Goal: Task Accomplishment & Management: Complete application form

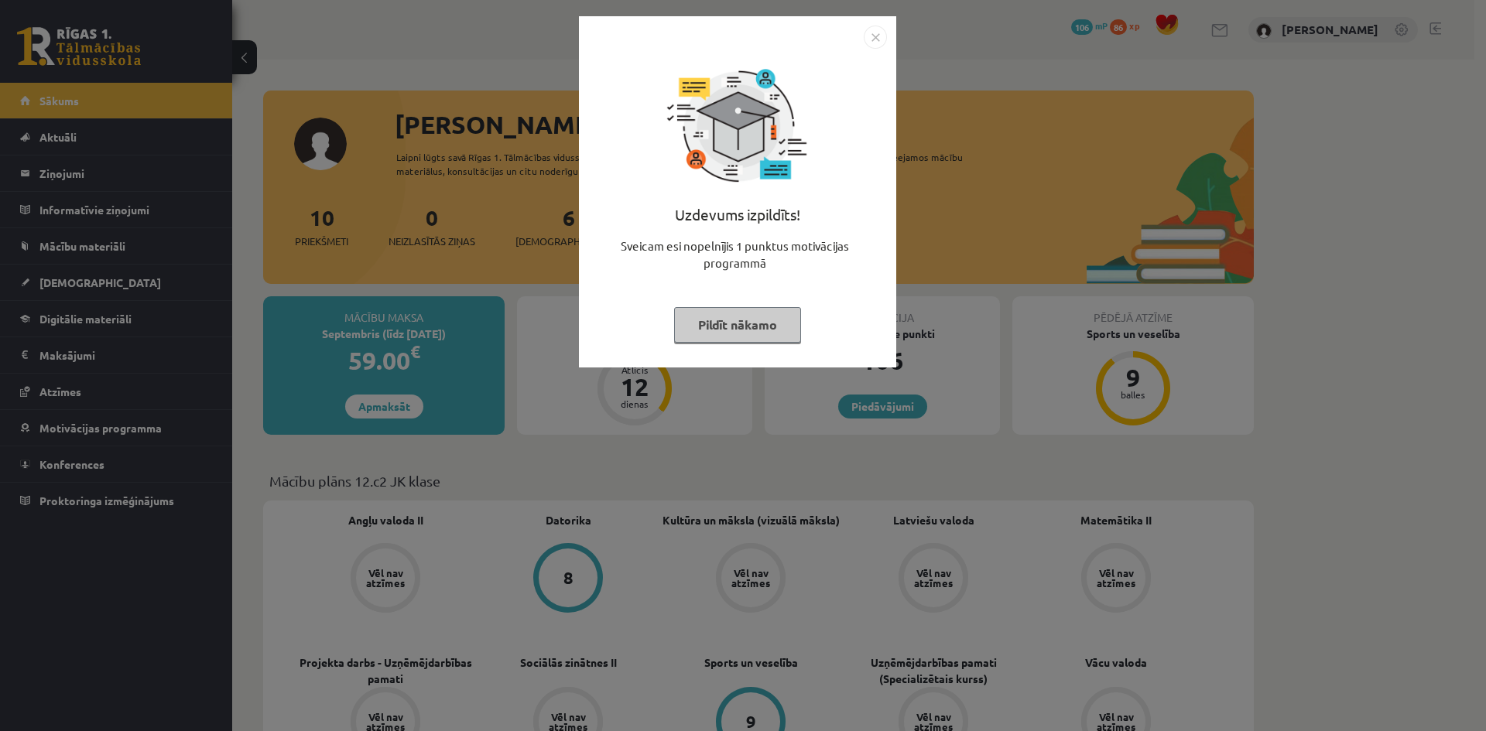
click at [767, 301] on div "Uzdevums izpildīts! Sveicam esi nopelnījis 1 punktus motivācijas programmā Pild…" at bounding box center [737, 204] width 299 height 310
click at [784, 341] on button "Pildīt nākamo" at bounding box center [737, 325] width 127 height 36
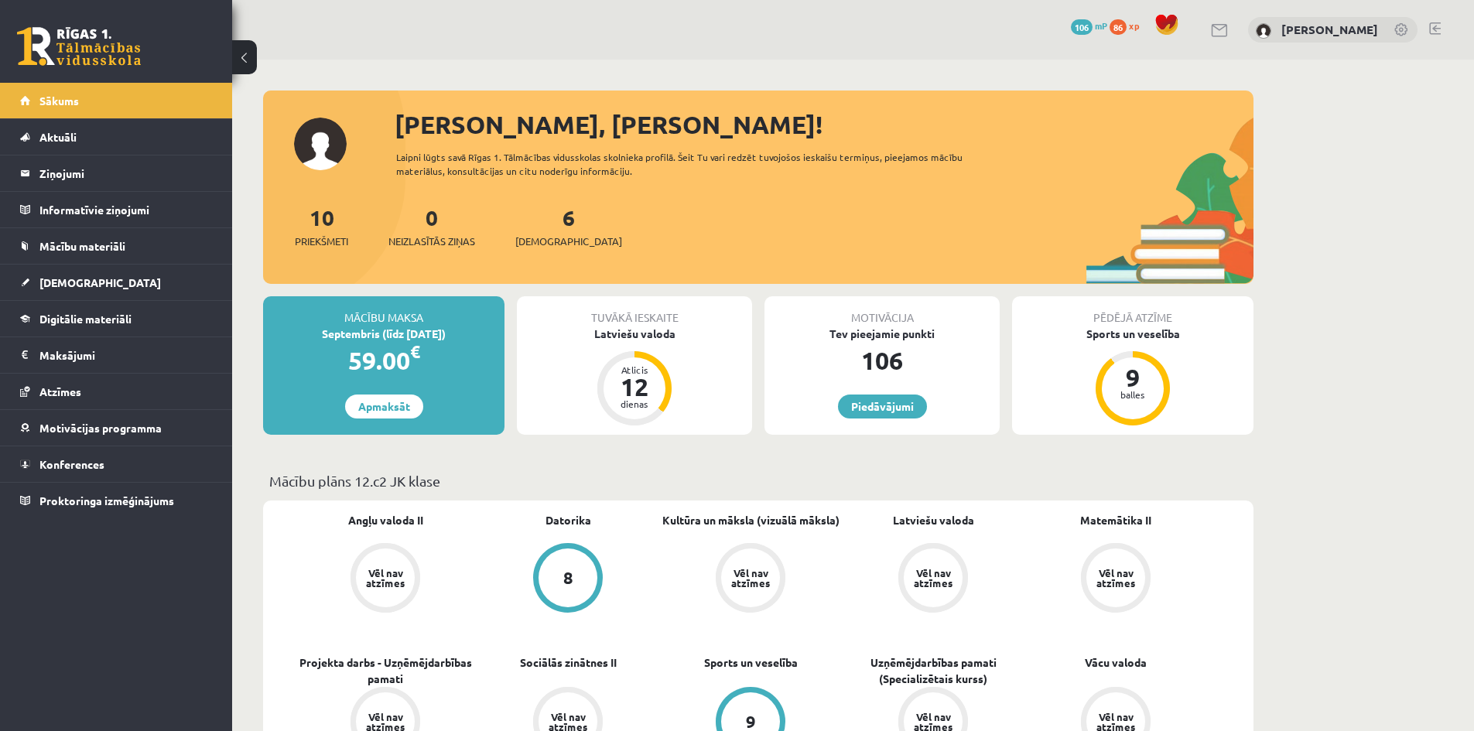
scroll to position [516, 0]
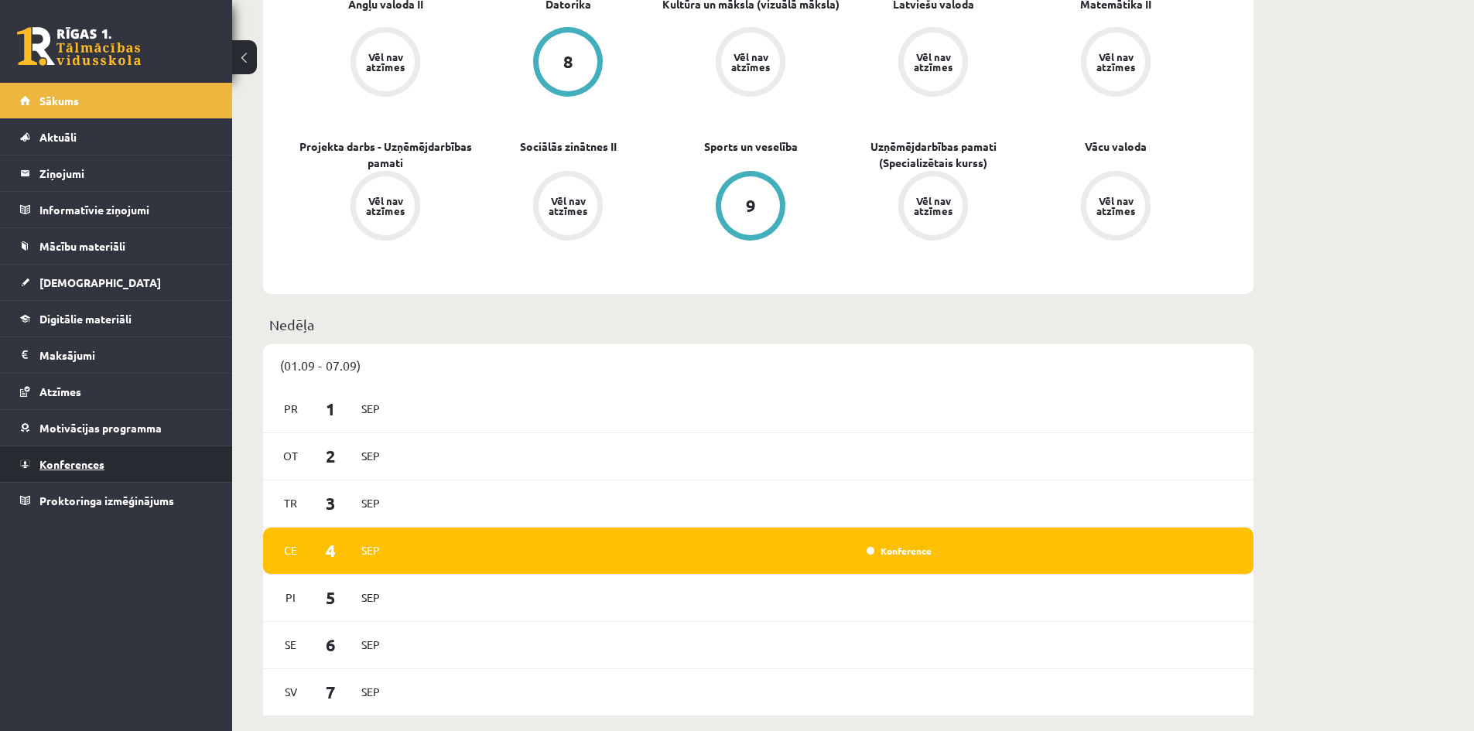
click at [79, 457] on link "Konferences" at bounding box center [116, 465] width 193 height 36
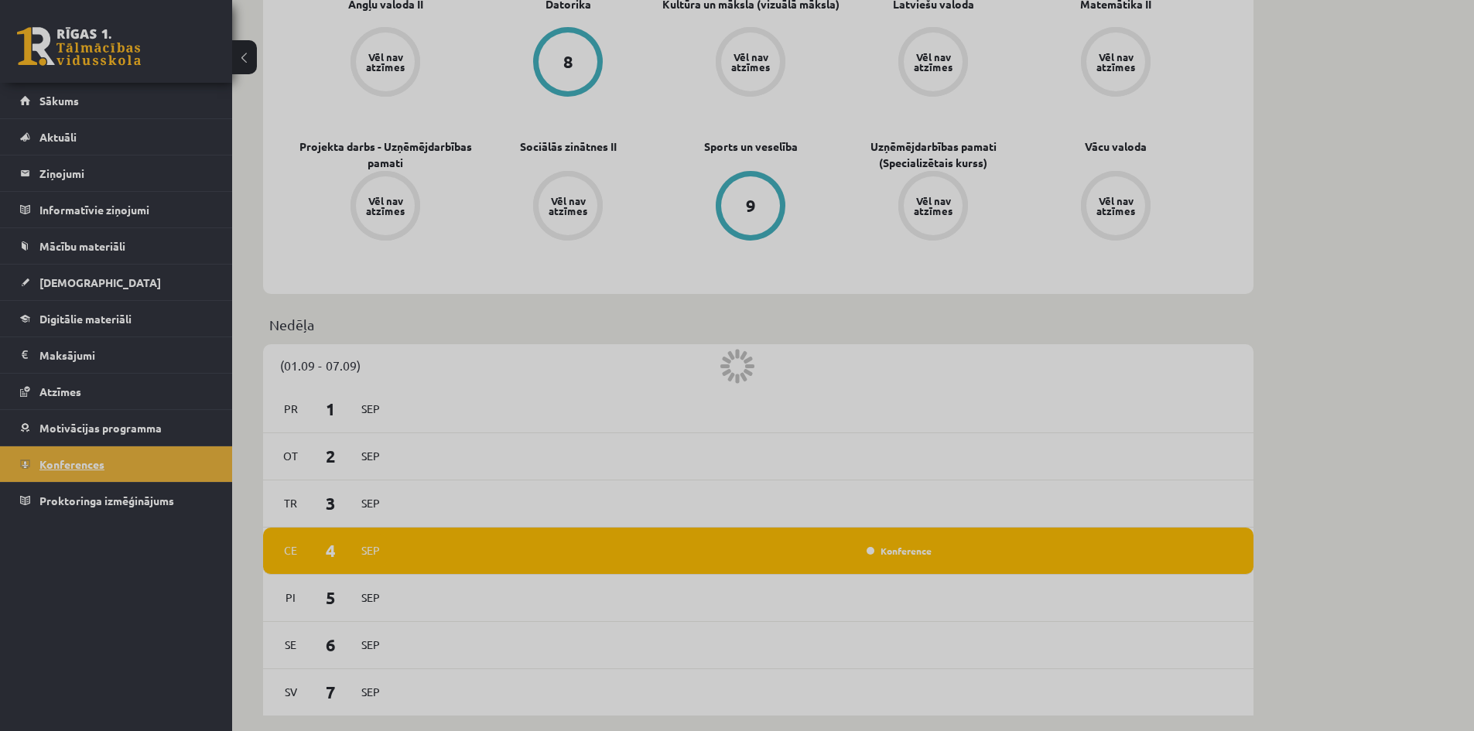
scroll to position [9, 0]
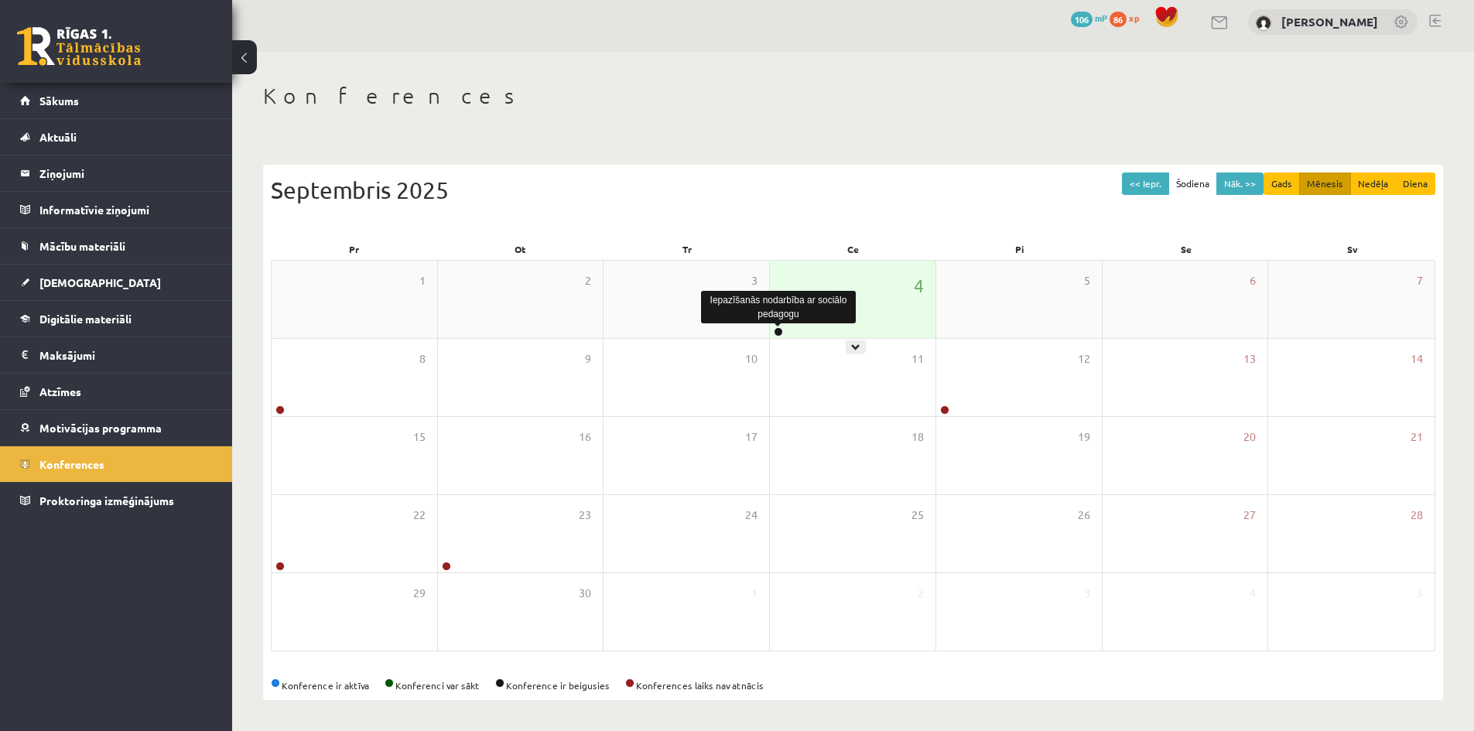
click at [779, 329] on link at bounding box center [778, 331] width 9 height 9
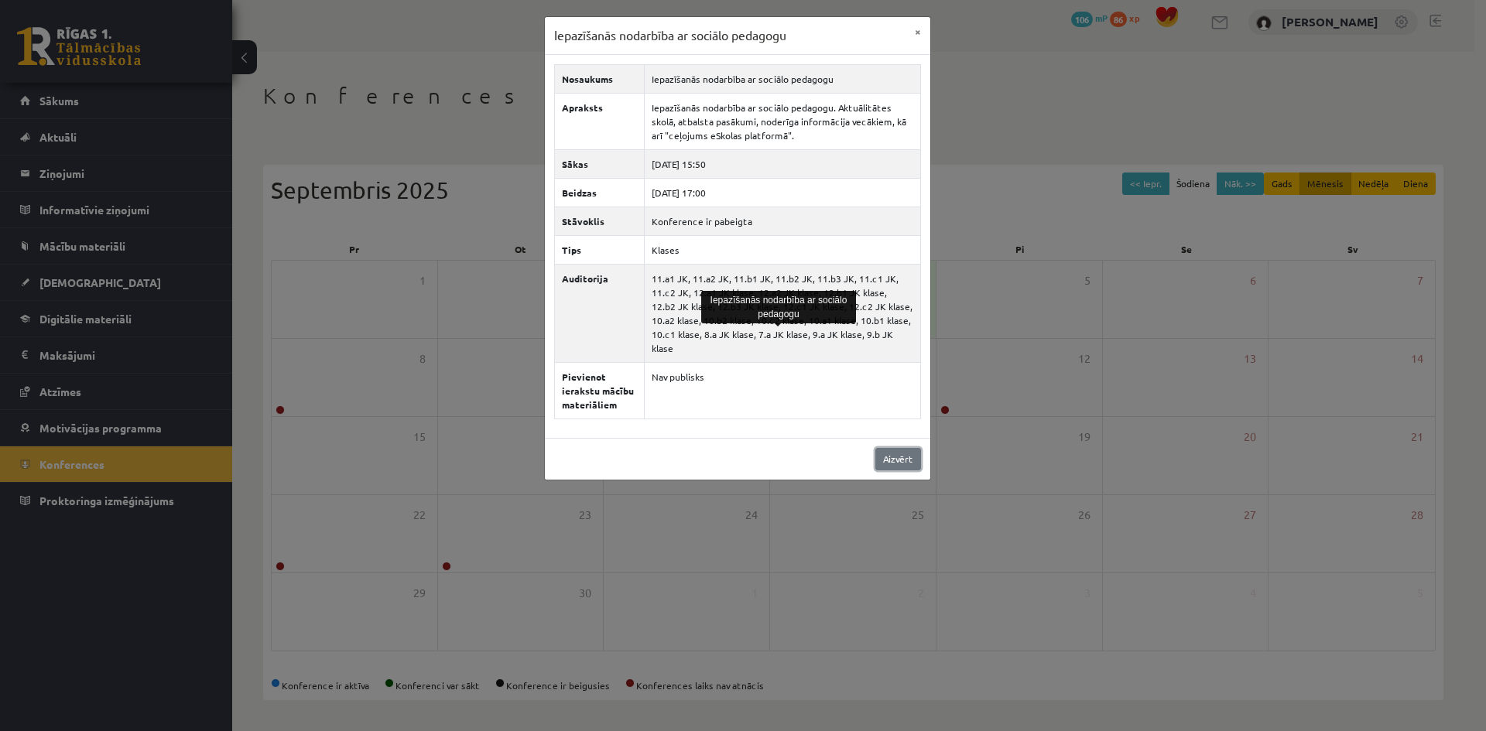
click at [895, 448] on link "Aizvērt" at bounding box center [898, 459] width 46 height 22
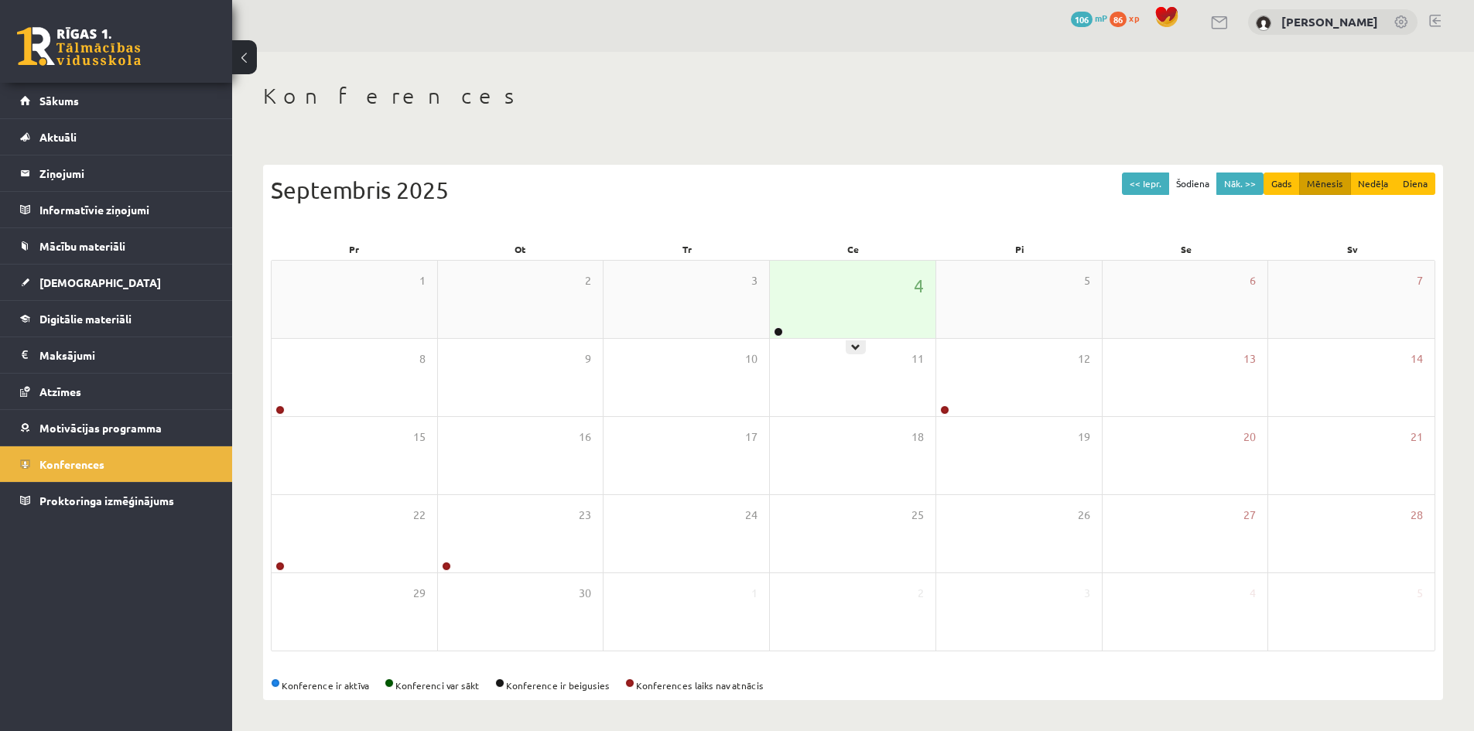
click at [832, 297] on div "4" at bounding box center [853, 299] width 166 height 77
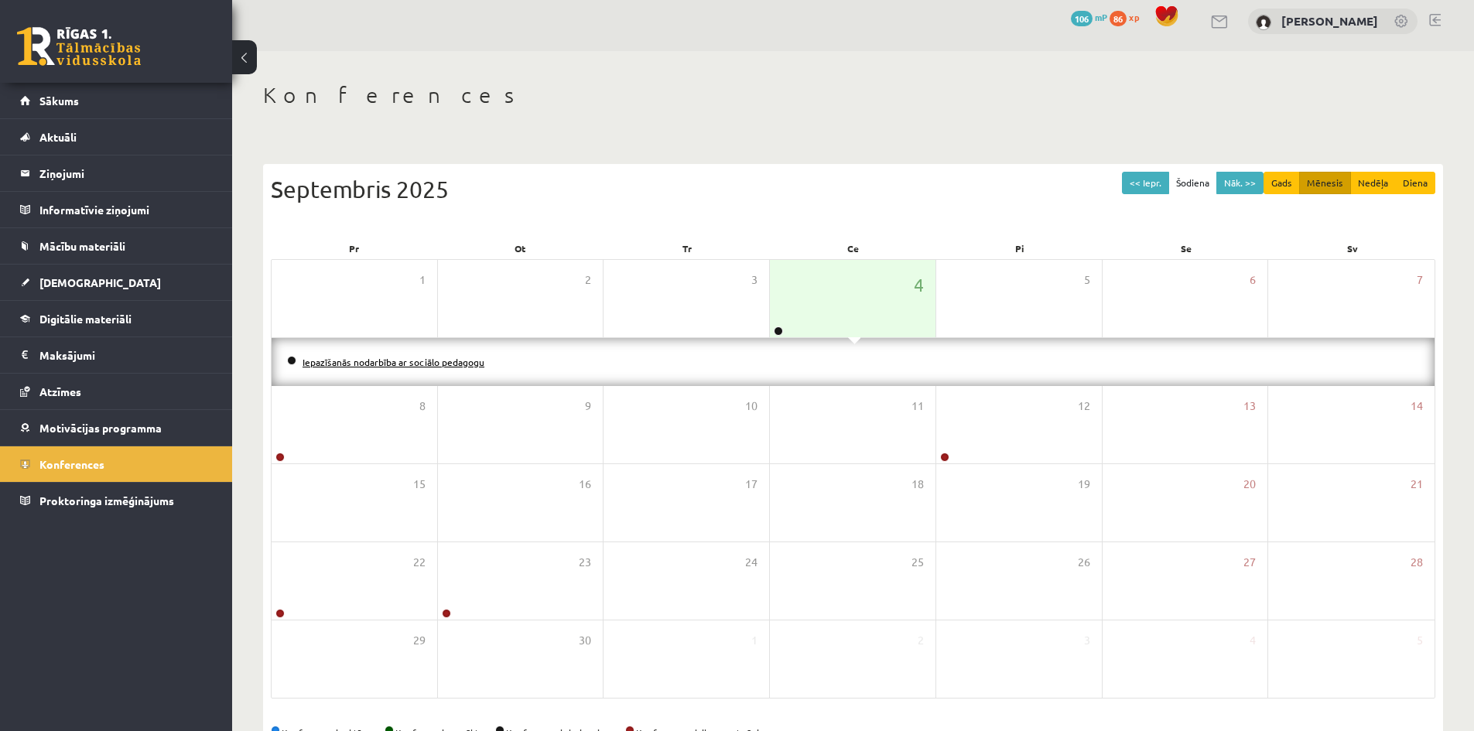
click at [406, 363] on link "Iepazīšanās nodarbība ar sociālo pedagogu" at bounding box center [394, 362] width 182 height 12
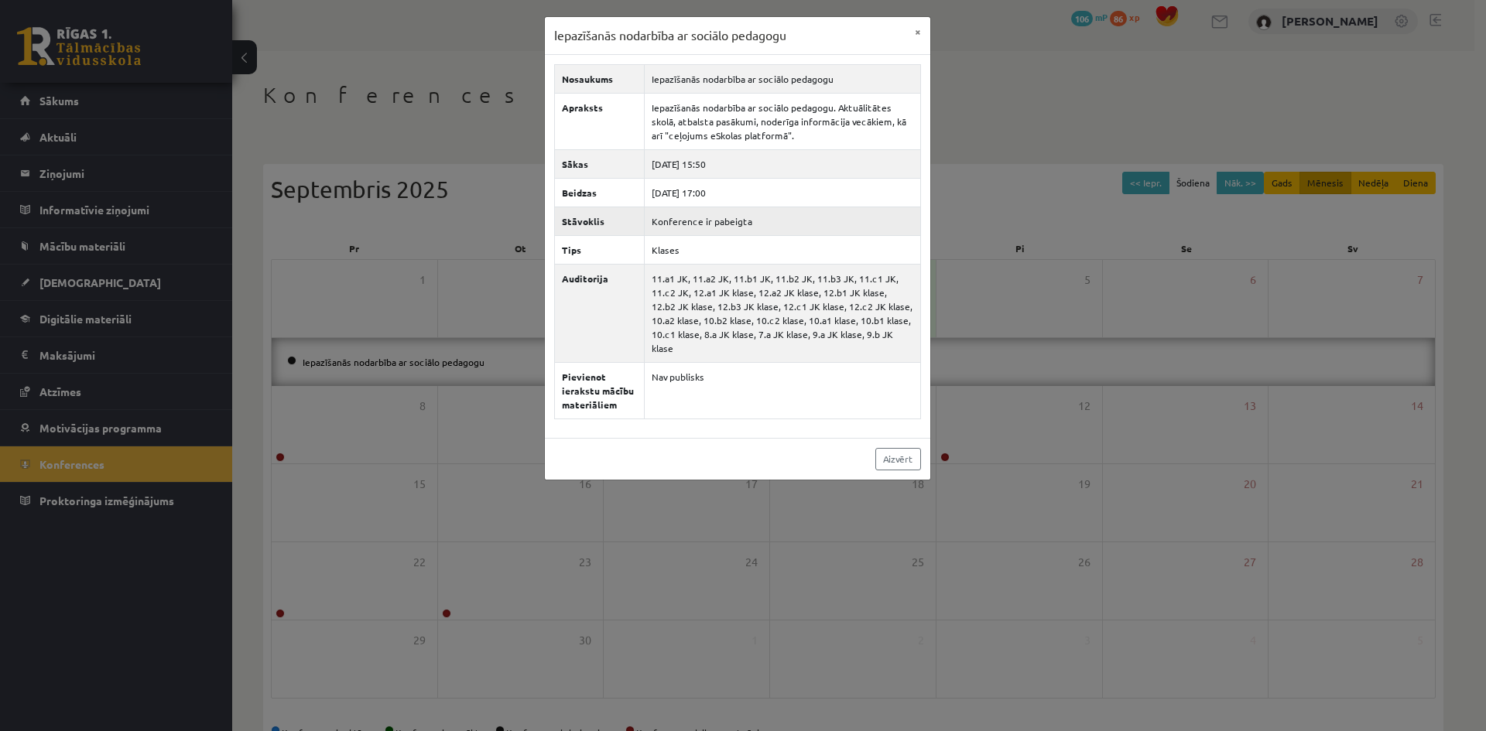
click at [720, 221] on td "Konference ir pabeigta" at bounding box center [782, 221] width 276 height 29
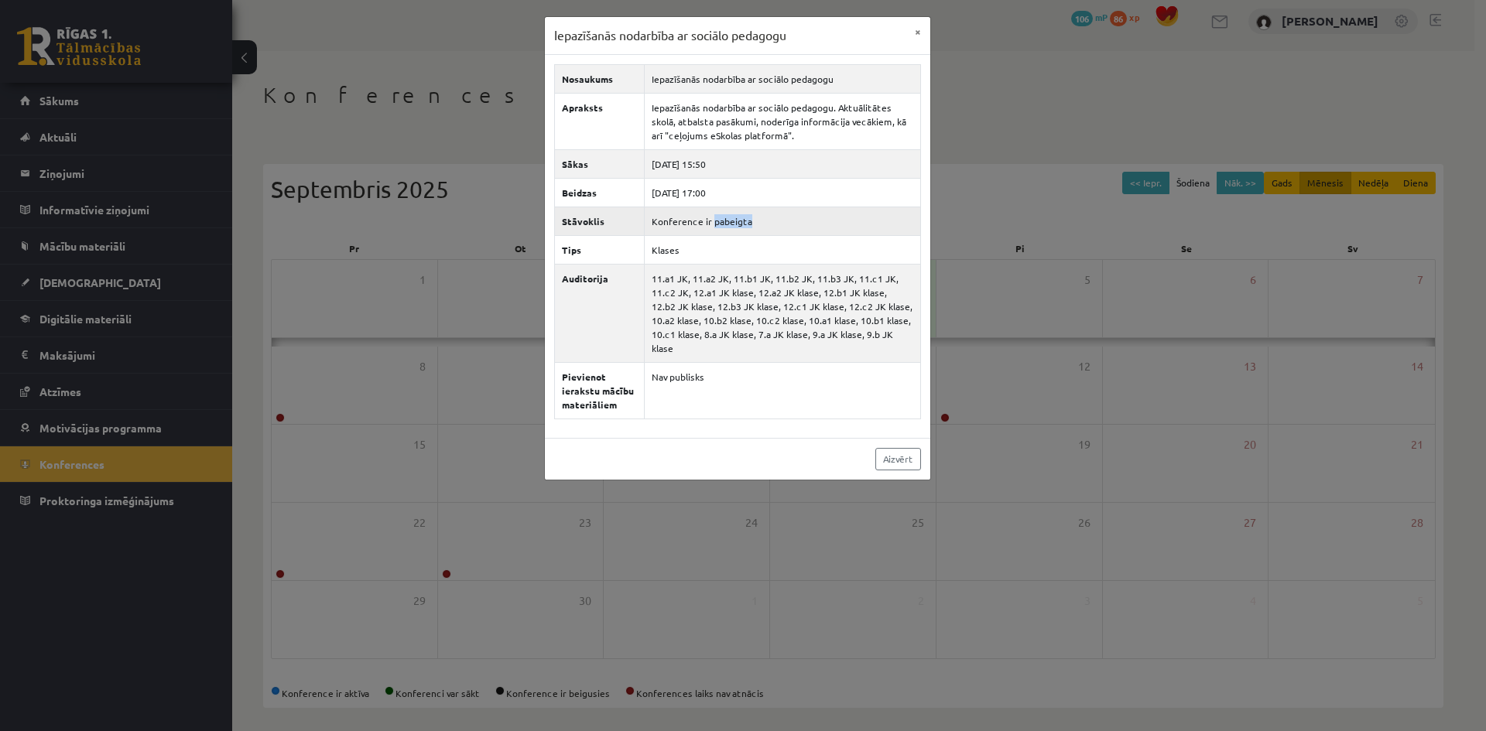
click at [720, 221] on td "Konference ir pabeigta" at bounding box center [782, 221] width 276 height 29
click at [734, 254] on td "Klases" at bounding box center [782, 249] width 276 height 29
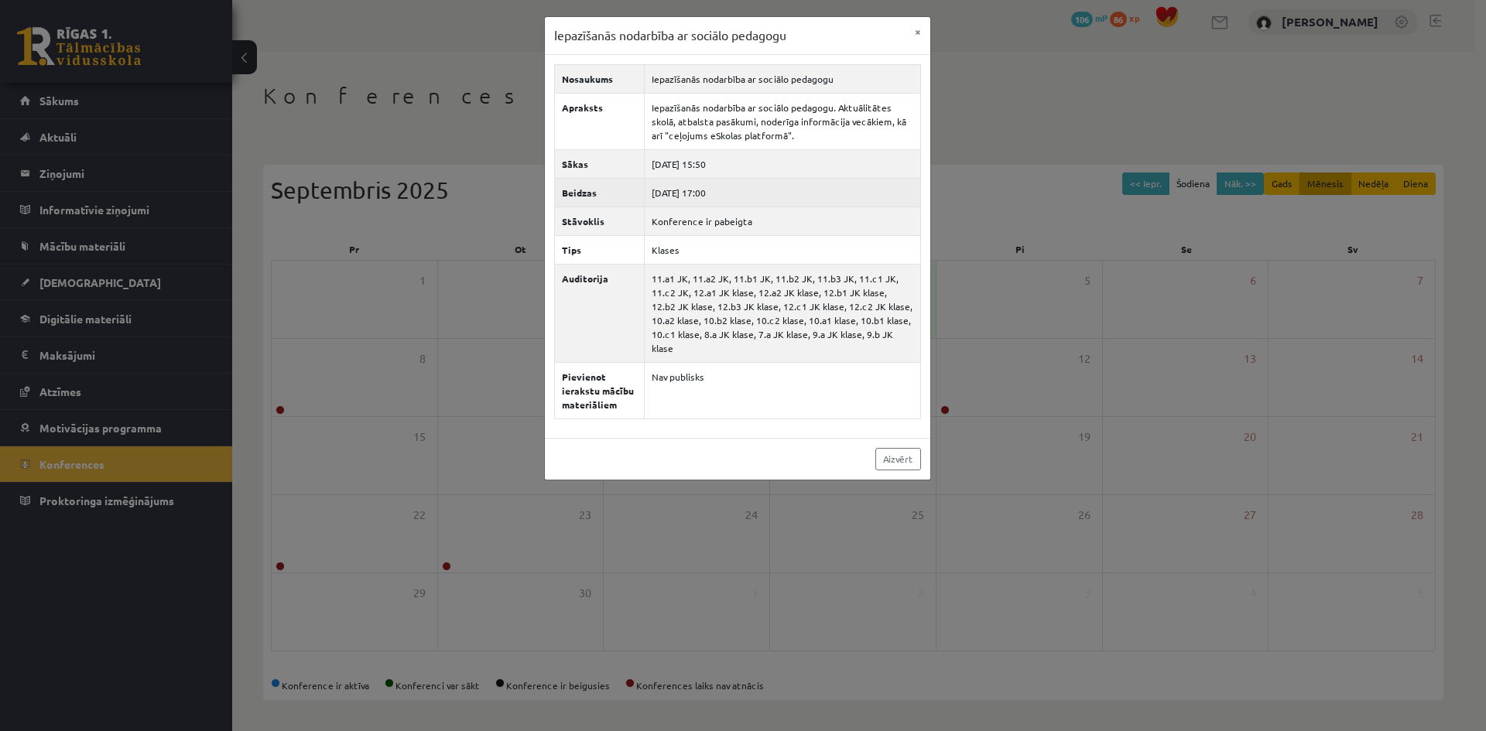
click at [754, 194] on td "2025-09-04 17:00" at bounding box center [782, 192] width 276 height 29
click at [968, 185] on div "Iepazīšanās nodarbība ar sociālo pedagogu × Nosaukums Iepazīšanās nodarbība ar …" at bounding box center [743, 365] width 1486 height 731
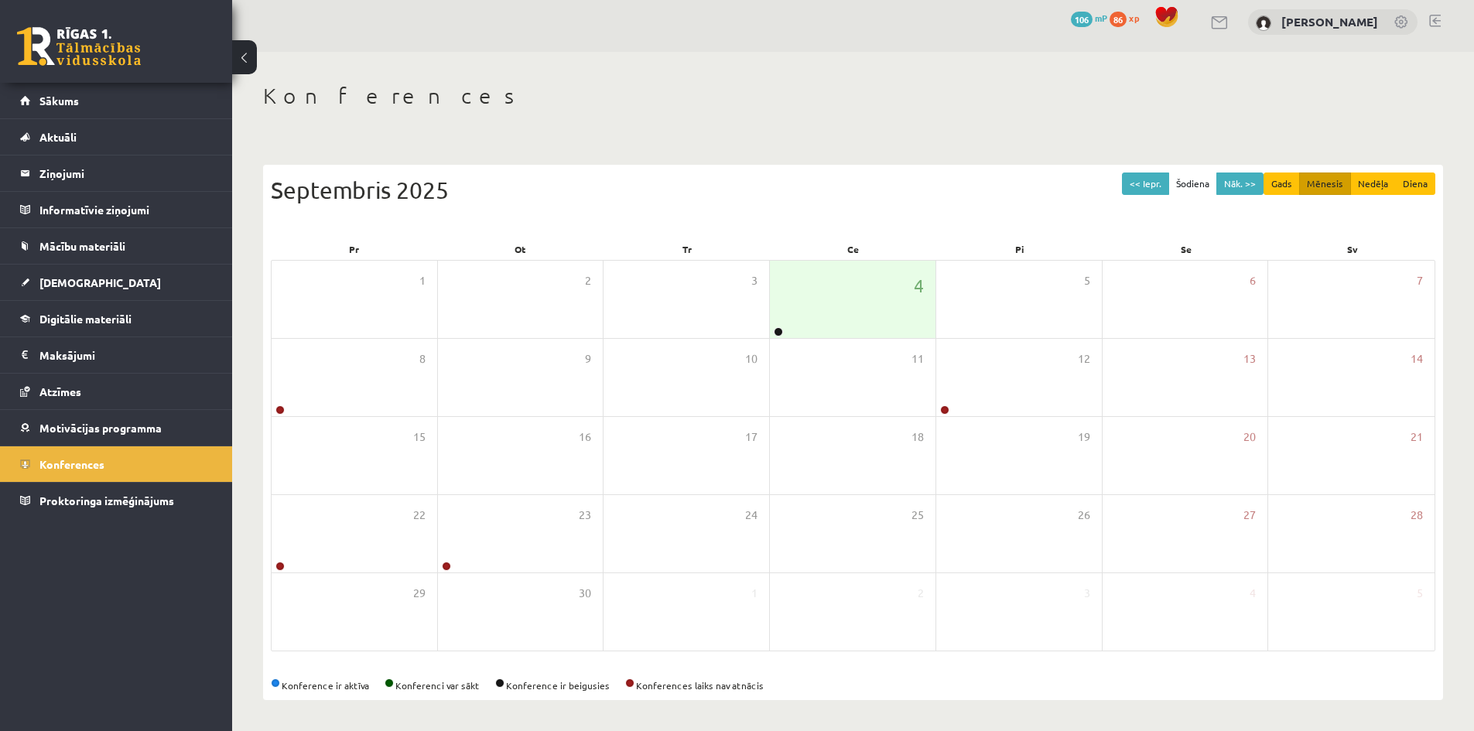
click at [967, 187] on div "Septembris 2025" at bounding box center [853, 190] width 1165 height 35
click at [281, 410] on link at bounding box center [280, 410] width 9 height 9
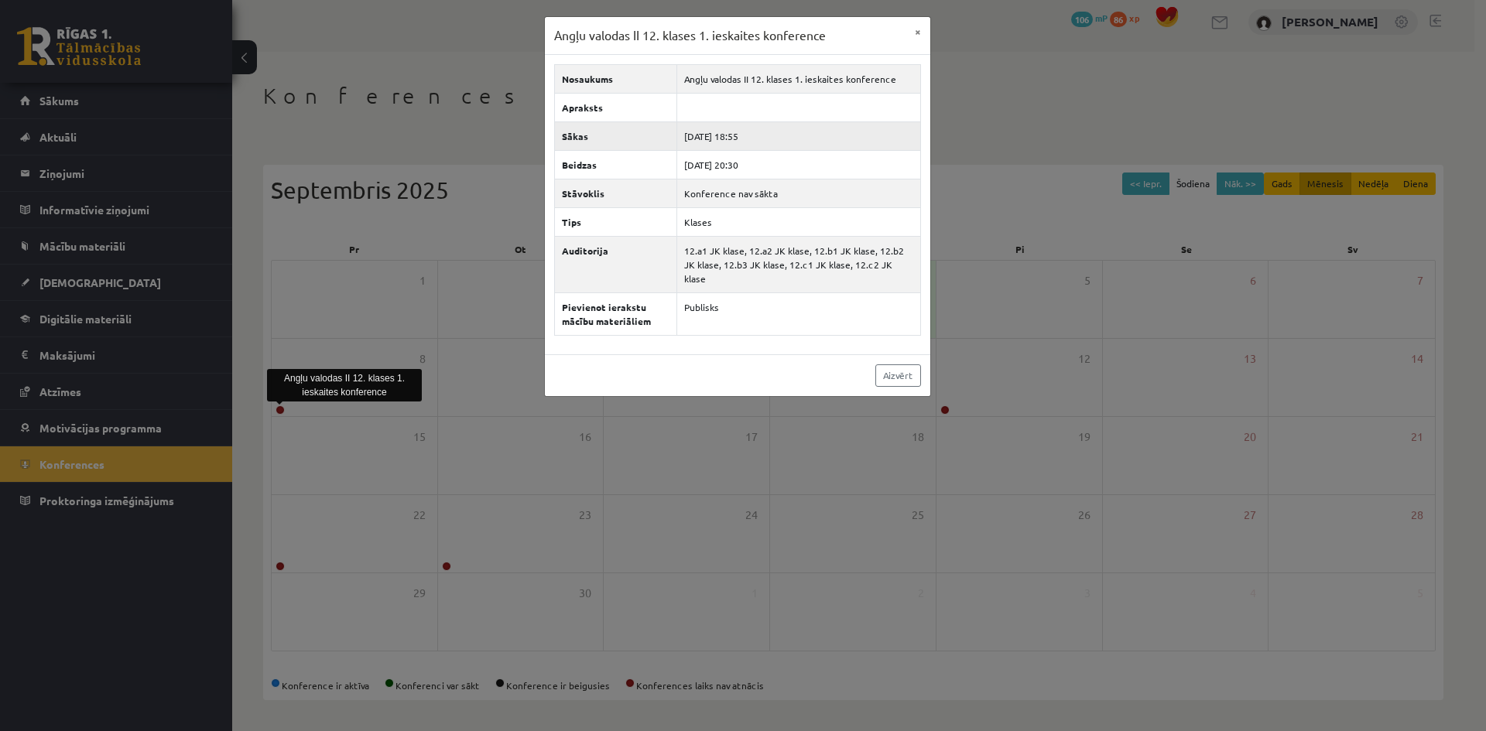
drag, startPoint x: 732, startPoint y: 126, endPoint x: 758, endPoint y: 137, distance: 28.5
click at [758, 135] on td "2025-09-08 18:55" at bounding box center [798, 136] width 243 height 29
drag, startPoint x: 492, startPoint y: 523, endPoint x: 795, endPoint y: 489, distance: 304.5
click at [495, 521] on div "Angļu valodas II 12. klases 1. ieskaites konference × Nosaukums Angļu valodas I…" at bounding box center [743, 365] width 1486 height 731
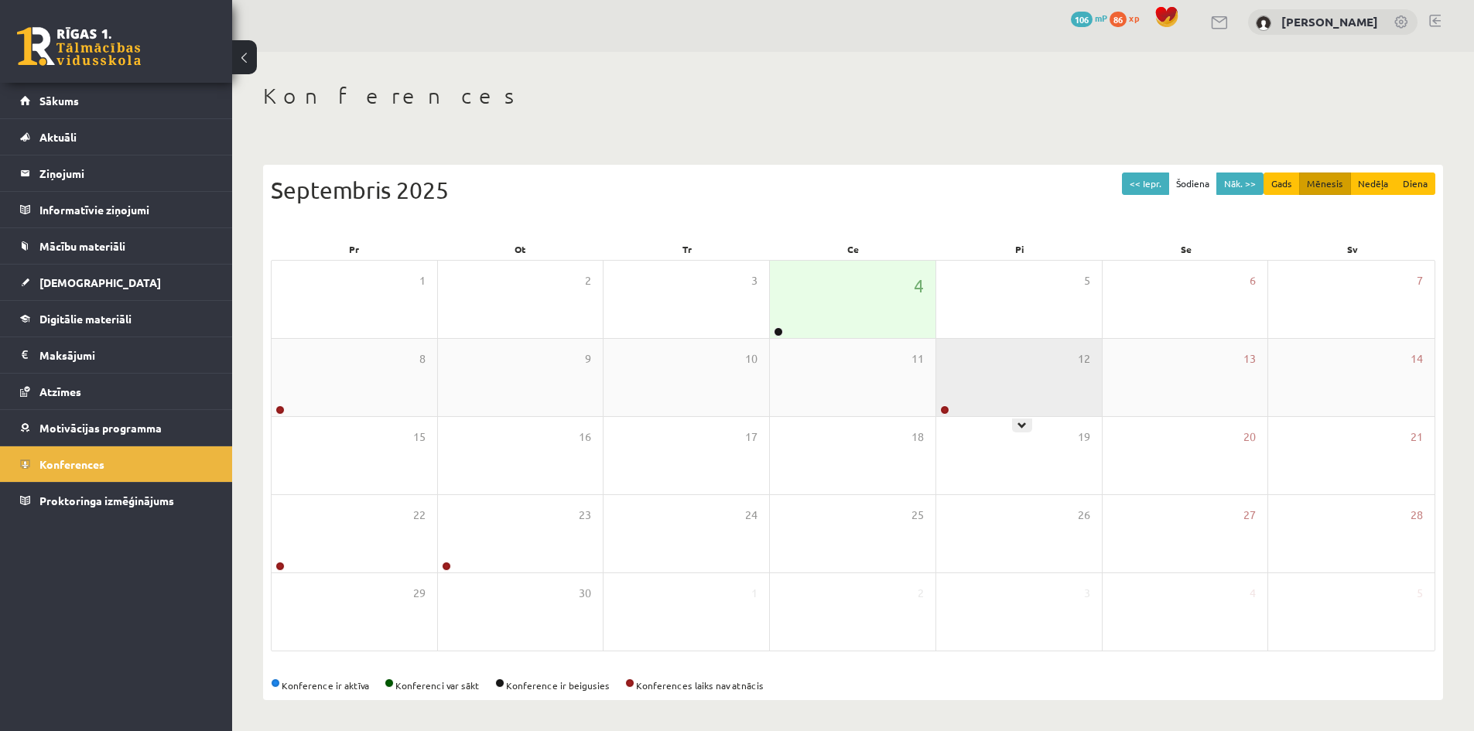
click at [939, 412] on div at bounding box center [943, 411] width 15 height 11
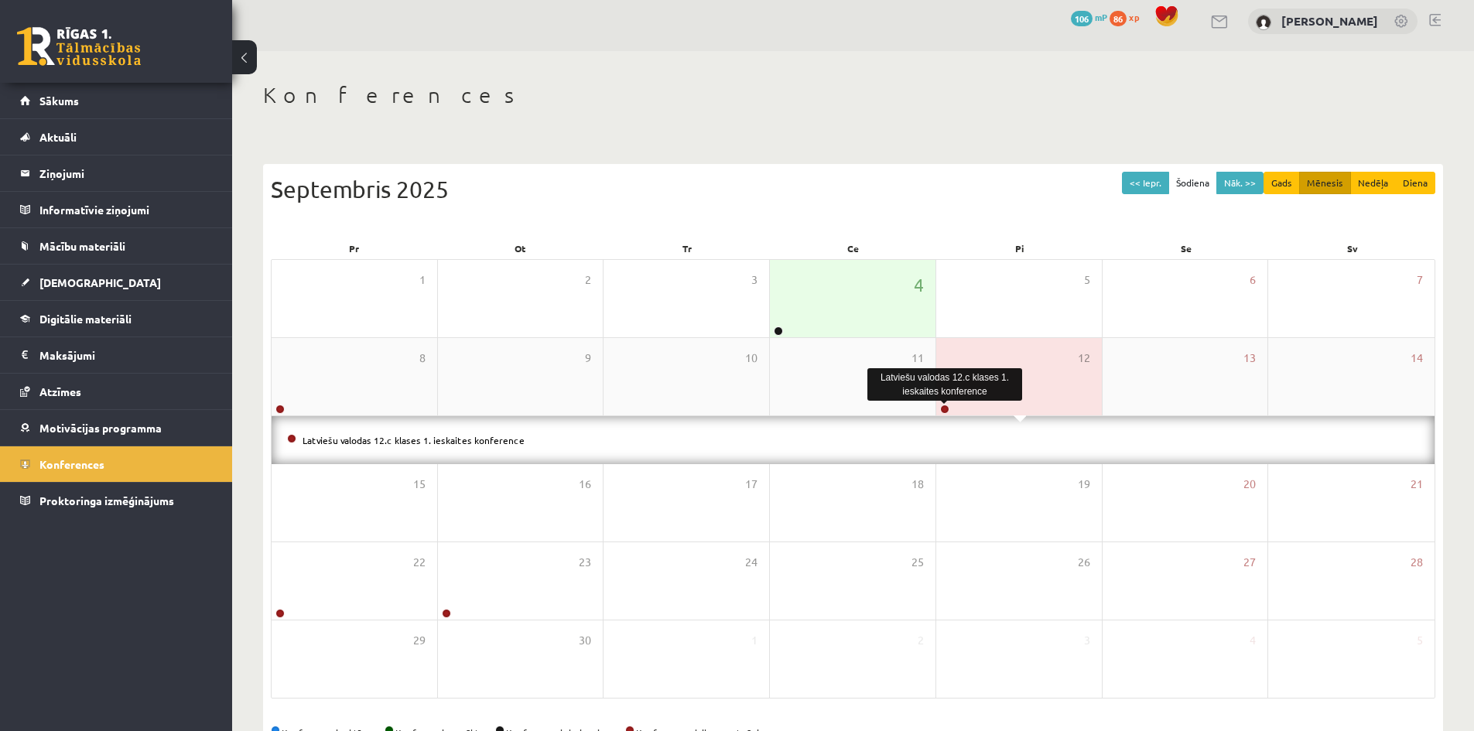
click at [943, 410] on link at bounding box center [944, 409] width 9 height 9
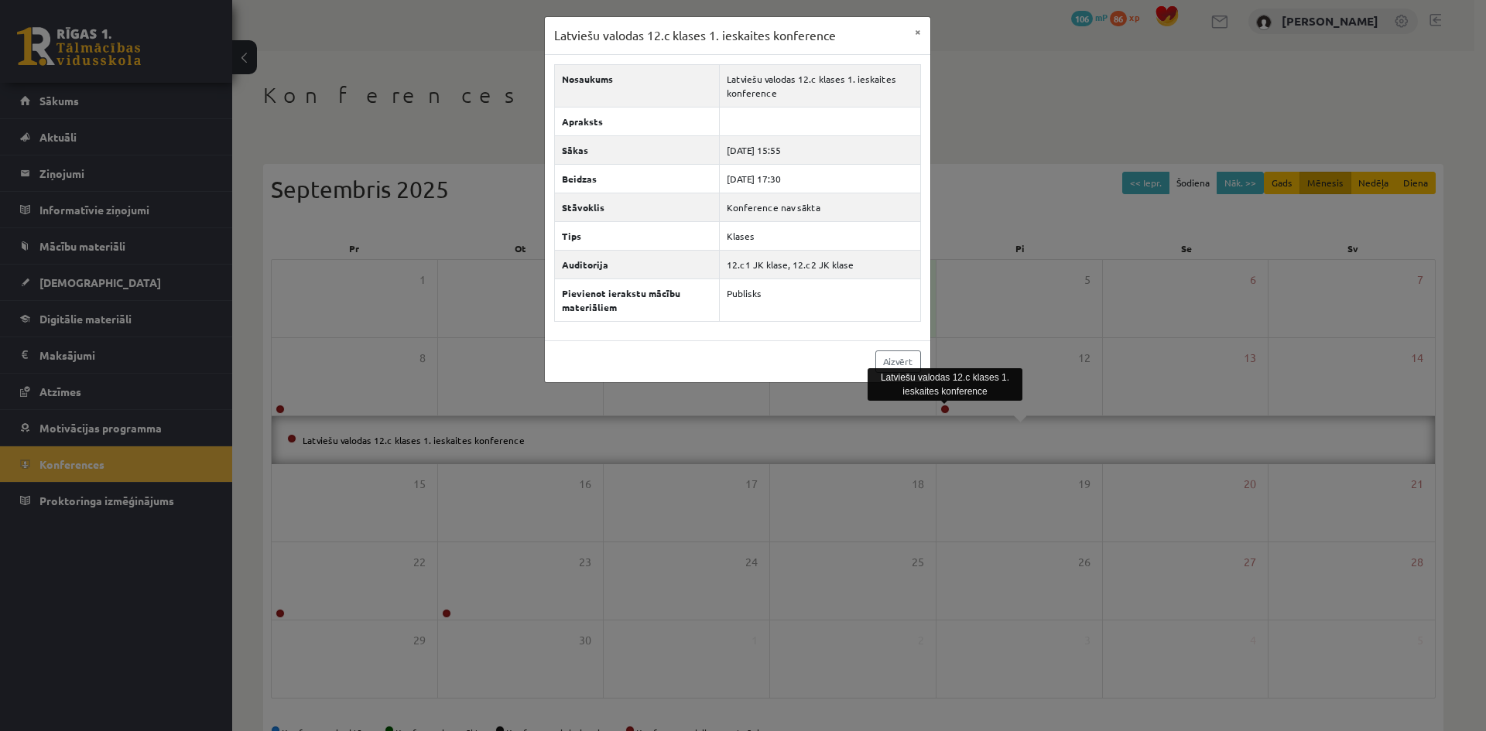
click at [991, 276] on div "Latviešu valodas 12.c klases 1. ieskaites konference × Nosaukums Latviešu valod…" at bounding box center [743, 365] width 1486 height 731
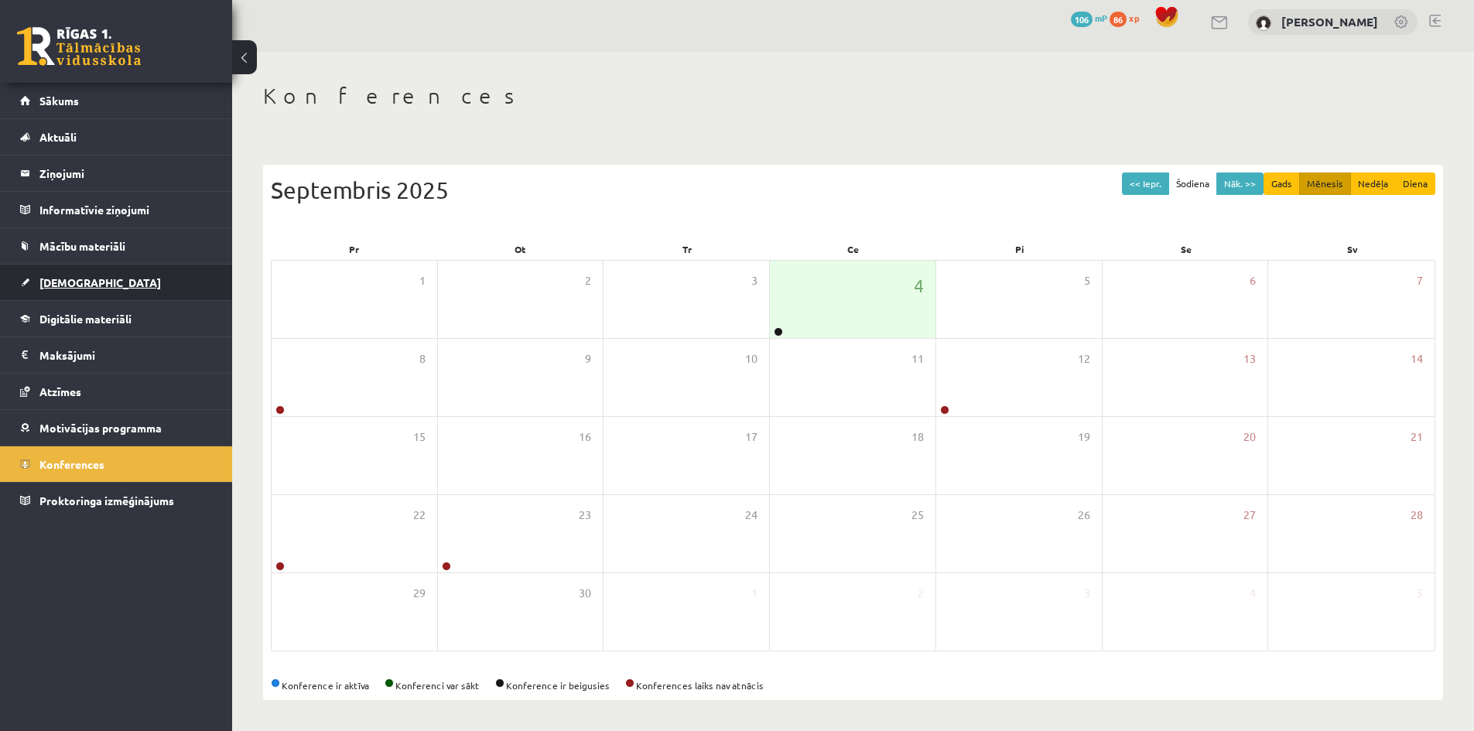
click at [53, 278] on span "[DEMOGRAPHIC_DATA]" at bounding box center [100, 283] width 122 height 14
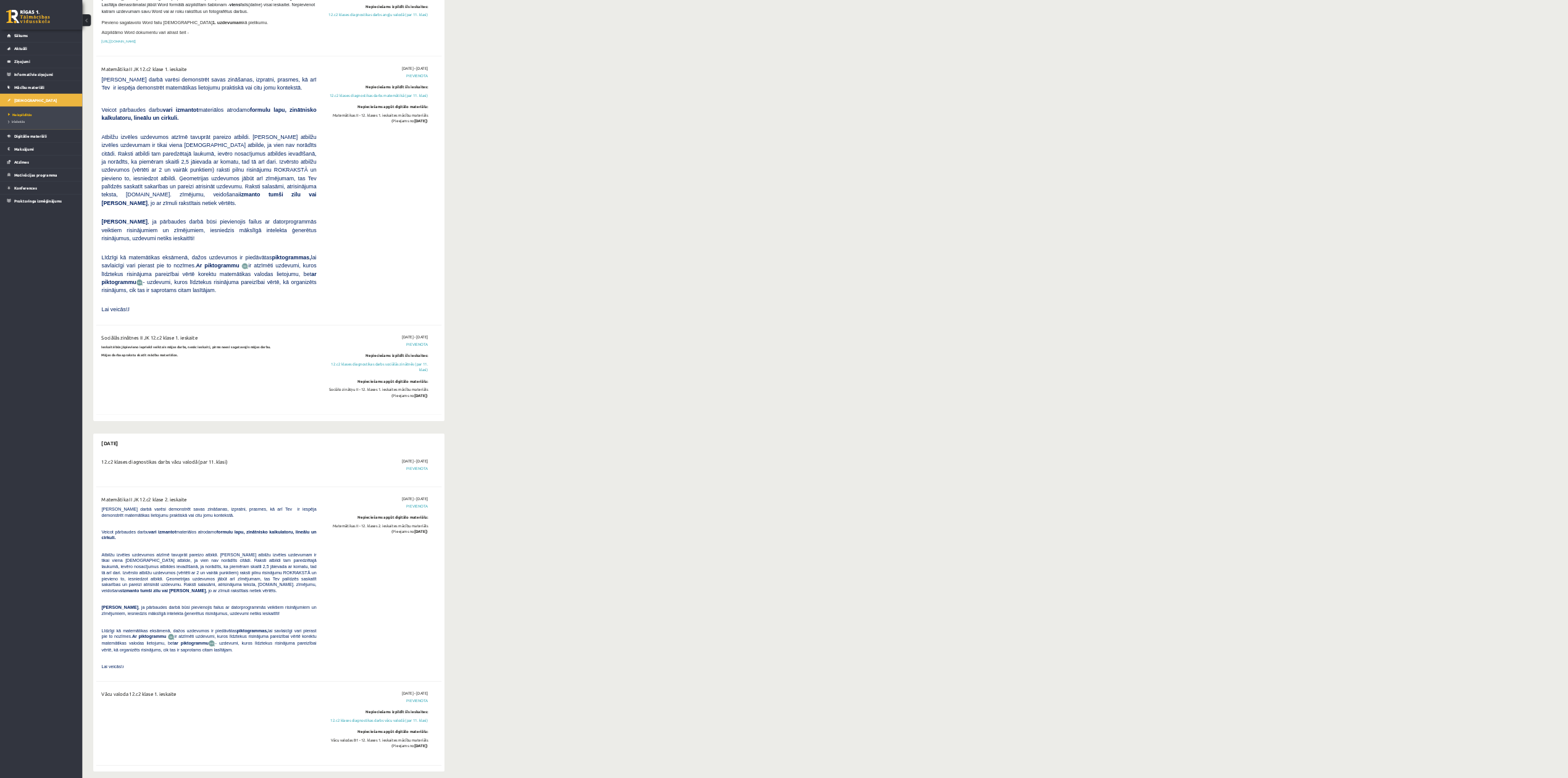
scroll to position [832, 0]
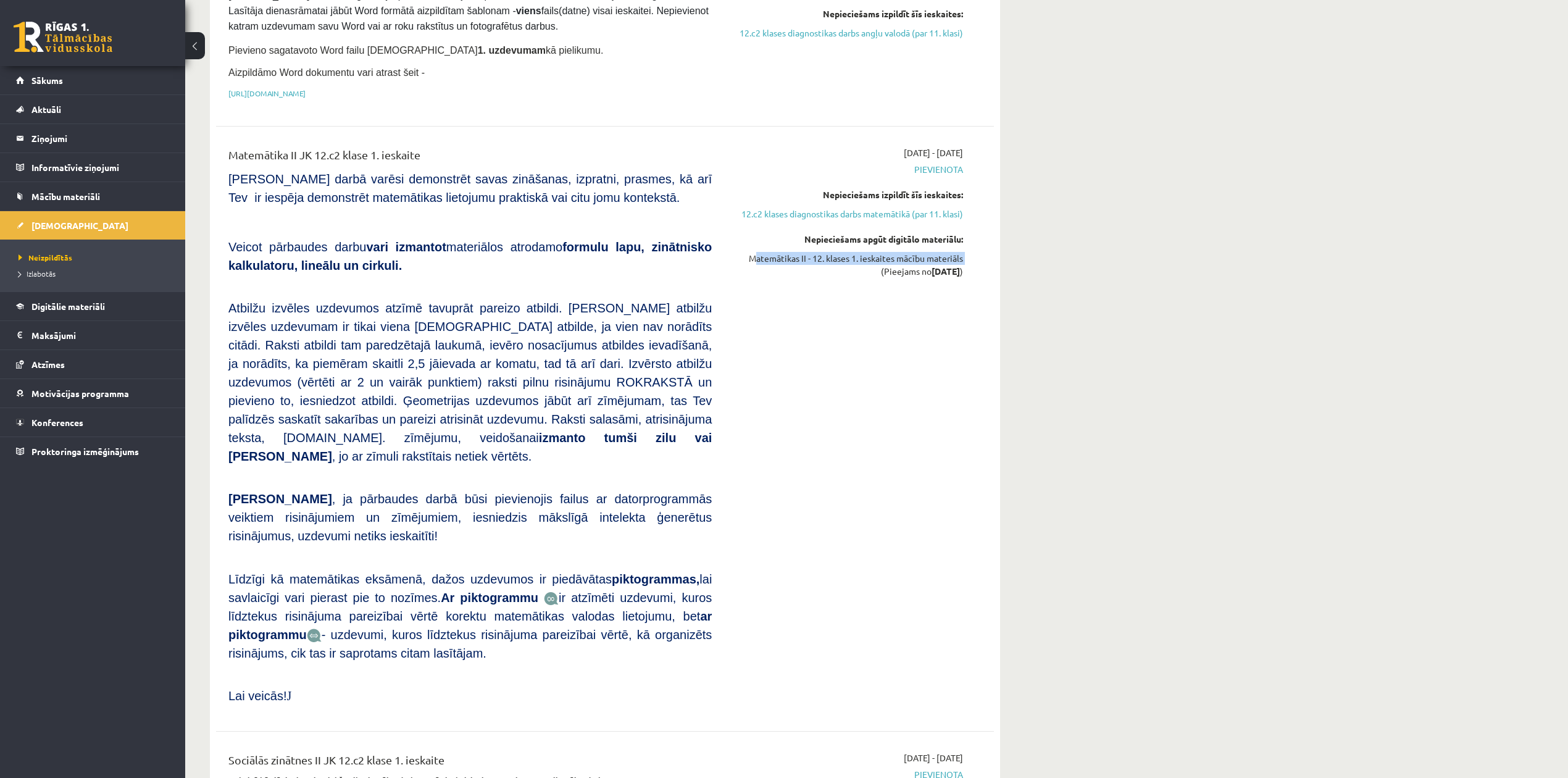
drag, startPoint x: 751, startPoint y: 263, endPoint x: 798, endPoint y: 263, distance: 47.0
click at [798, 263] on div "Matemātikas II - 12. klases 1. ieskaites mācību materiāls (Pieejams no 2025-09-…" at bounding box center [847, 265] width 233 height 26
click at [875, 267] on div "Matemātikas II - 12. klases 1. ieskaites mācību materiāls (Pieejams no 2025-09-…" at bounding box center [847, 265] width 233 height 26
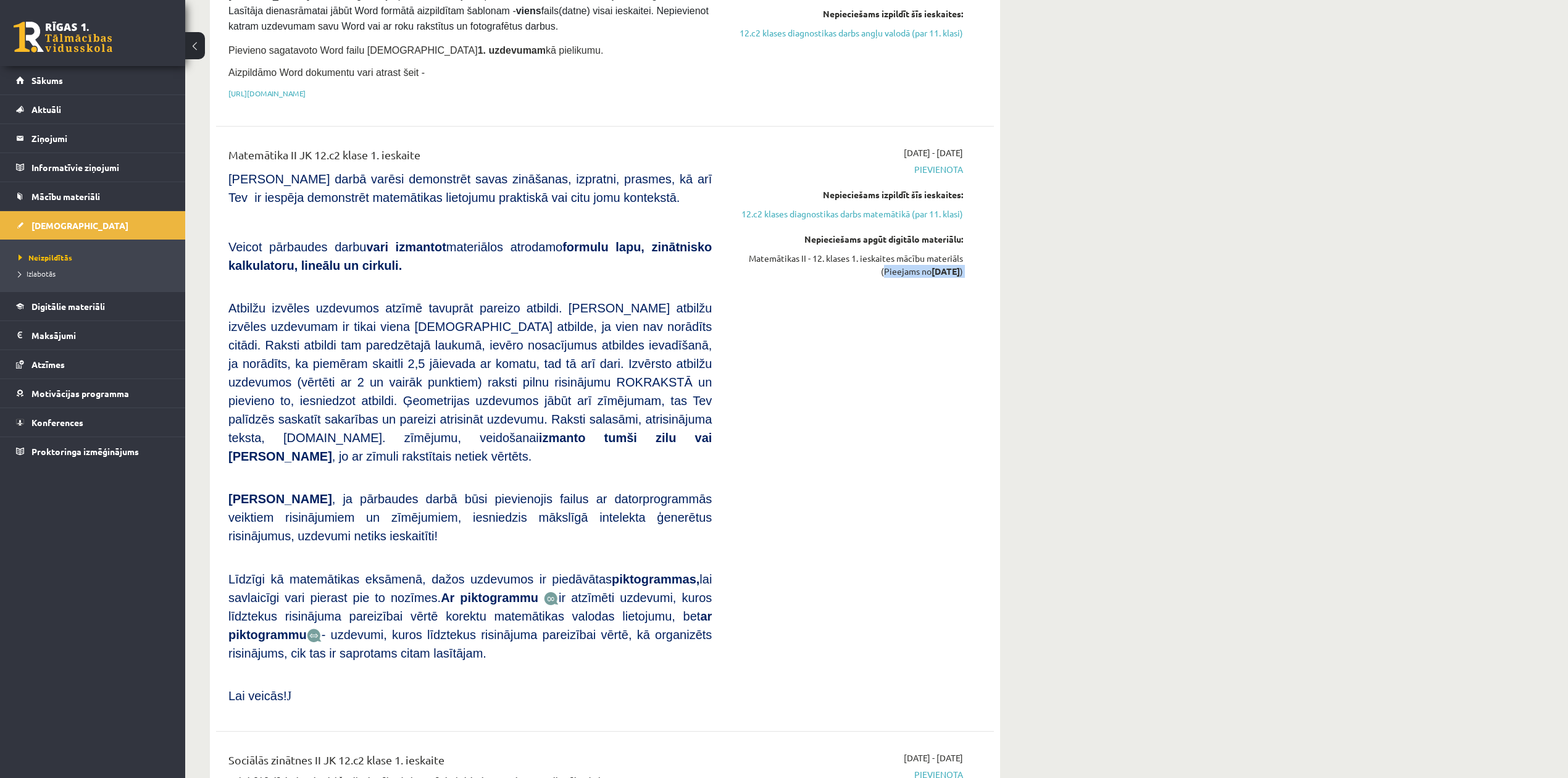
click at [875, 267] on div "Matemātikas II - 12. klases 1. ieskaites mācību materiāls (Pieejams no 2025-09-…" at bounding box center [847, 265] width 233 height 26
click at [617, 237] on p "Veicot pārbaudes darbu vari izmantot materiālos atrodamo formulu lapu, zinātnis…" at bounding box center [470, 255] width 483 height 37
drag, startPoint x: 858, startPoint y: 154, endPoint x: 931, endPoint y: 162, distance: 73.4
click at [931, 162] on div "2025-09-16 - 2025-09-30 Pievienota Nepieciešams izpildīt šīs ieskaites: 12.c2 k…" at bounding box center [846, 428] width 251 height 565
click at [895, 159] on div "2025-09-16 - 2025-09-30 Pievienota Nepieciešams izpildīt šīs ieskaites: 12.c2 k…" at bounding box center [846, 428] width 251 height 565
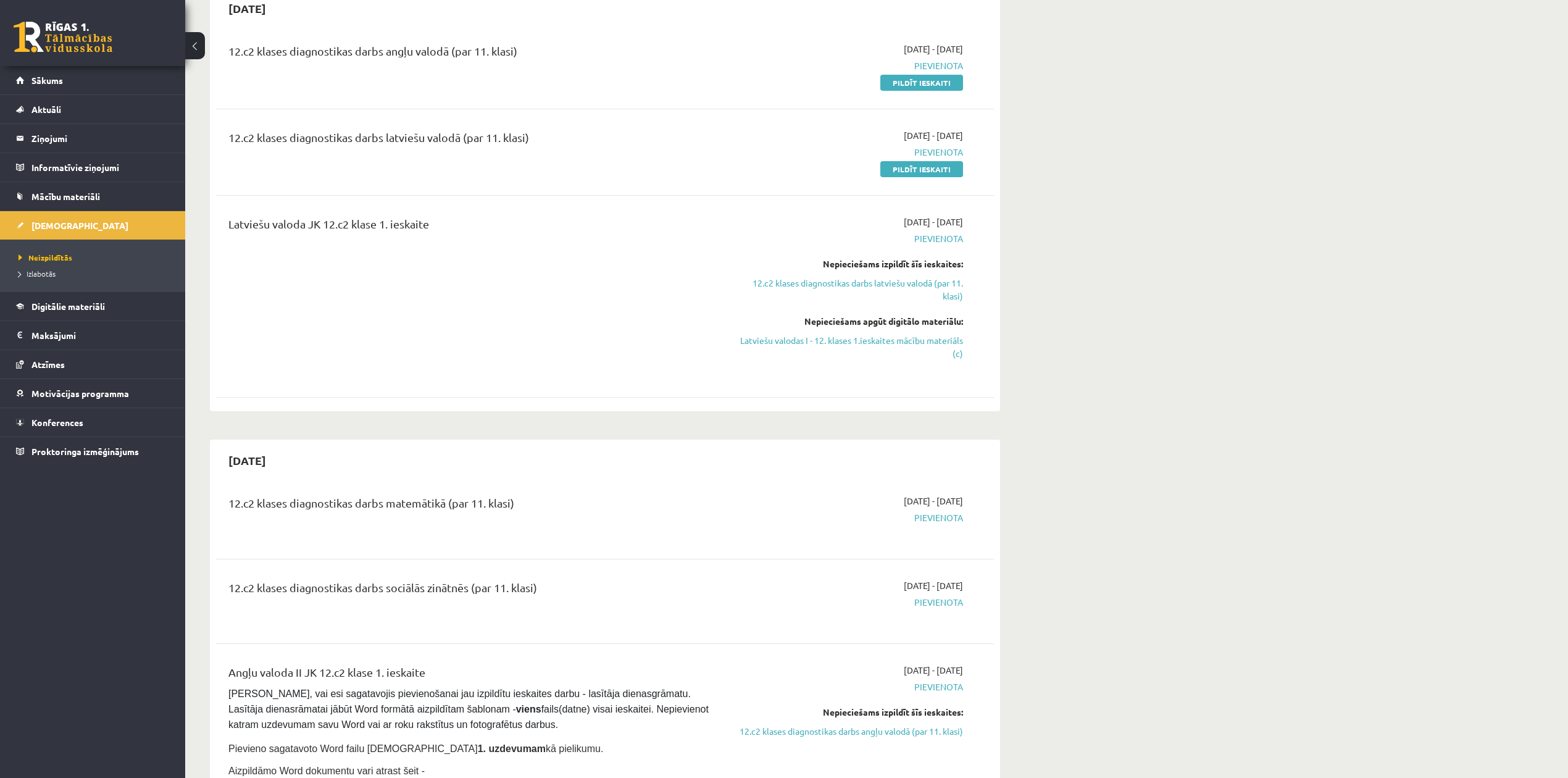
scroll to position [0, 0]
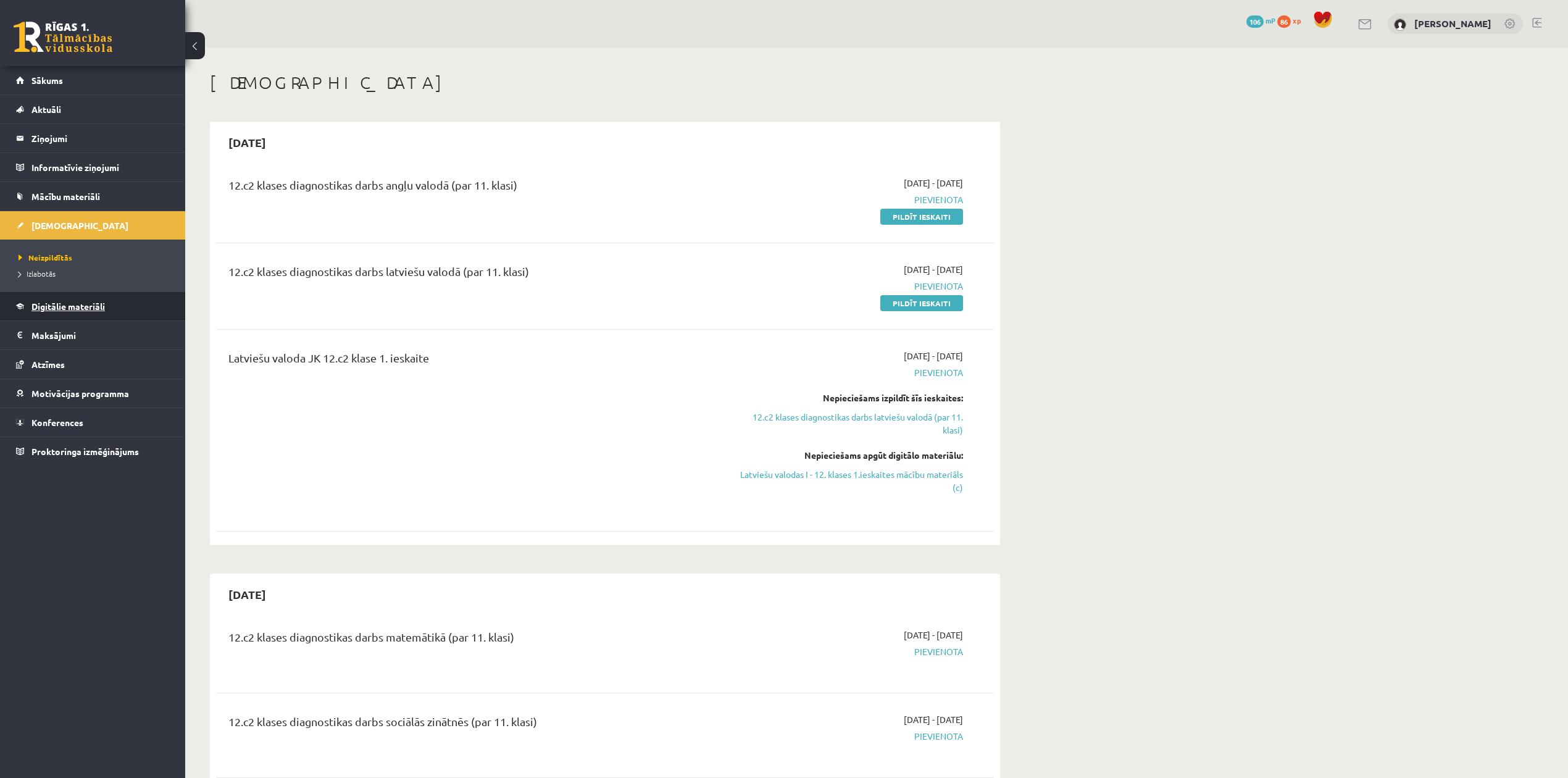
click at [92, 311] on span "Digitālie materiāli" at bounding box center [68, 306] width 73 height 11
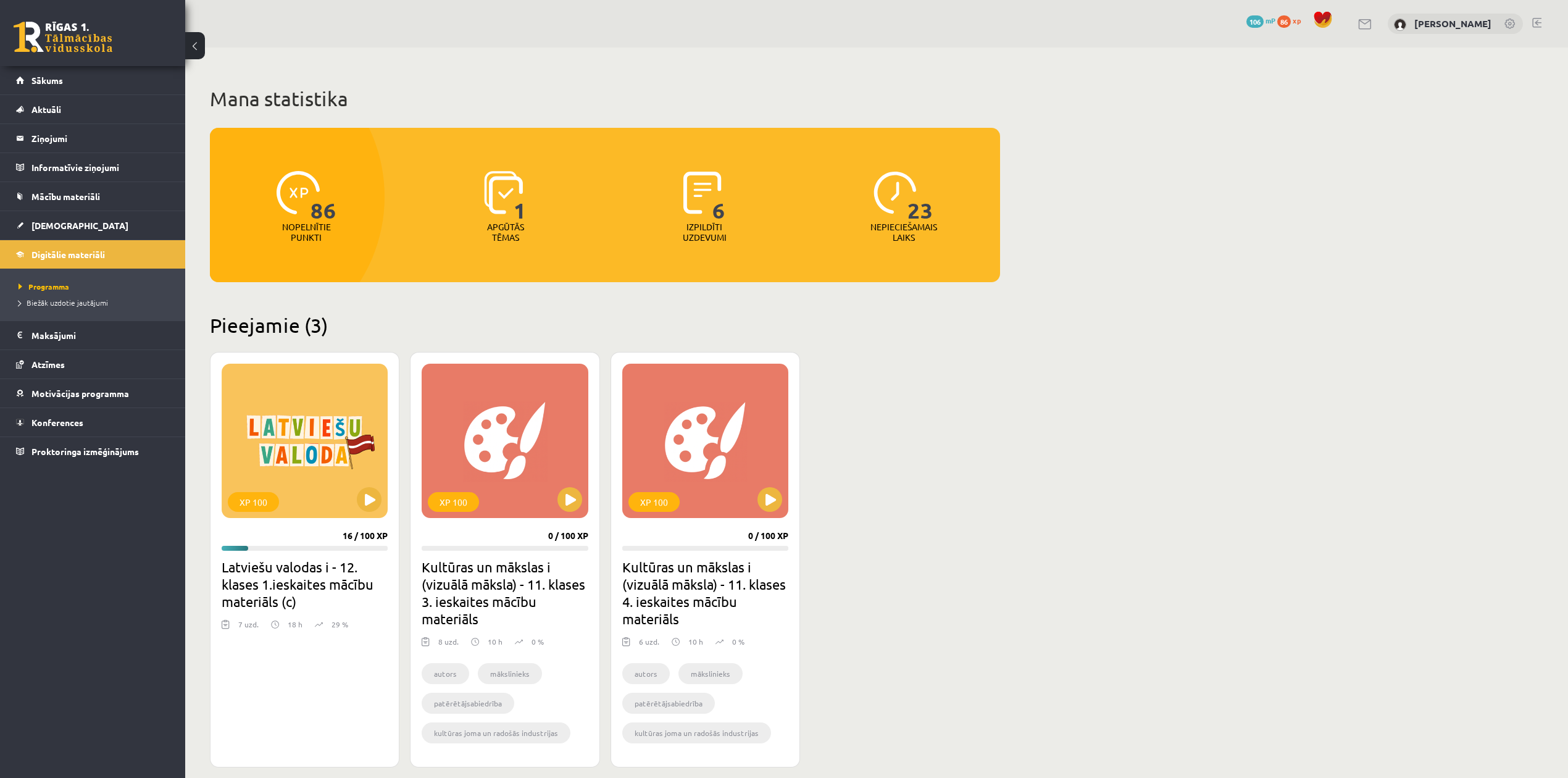
scroll to position [483, 0]
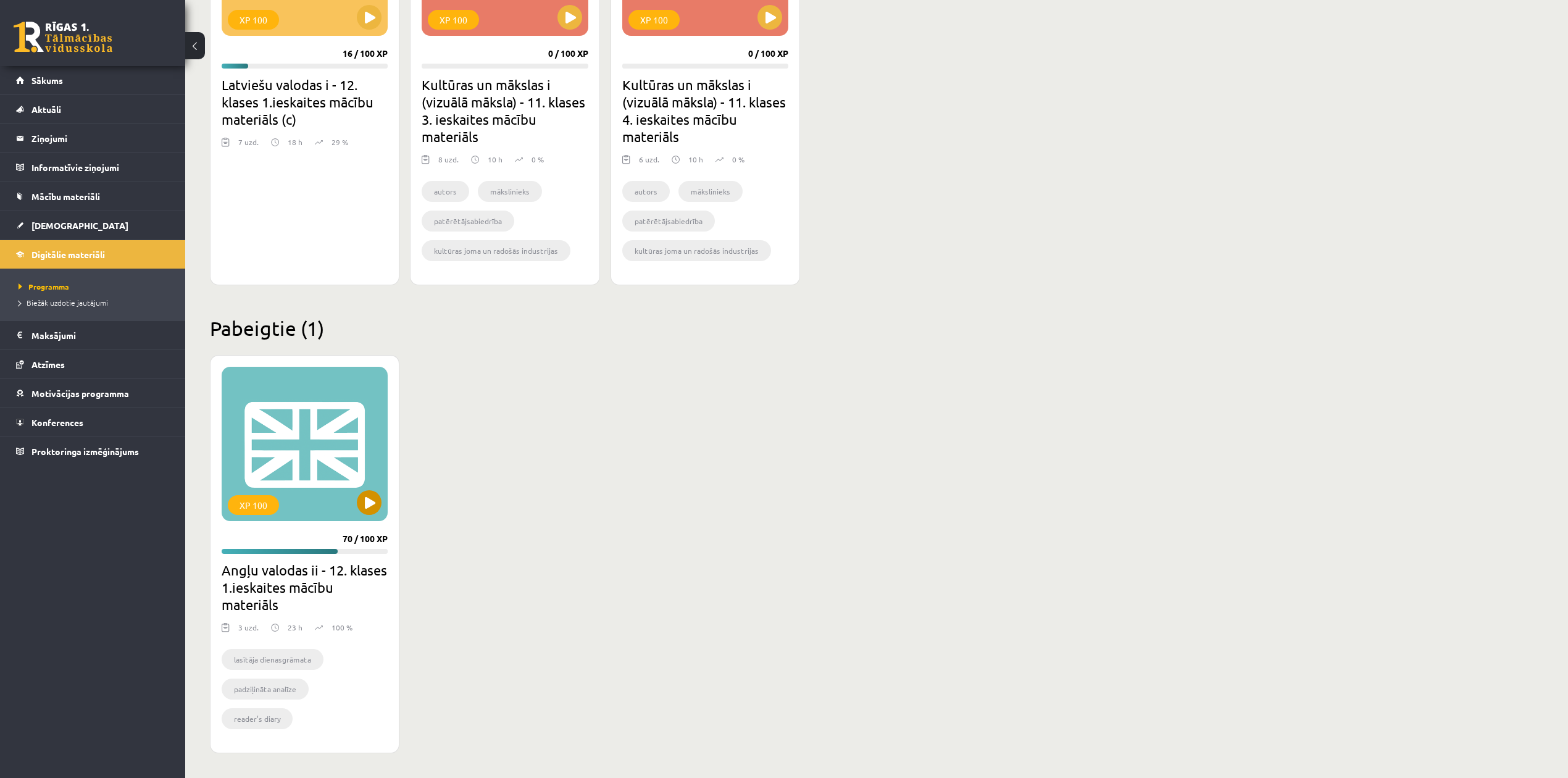
click at [304, 442] on div "XP 100" at bounding box center [305, 444] width 166 height 154
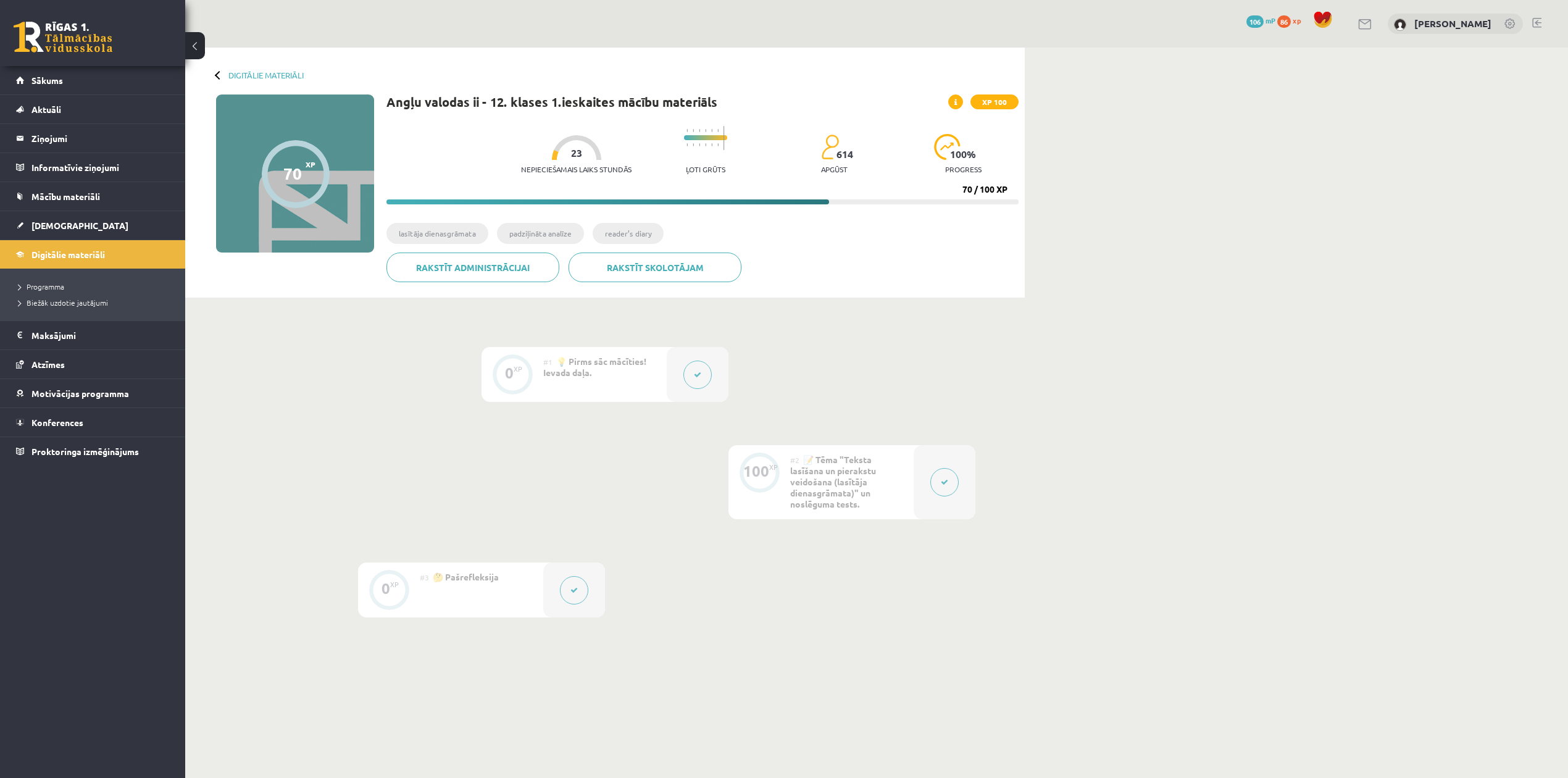
click at [940, 484] on button at bounding box center [944, 483] width 29 height 29
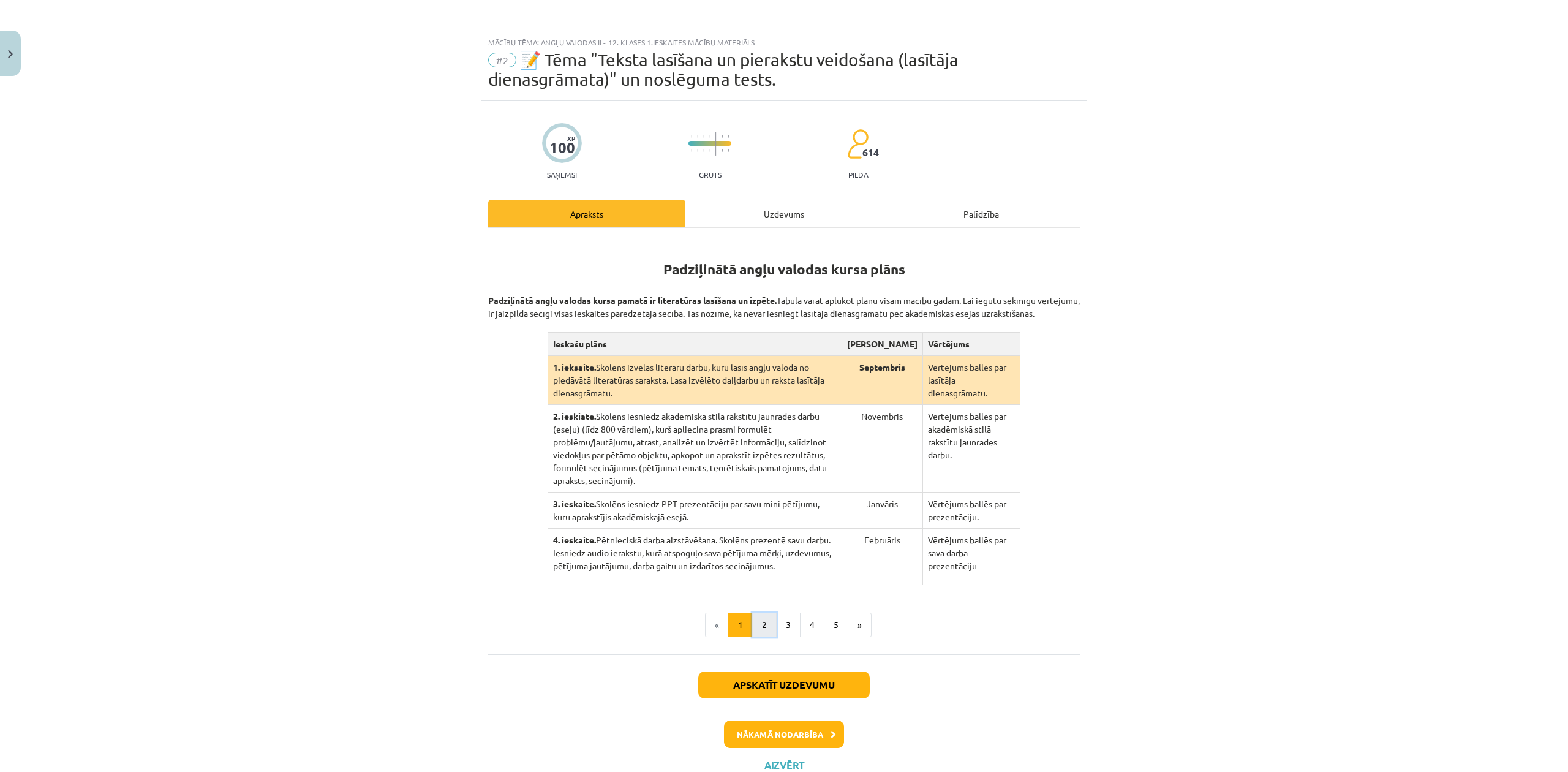
click at [760, 613] on button "2" at bounding box center [764, 625] width 25 height 25
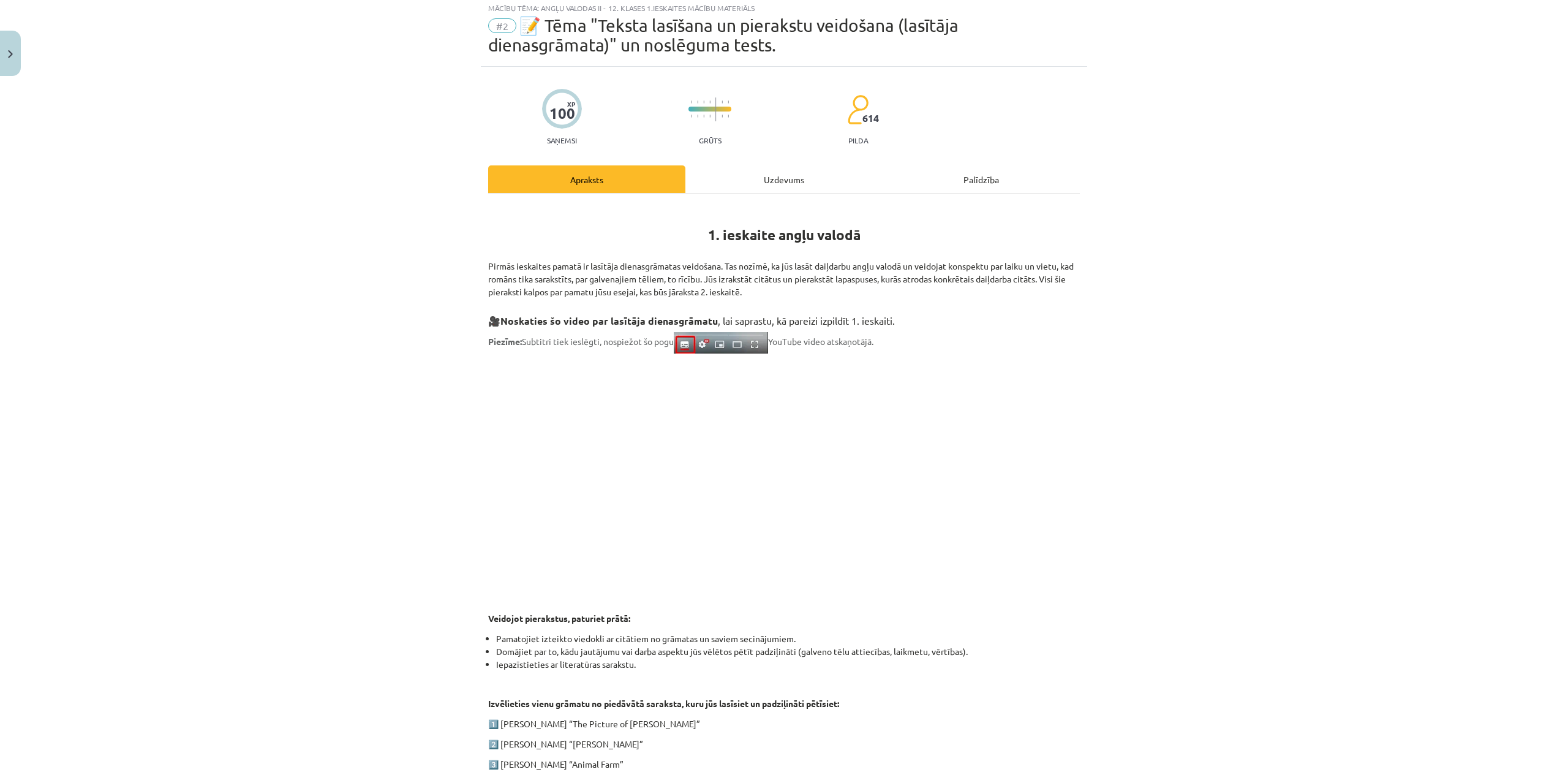
scroll to position [326, 0]
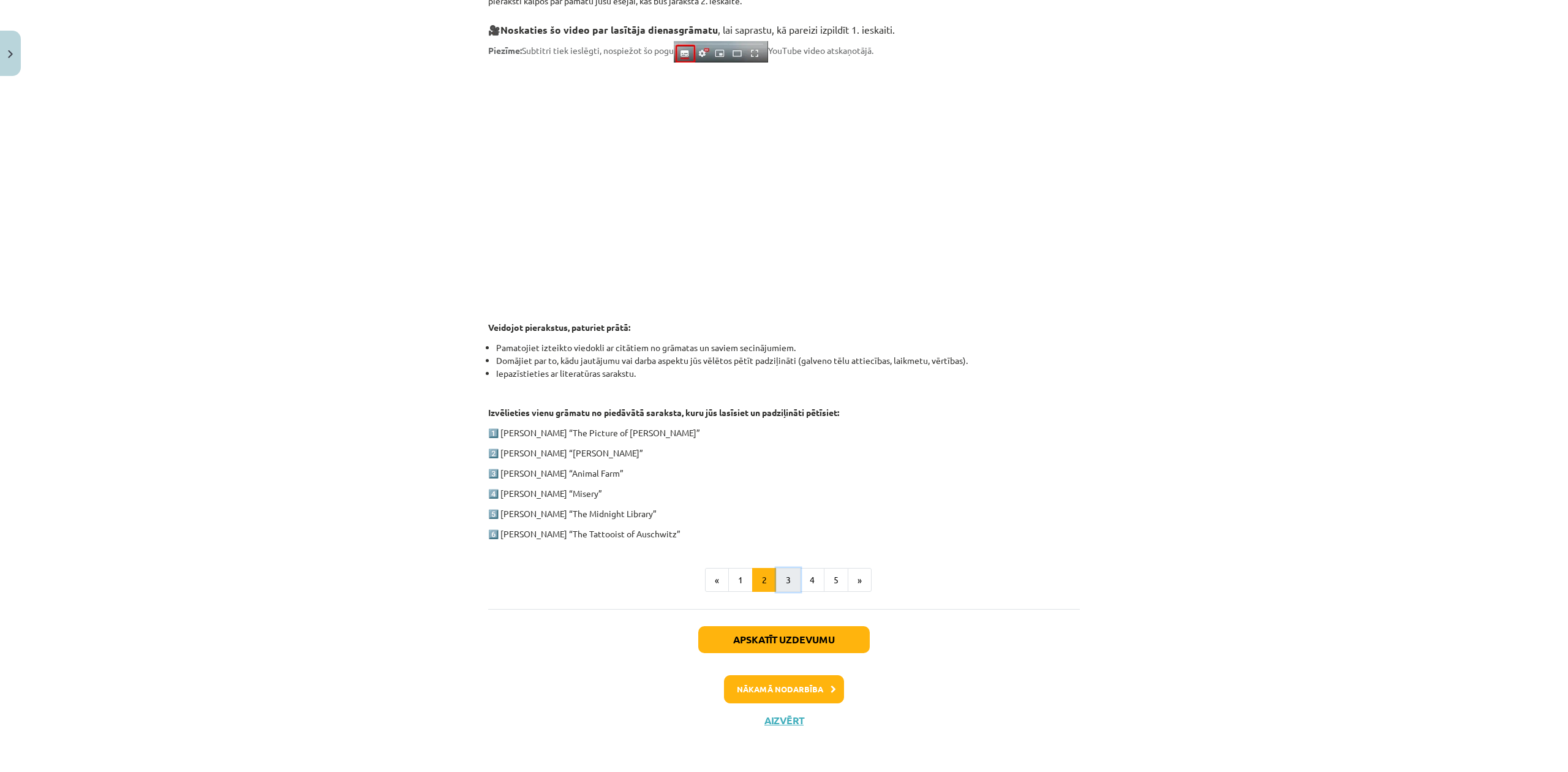
click at [777, 577] on button "3" at bounding box center [788, 580] width 25 height 25
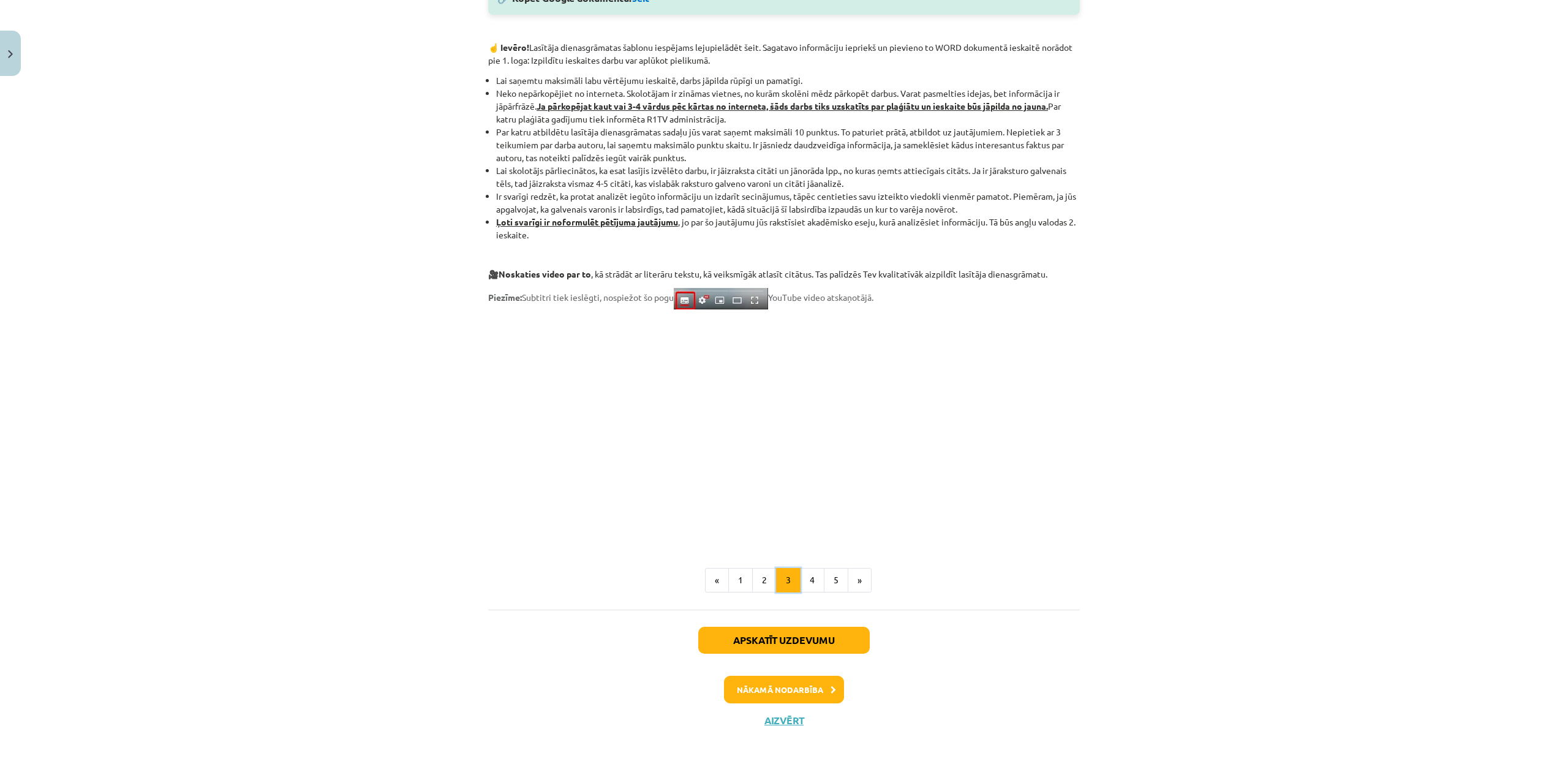
scroll to position [199, 0]
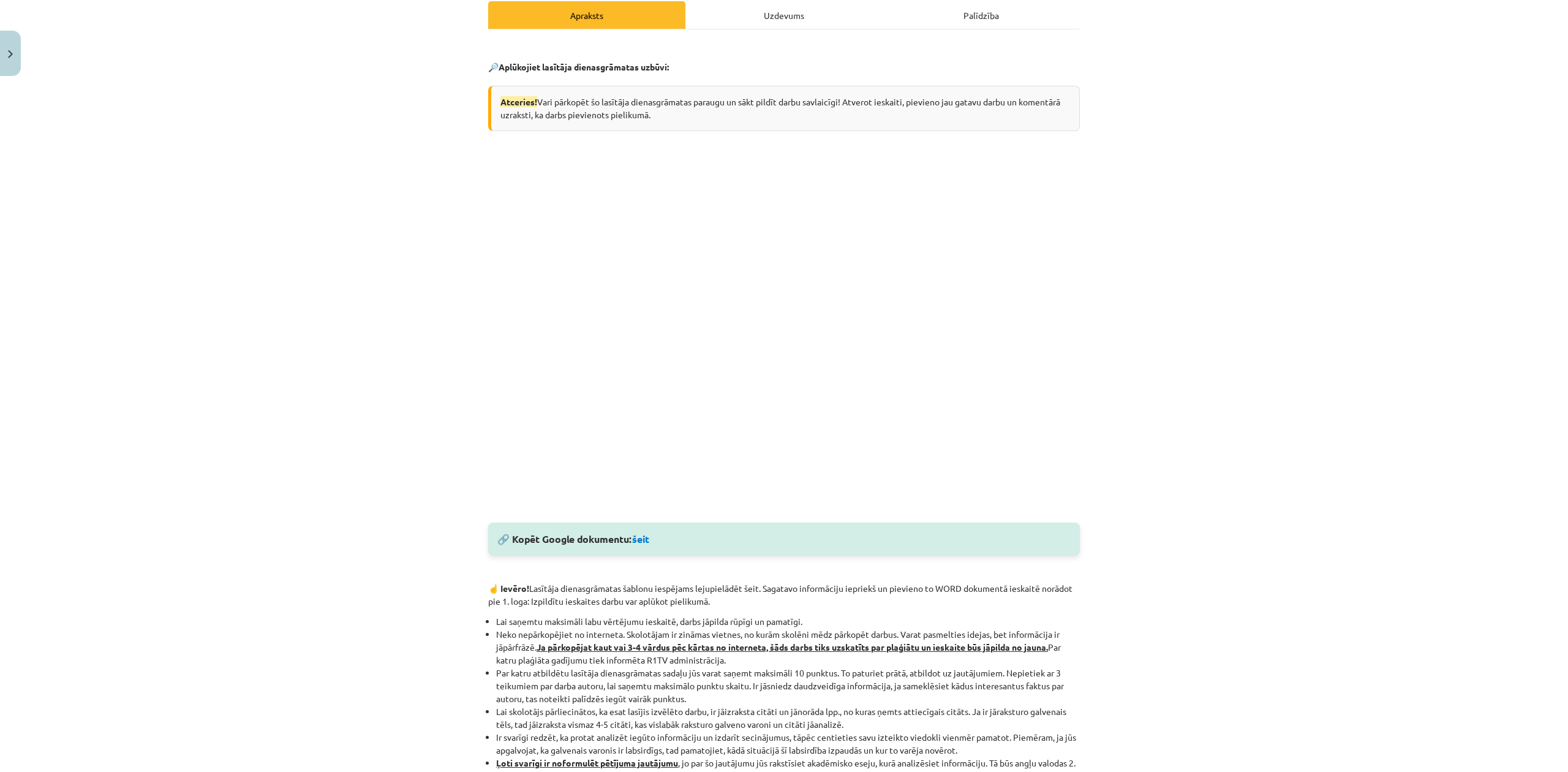
click at [642, 534] on div "🔗 Kopēt Google dokumentu: šeit" at bounding box center [784, 539] width 592 height 33
click at [640, 539] on link "šeit" at bounding box center [641, 539] width 17 height 13
drag, startPoint x: 495, startPoint y: 118, endPoint x: 647, endPoint y: 126, distance: 152.2
click at [647, 126] on div "Atceries! Vari pārkopēt šo lasītāja dienasgrāmatas paraugu un sākt pildīt darbu…" at bounding box center [784, 108] width 592 height 45
click at [650, 155] on p at bounding box center [784, 150] width 592 height 13
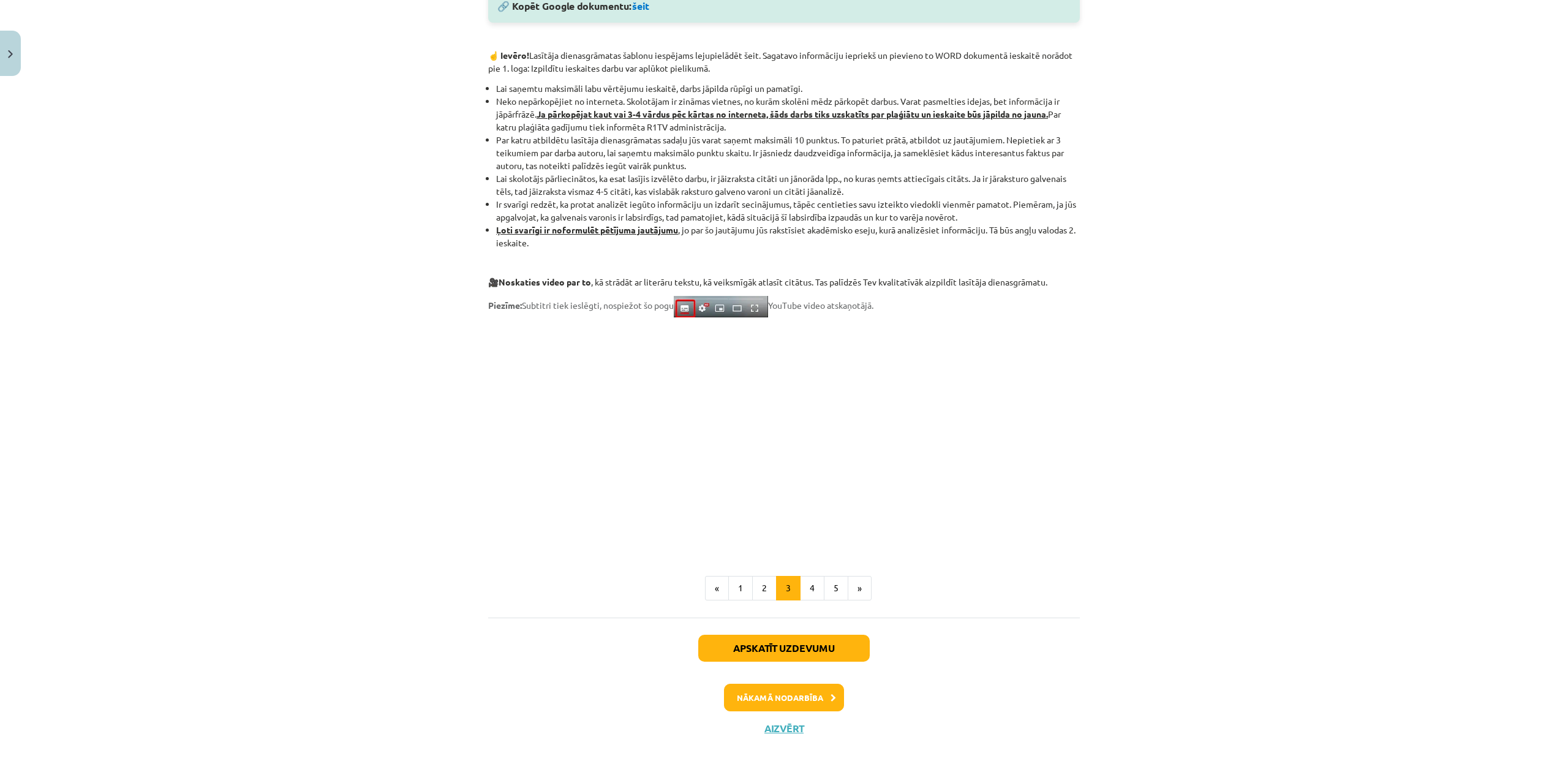
scroll to position [743, 0]
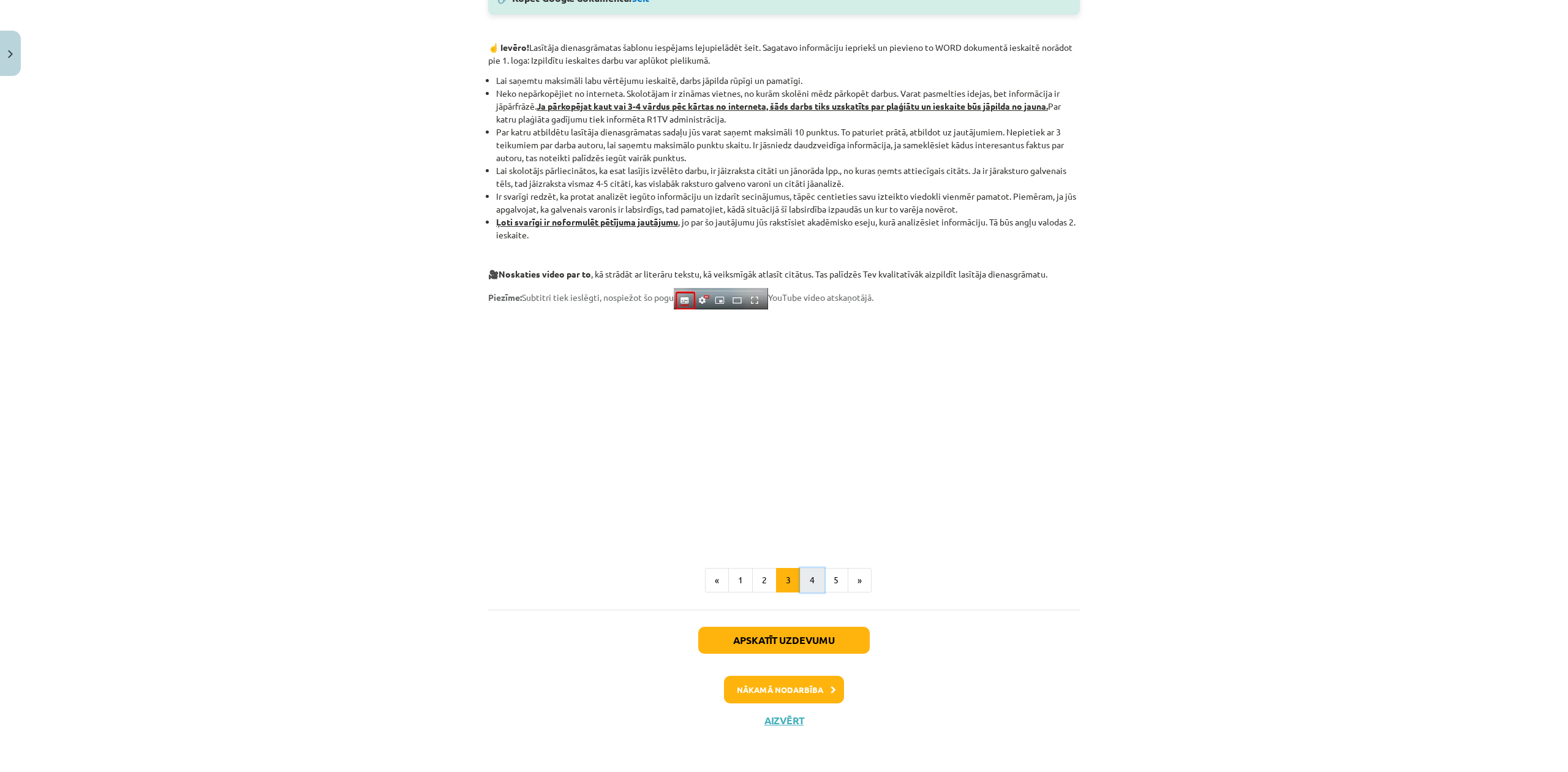
click at [805, 582] on button "4" at bounding box center [812, 580] width 25 height 25
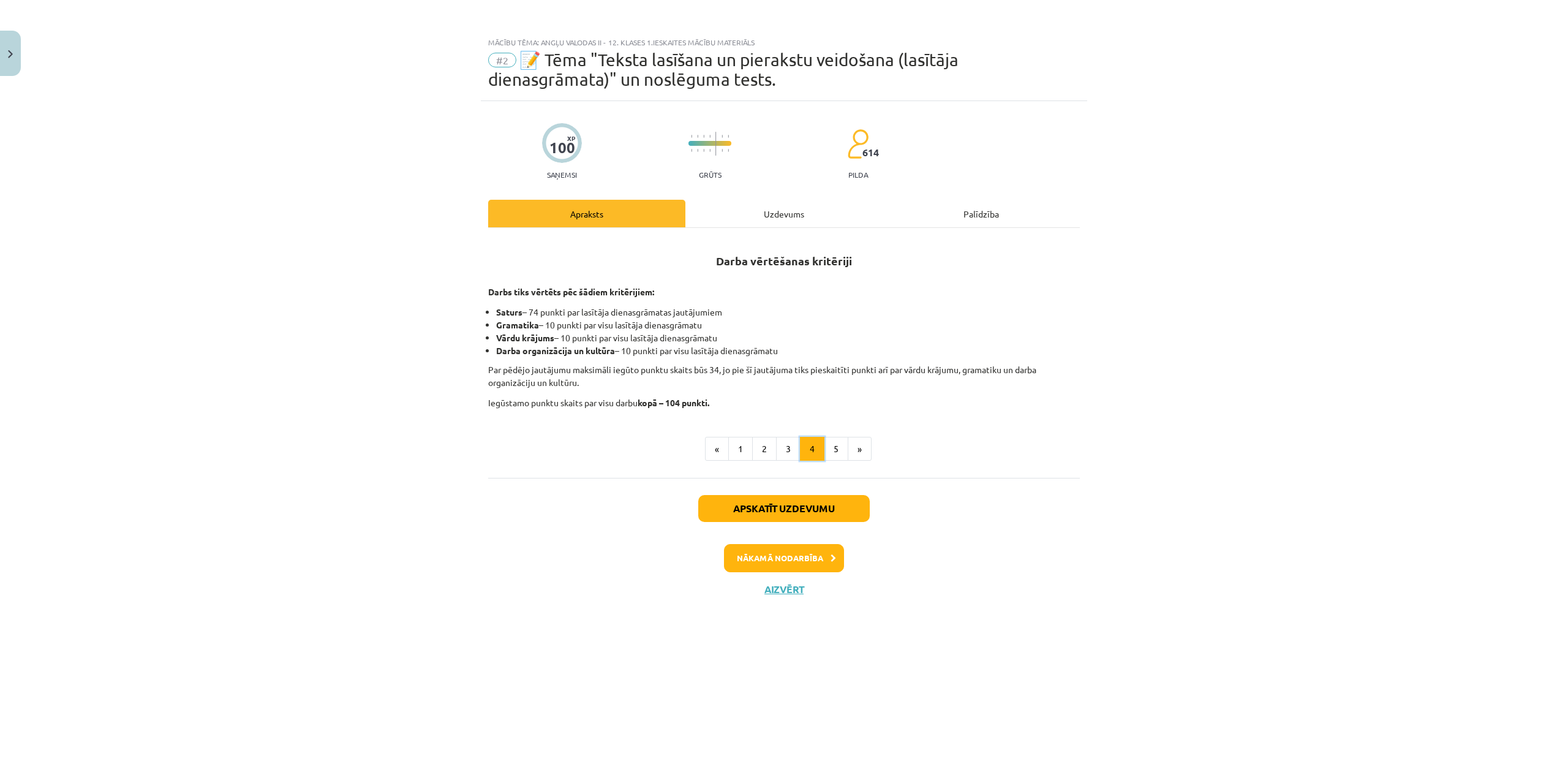
scroll to position [0, 0]
click at [831, 445] on button "5" at bounding box center [836, 449] width 25 height 25
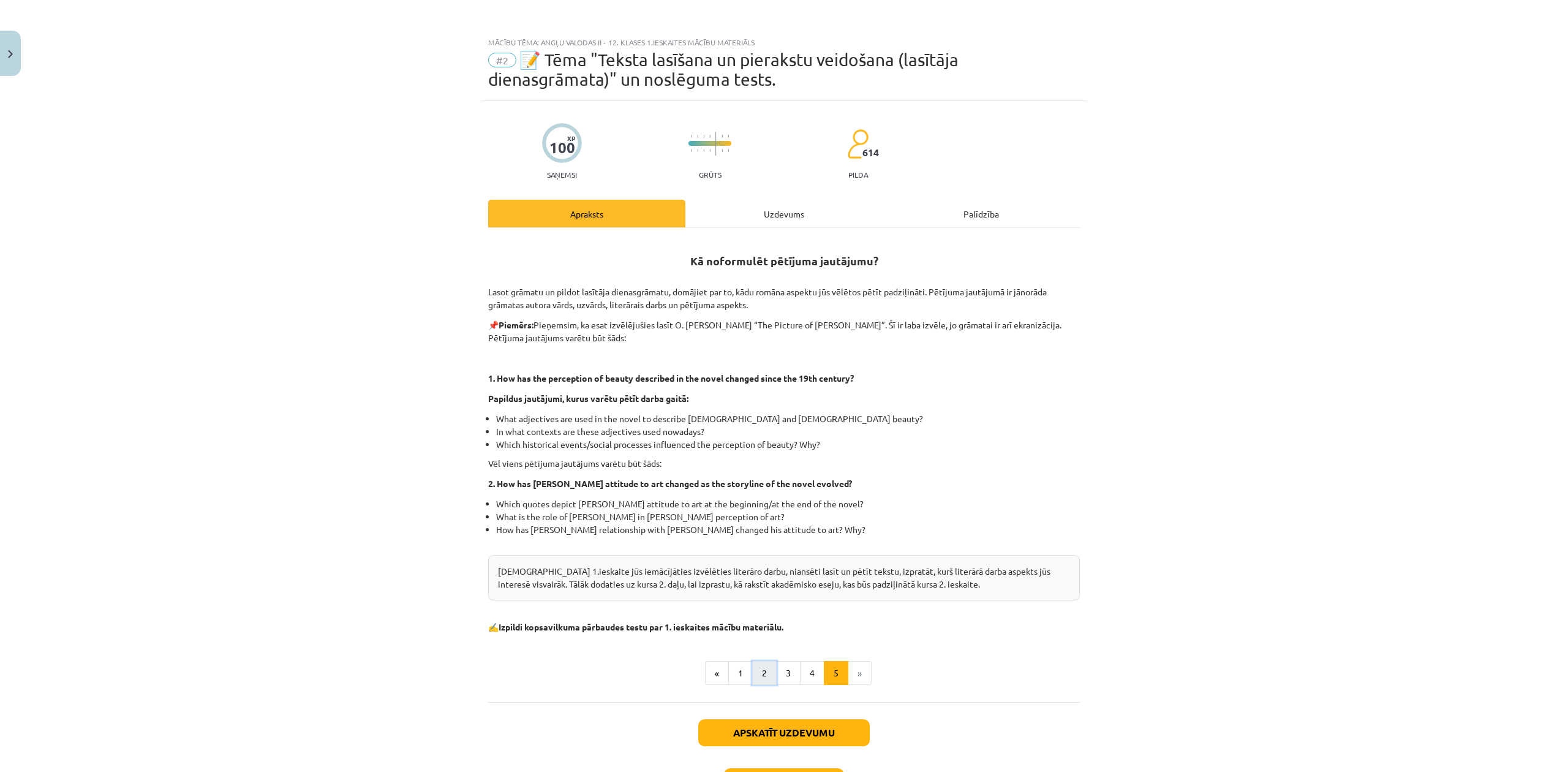
click at [756, 678] on button "2" at bounding box center [764, 673] width 25 height 25
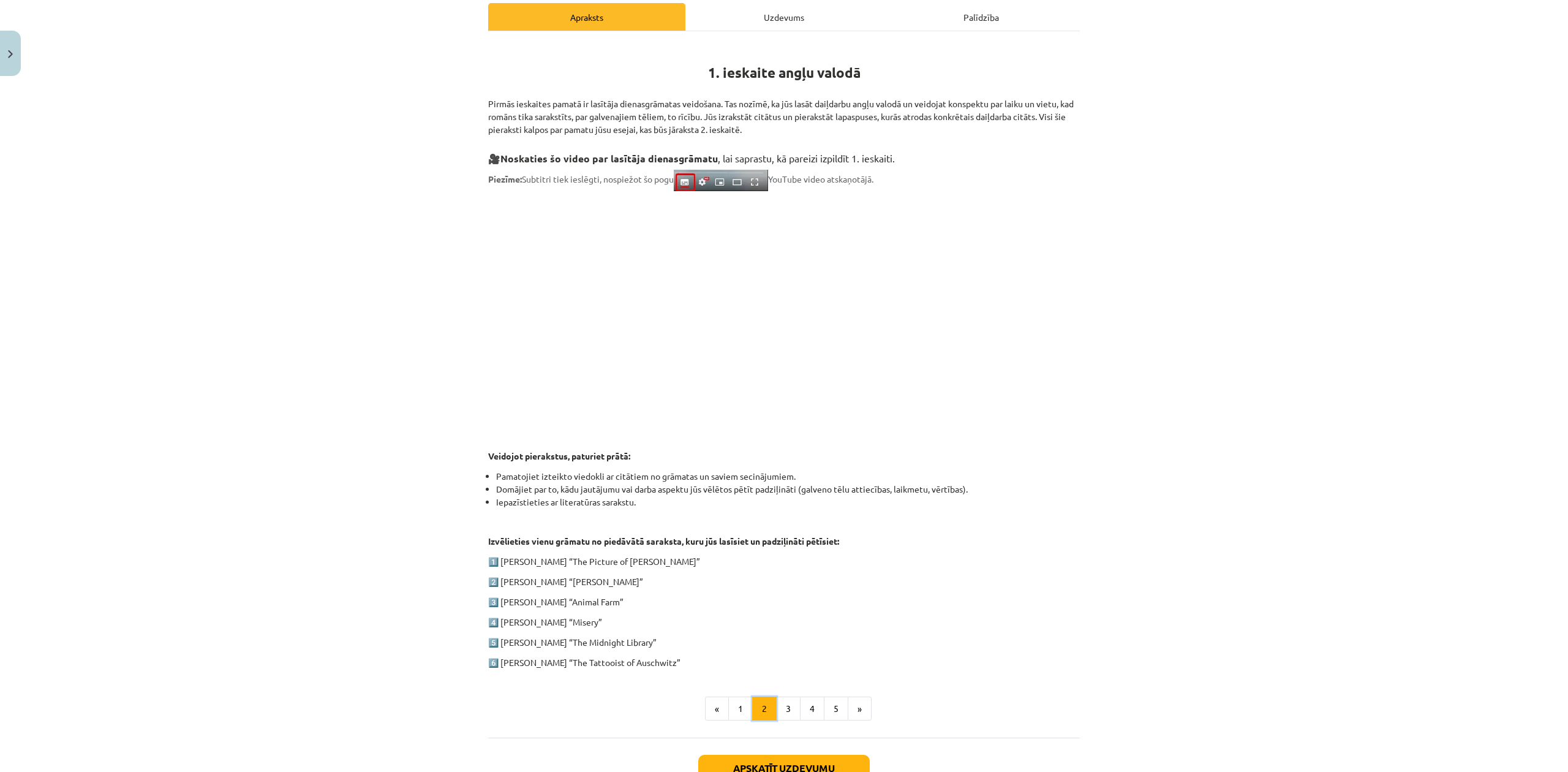
scroll to position [326, 0]
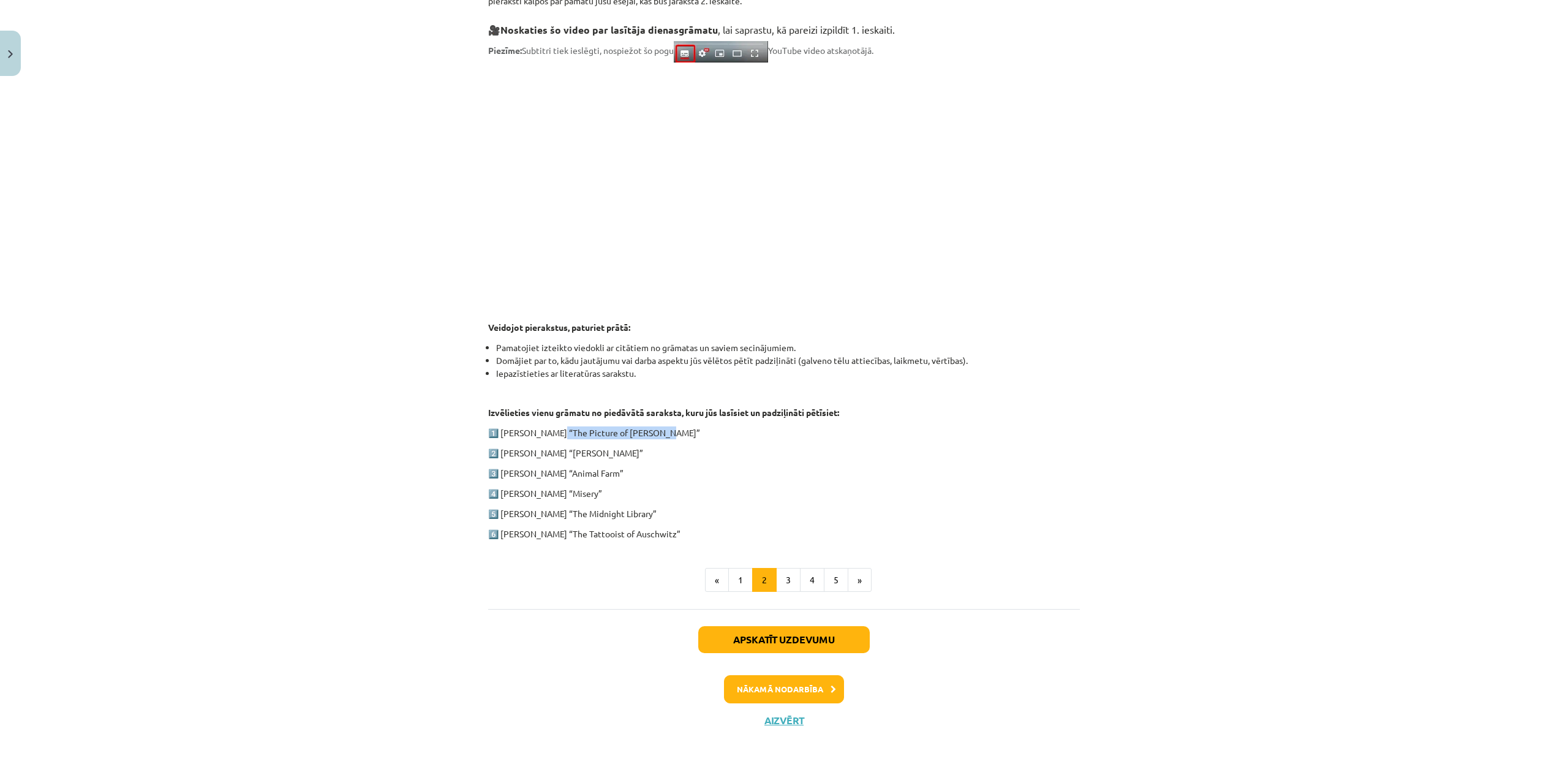
drag, startPoint x: 547, startPoint y: 432, endPoint x: 649, endPoint y: 436, distance: 102.1
click at [649, 436] on p "1️⃣ Oscar Wilde “The Picture of Dorian Gray”" at bounding box center [784, 433] width 592 height 13
copy p "The Picture of Dorian Gray"
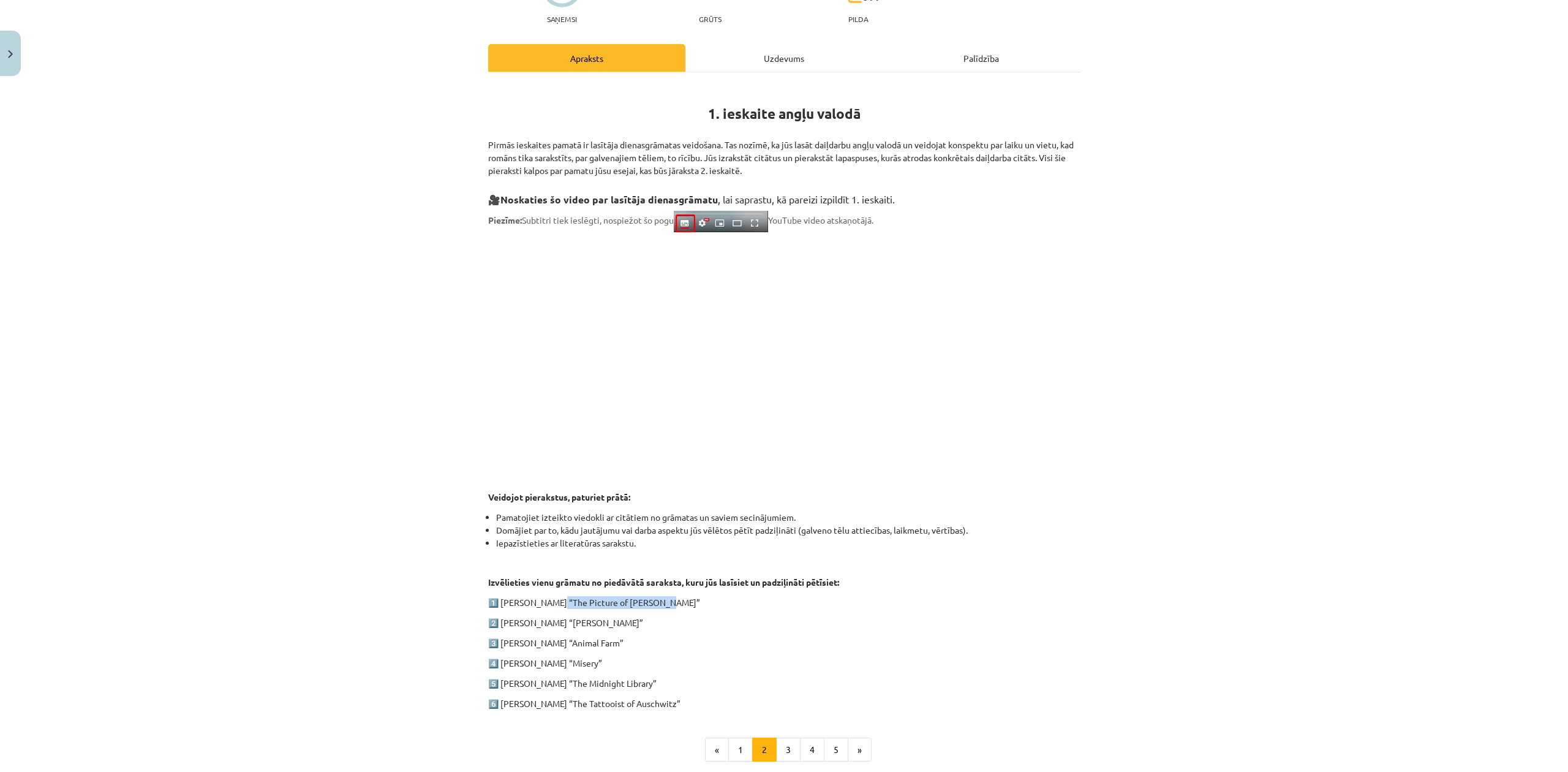
scroll to position [0, 0]
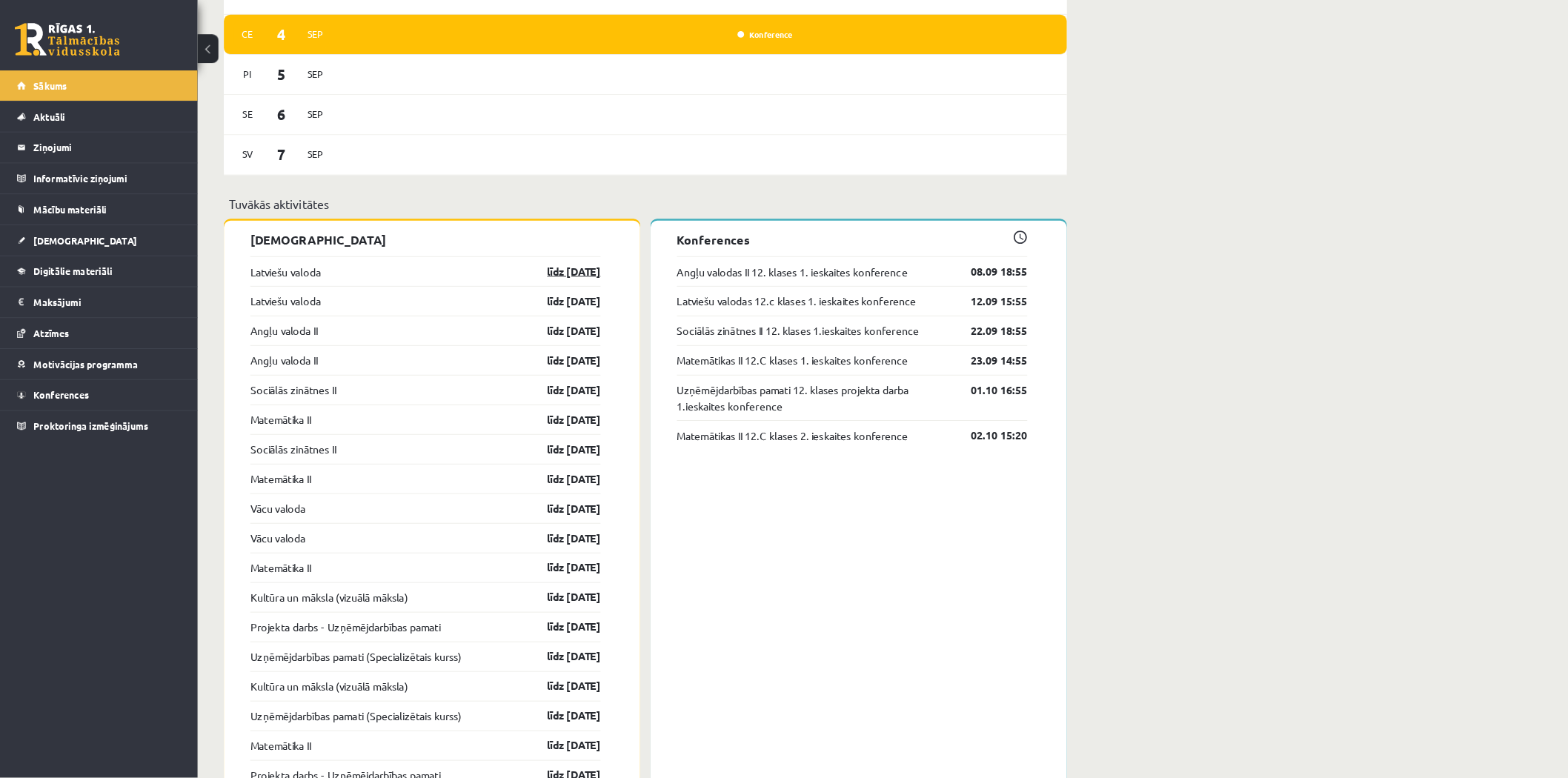
scroll to position [983, 0]
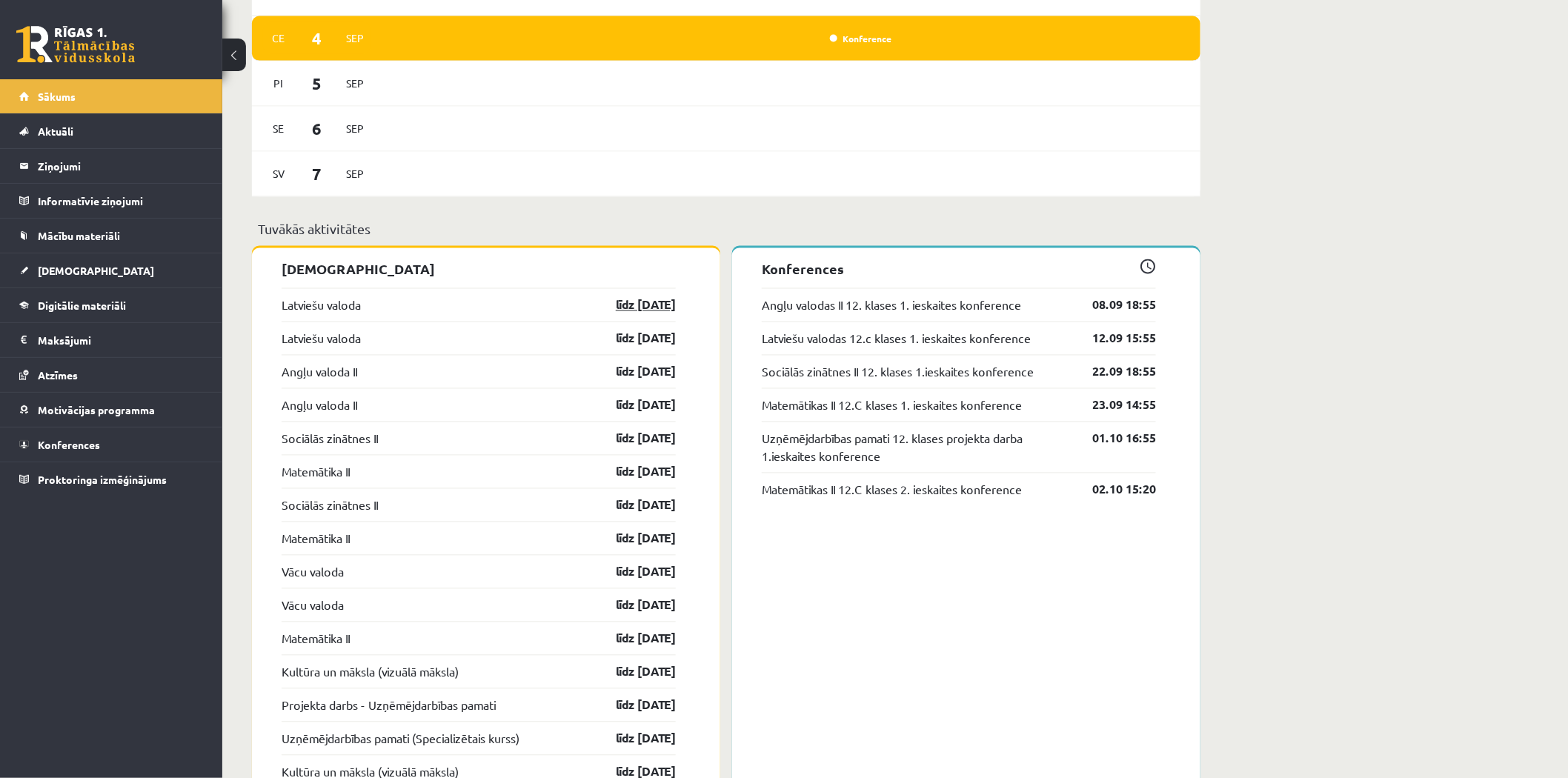
click at [633, 300] on link "līdz [DATE]" at bounding box center [633, 305] width 86 height 18
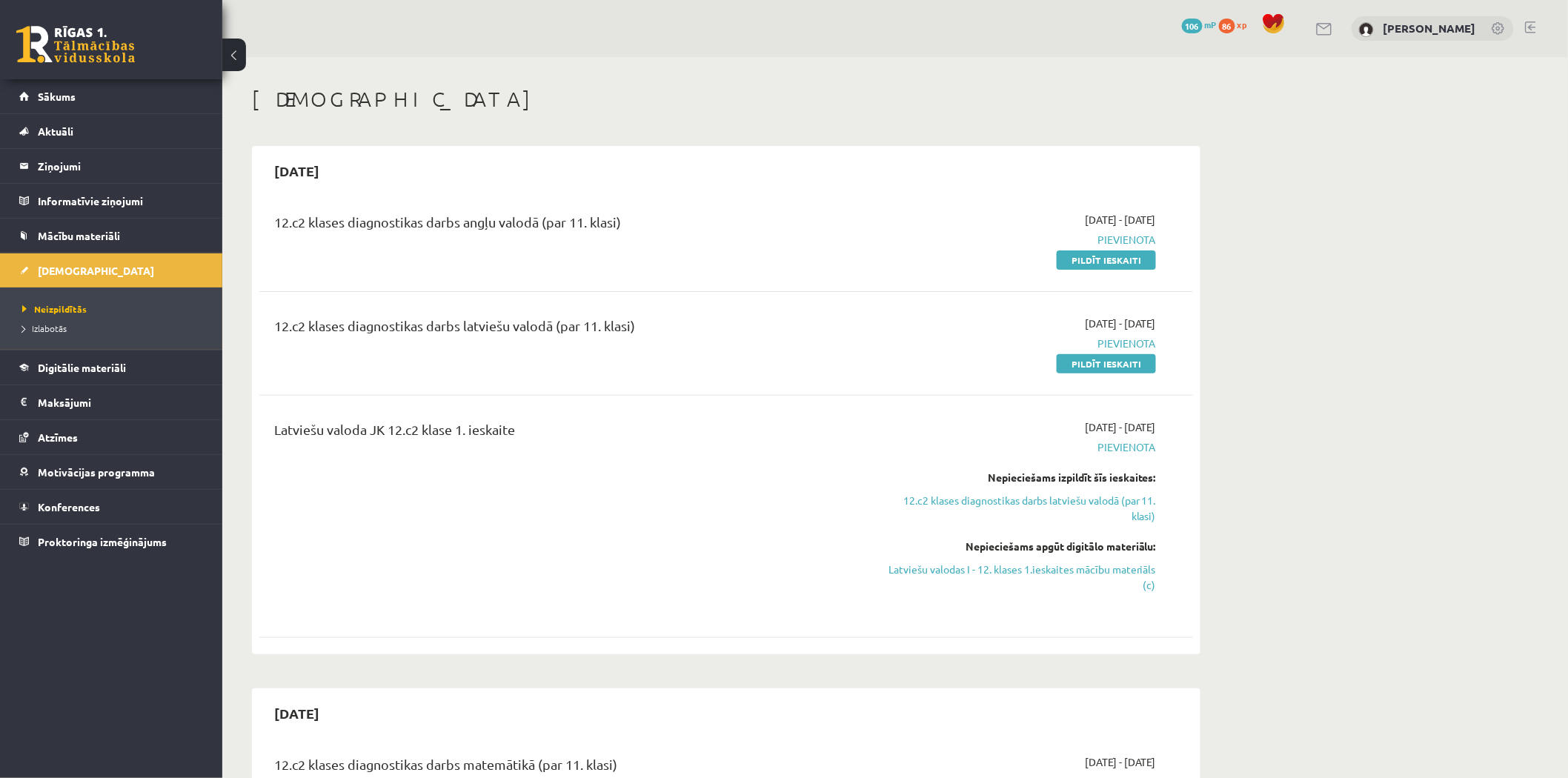
drag, startPoint x: 1090, startPoint y: 251, endPoint x: 927, endPoint y: 82, distance: 234.8
click at [1090, 251] on link "Pildīt ieskaiti" at bounding box center [1107, 260] width 100 height 19
click at [1131, 237] on span "Pievienota" at bounding box center [1017, 239] width 280 height 15
click at [1132, 237] on span "Pievienota" at bounding box center [1017, 239] width 280 height 15
click at [1041, 563] on link "Latviešu valodas I - 12. klases 1.ieskaites mācību materiāls (c)" at bounding box center [1017, 577] width 280 height 32
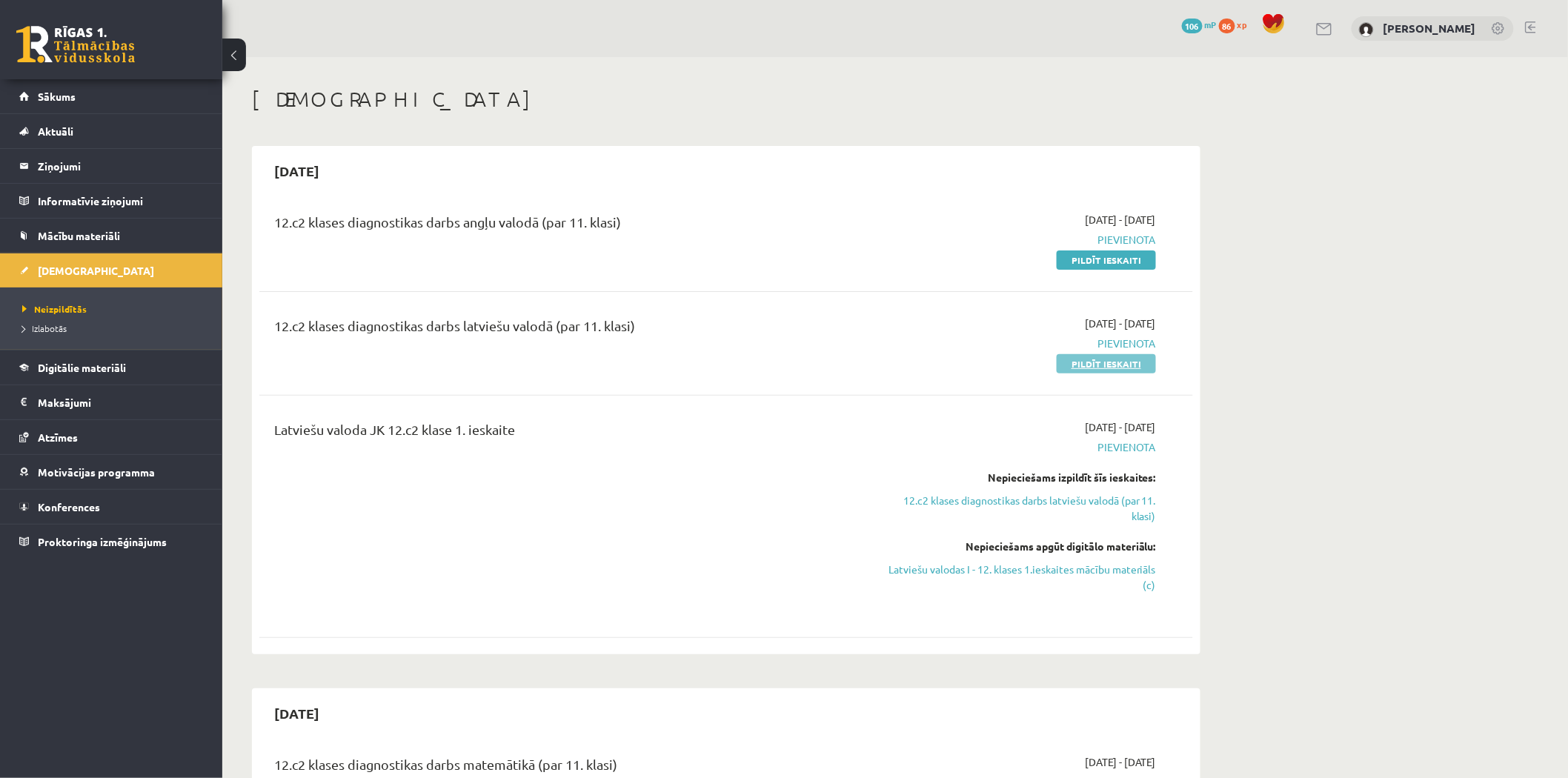
click at [1109, 361] on link "Pildīt ieskaiti" at bounding box center [1107, 364] width 100 height 19
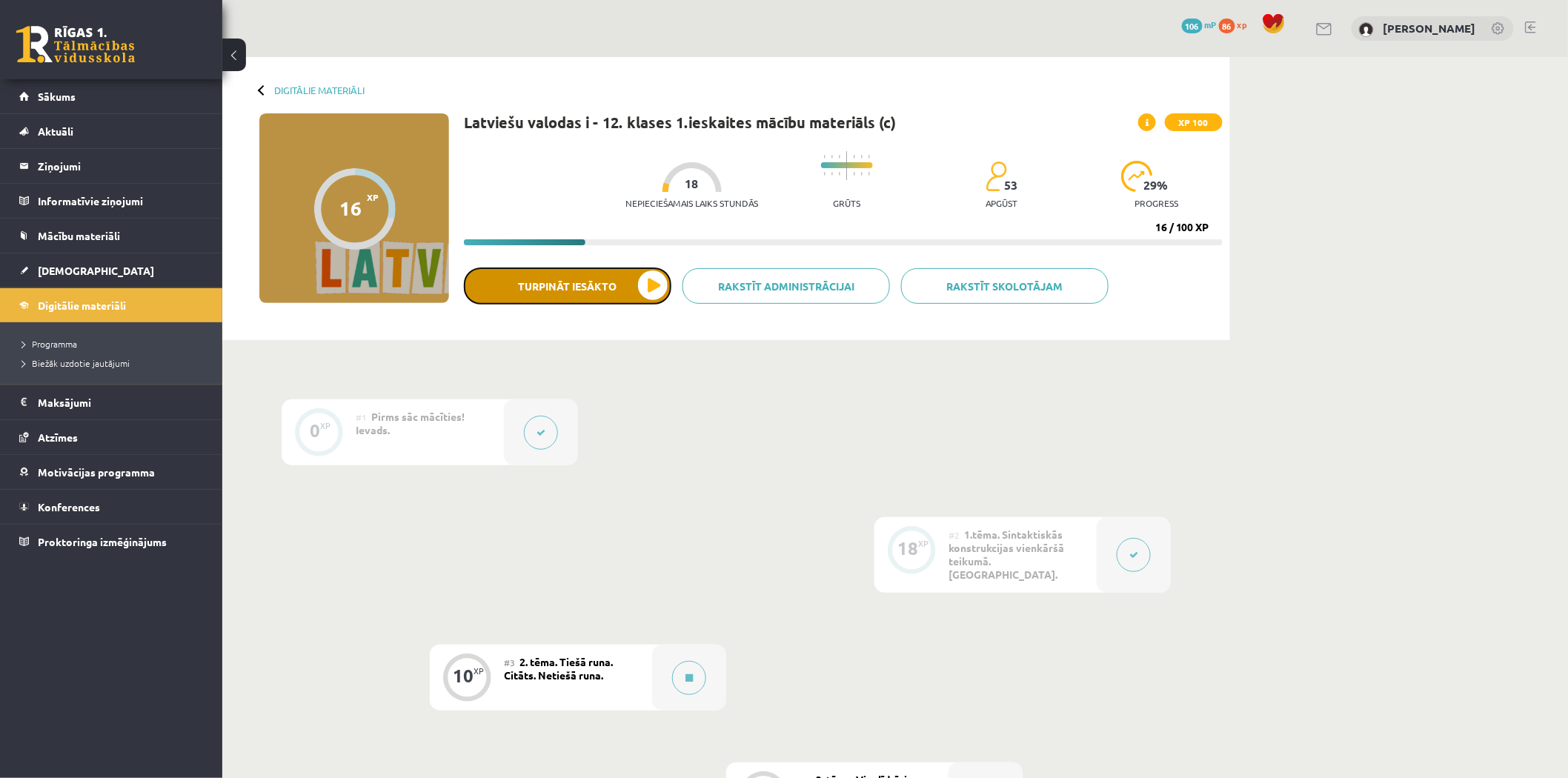
click at [595, 293] on button "Turpināt iesākto" at bounding box center [567, 285] width 208 height 37
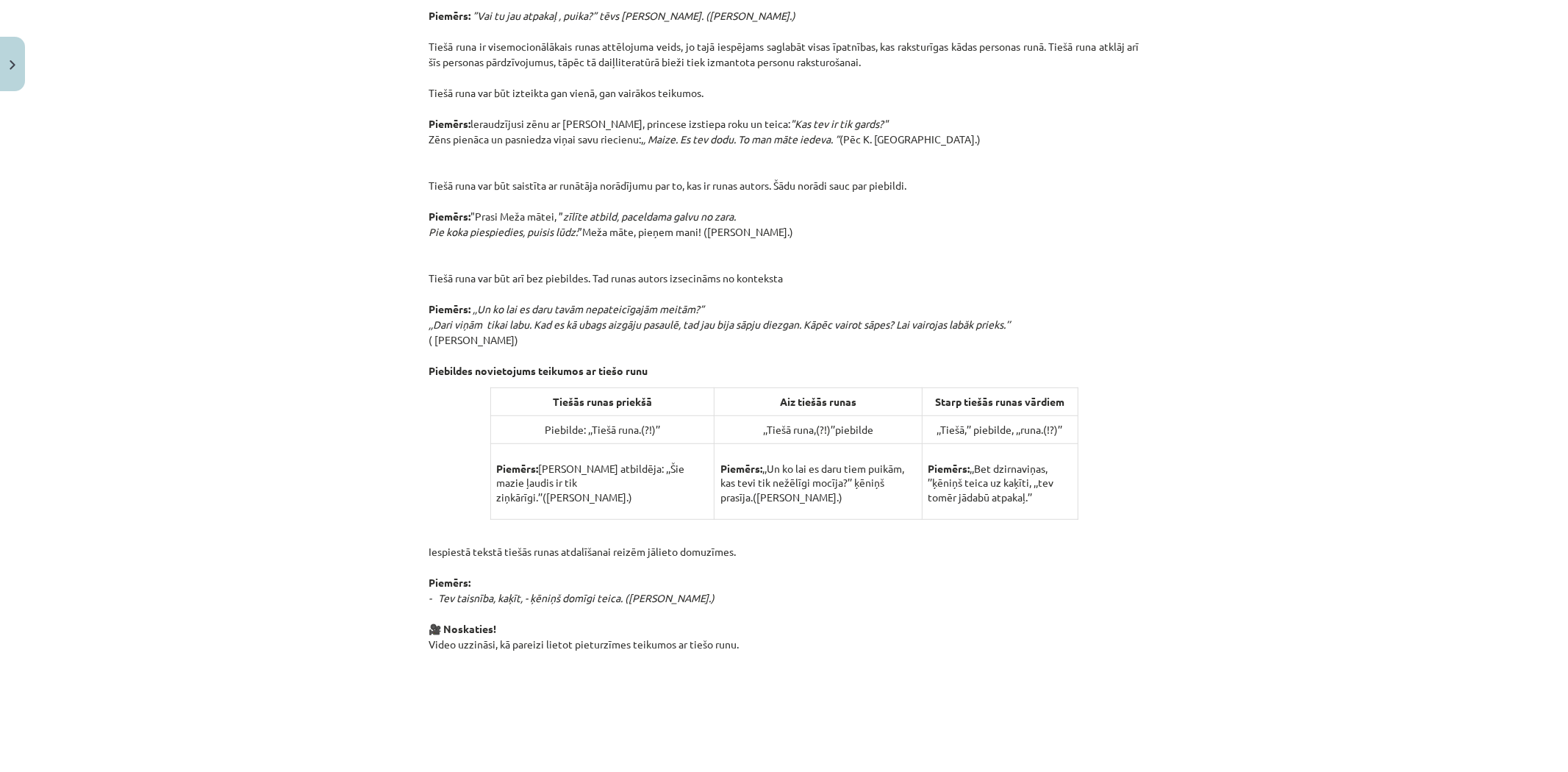
scroll to position [896, 0]
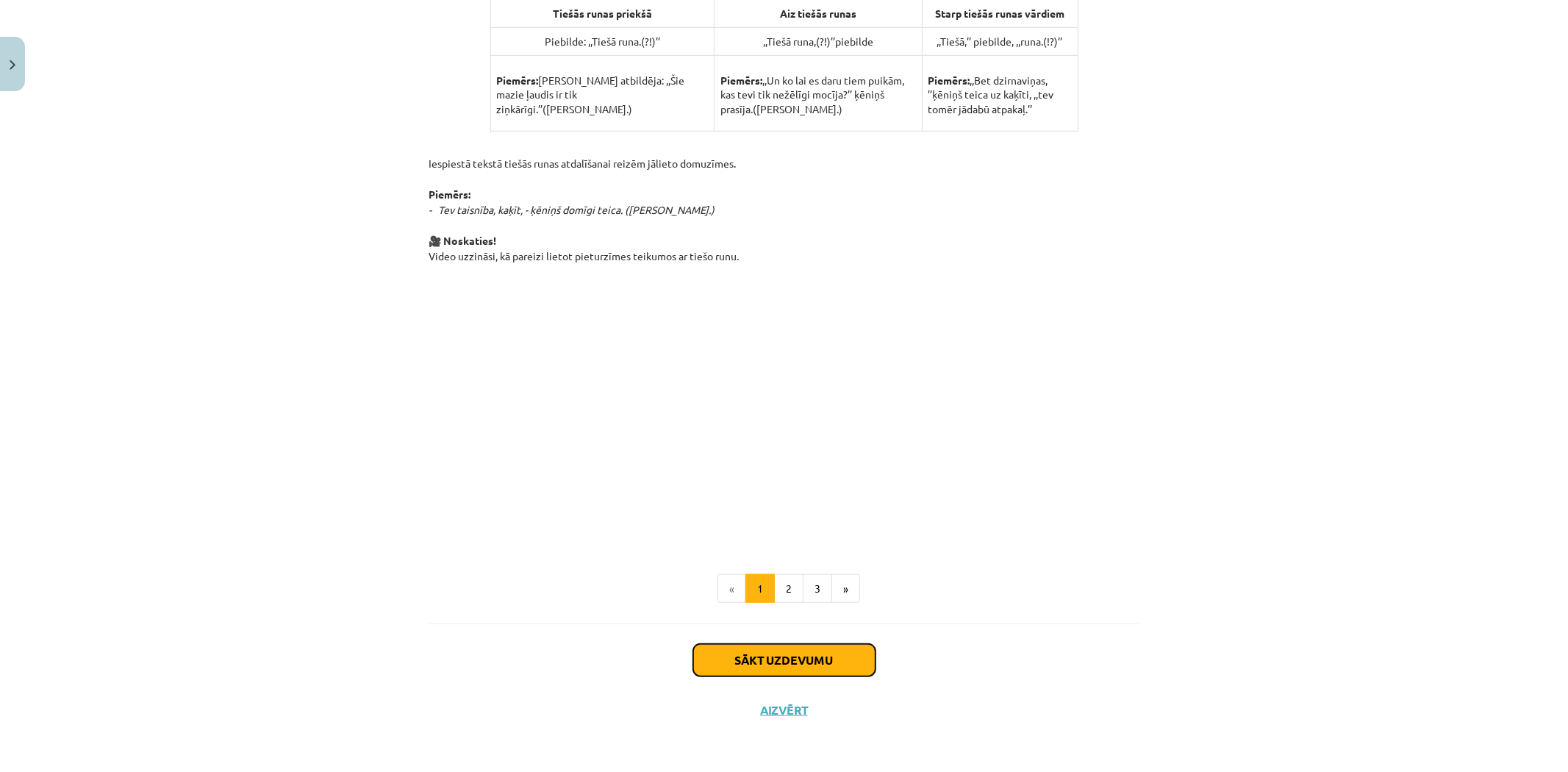
click at [736, 660] on button "Sākt uzdevumu" at bounding box center [784, 660] width 182 height 32
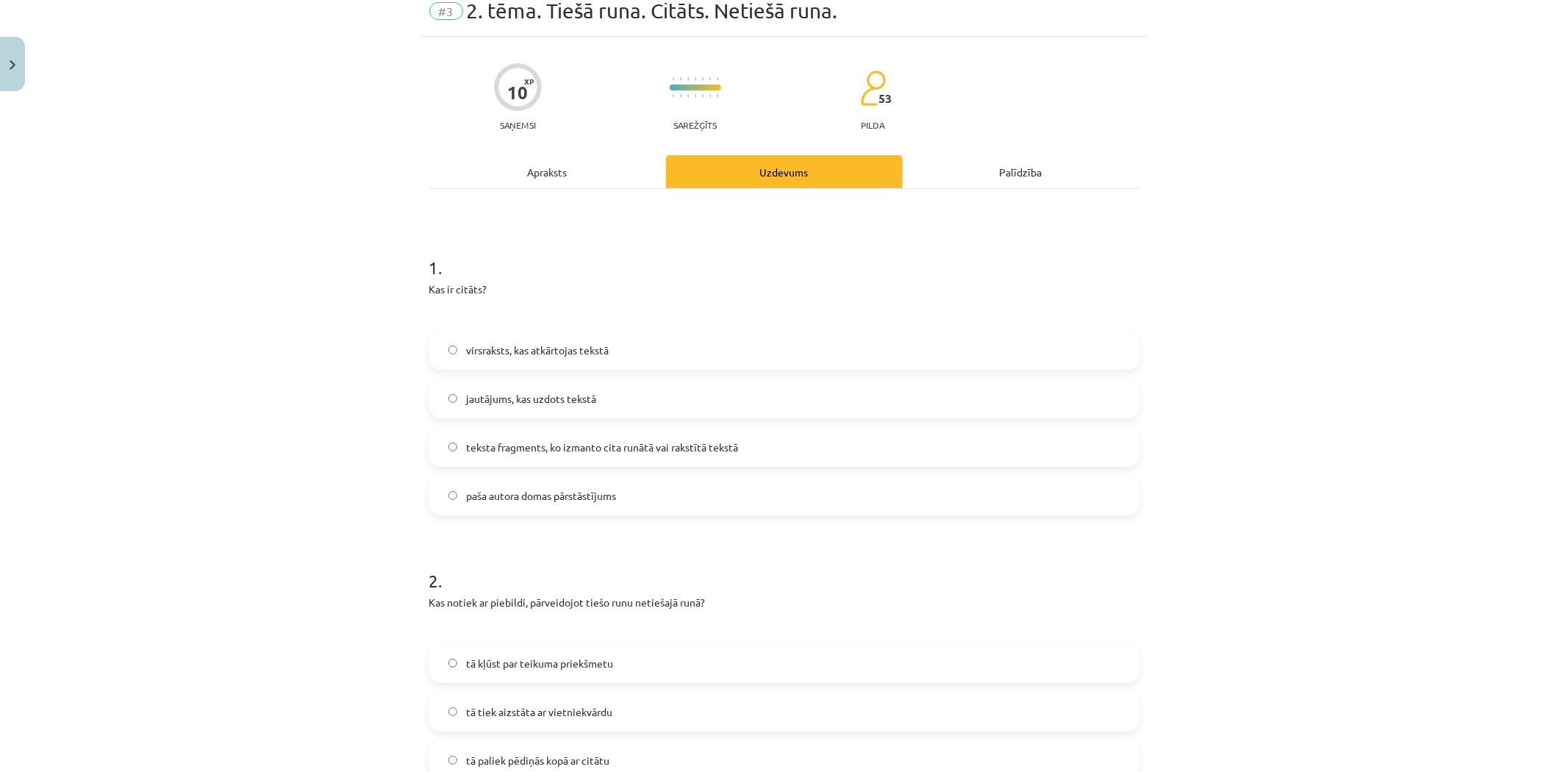
scroll to position [37, 0]
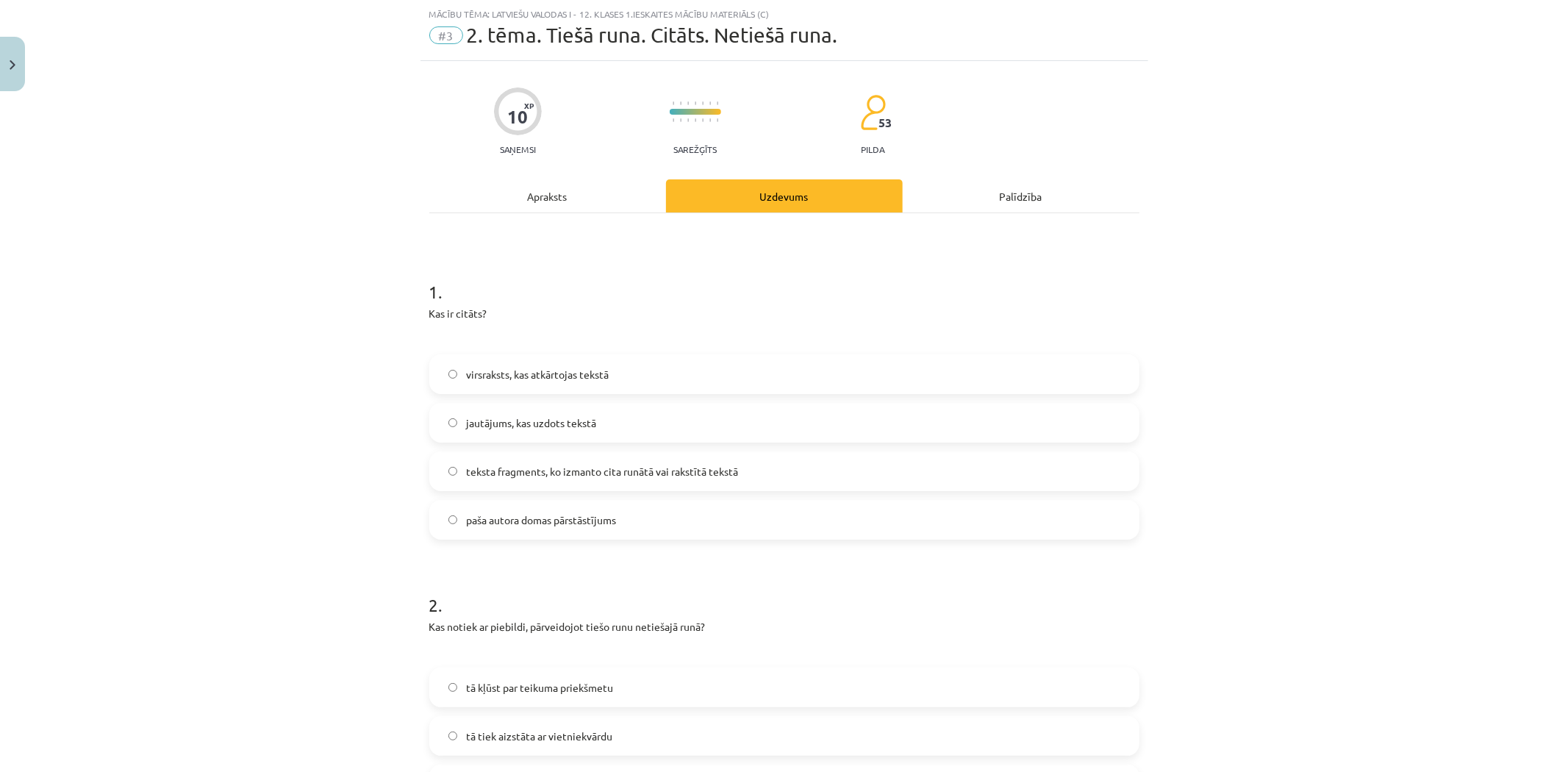
click at [594, 476] on span "teksta fragments, ko izmanto cita runātā vai rakstītā tekstā" at bounding box center [602, 471] width 272 height 15
click at [364, 431] on div "Mācību tēma: Latviešu valodas i - 12. klases 1.ieskaites mācību materiāls (c) #…" at bounding box center [784, 386] width 1568 height 772
drag, startPoint x: 1554, startPoint y: 190, endPoint x: 1567, endPoint y: 313, distance: 123.7
click at [1565, 367] on div "Mācību tēma: Latviešu valodas i - 12. klases 1.ieskaites mācību materiāls (c) #…" at bounding box center [784, 386] width 1568 height 772
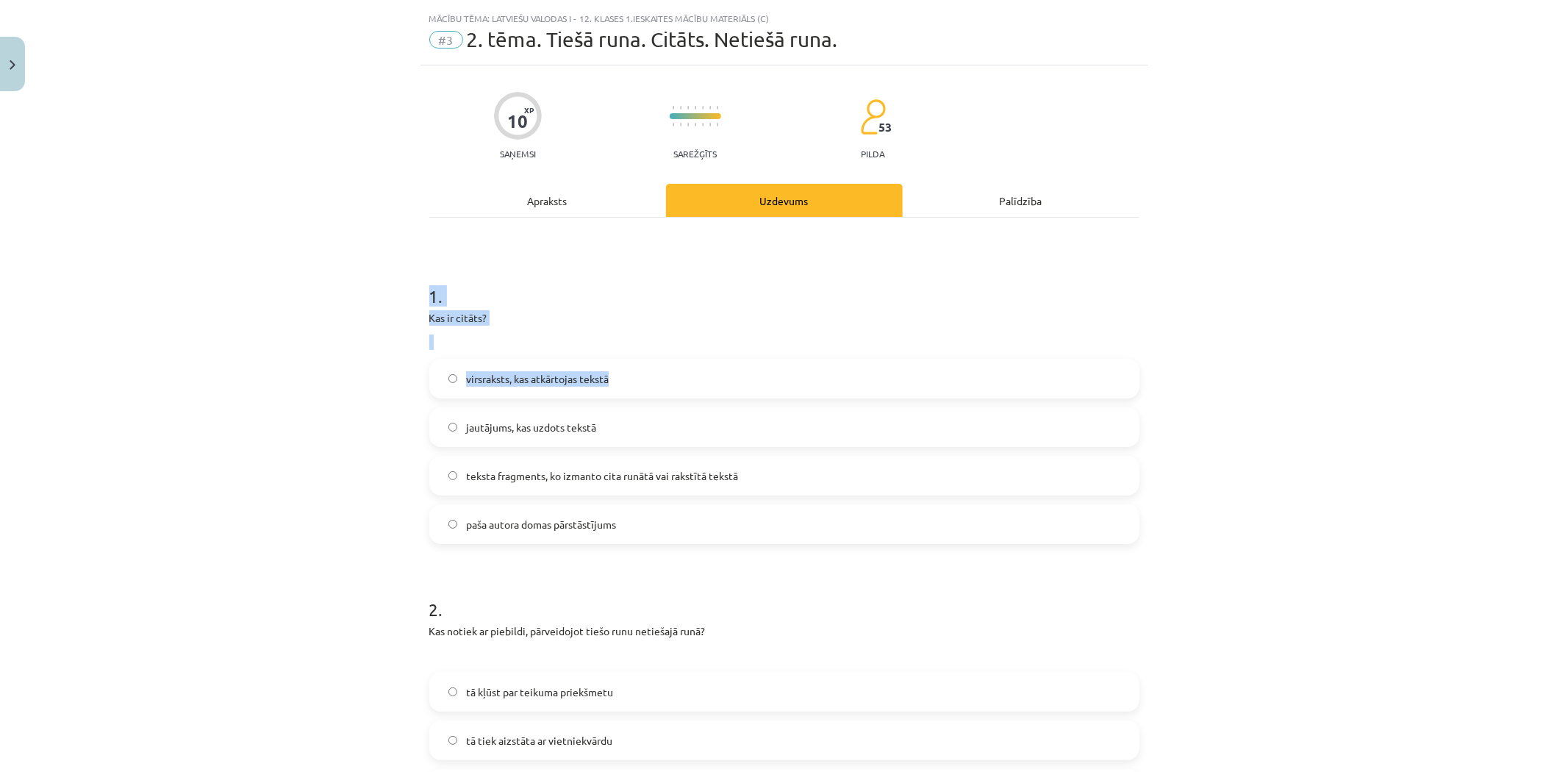
scroll to position [30, 0]
click at [1443, 298] on div "Mācību tēma: Latviešu valodas i - 12. klases 1.ieskaites mācību materiāls (c) #…" at bounding box center [784, 386] width 1568 height 772
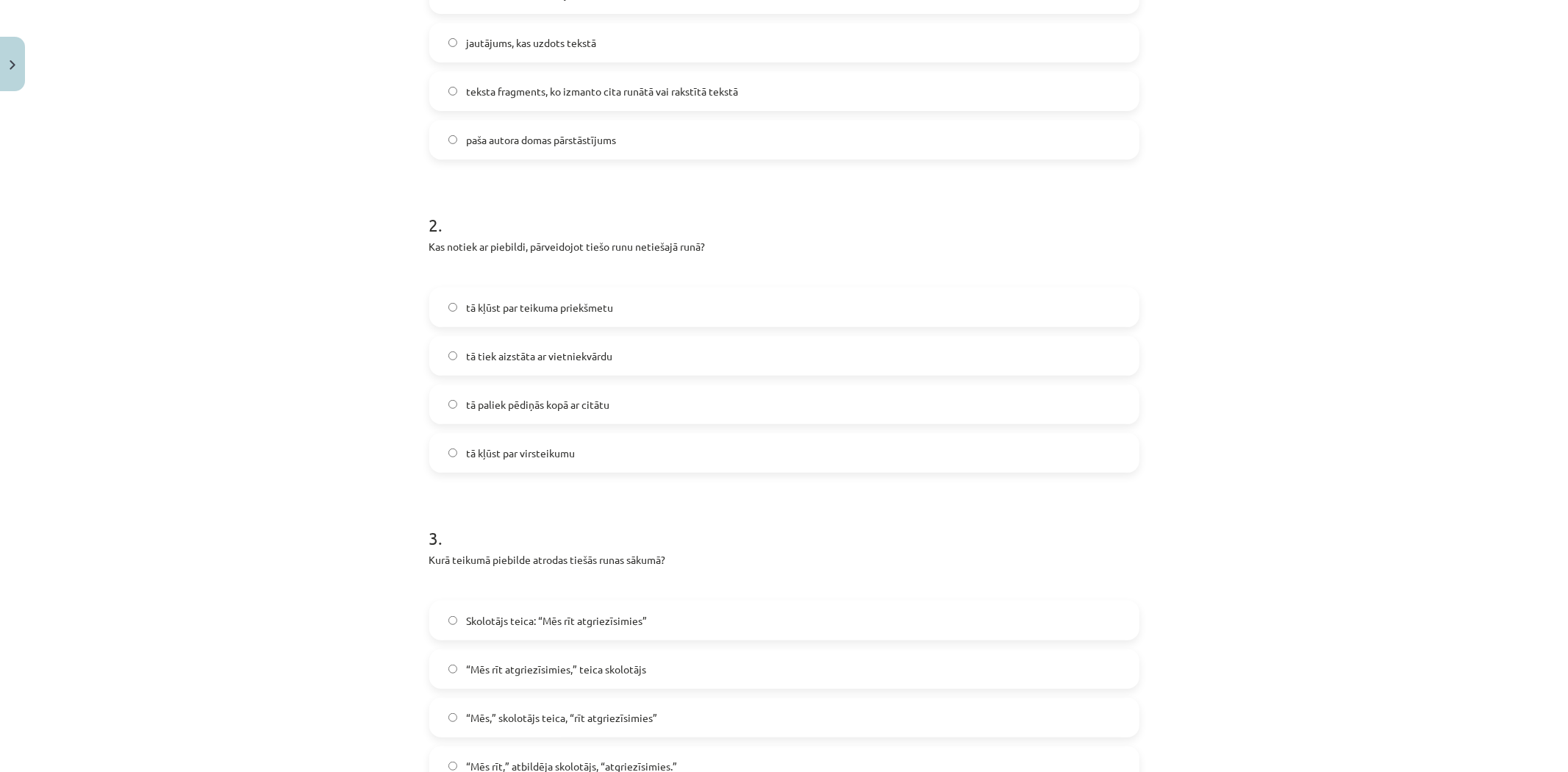
scroll to position [502, 0]
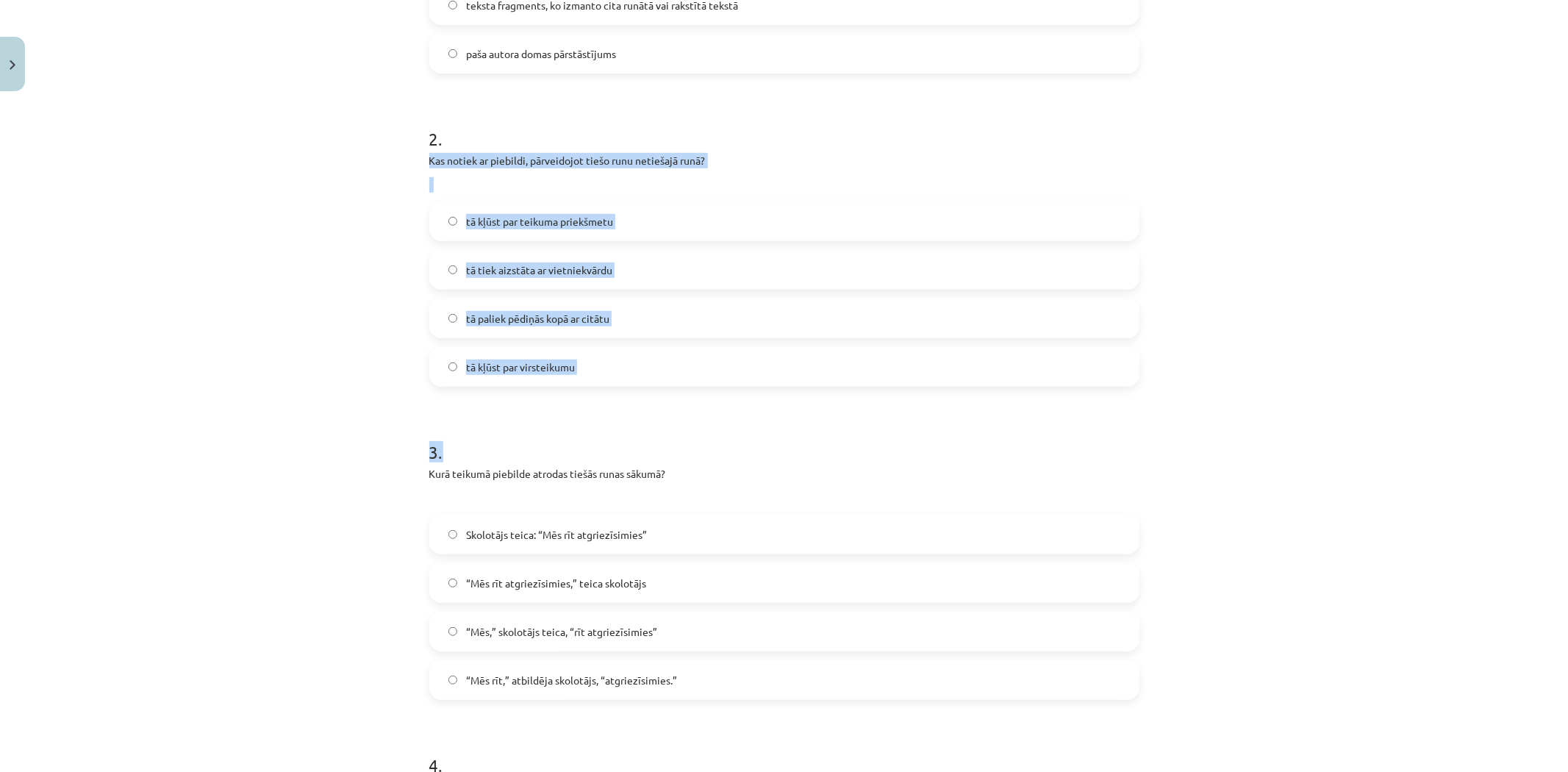
drag, startPoint x: 412, startPoint y: 160, endPoint x: 604, endPoint y: 391, distance: 300.4
click at [604, 391] on div "Mācību tēma: Latviešu valodas i - 12. klases 1.ieskaites mācību materiāls (c) #…" at bounding box center [784, 386] width 1568 height 772
copy form "Kas notiek ar piebildi, pārveidojot tiešo runu netiešajā runā? tā kļūst par tei…"
click at [333, 340] on div "Mācību tēma: Latviešu valodas i - 12. klases 1.ieskaites mācību materiāls (c) #…" at bounding box center [784, 386] width 1568 height 772
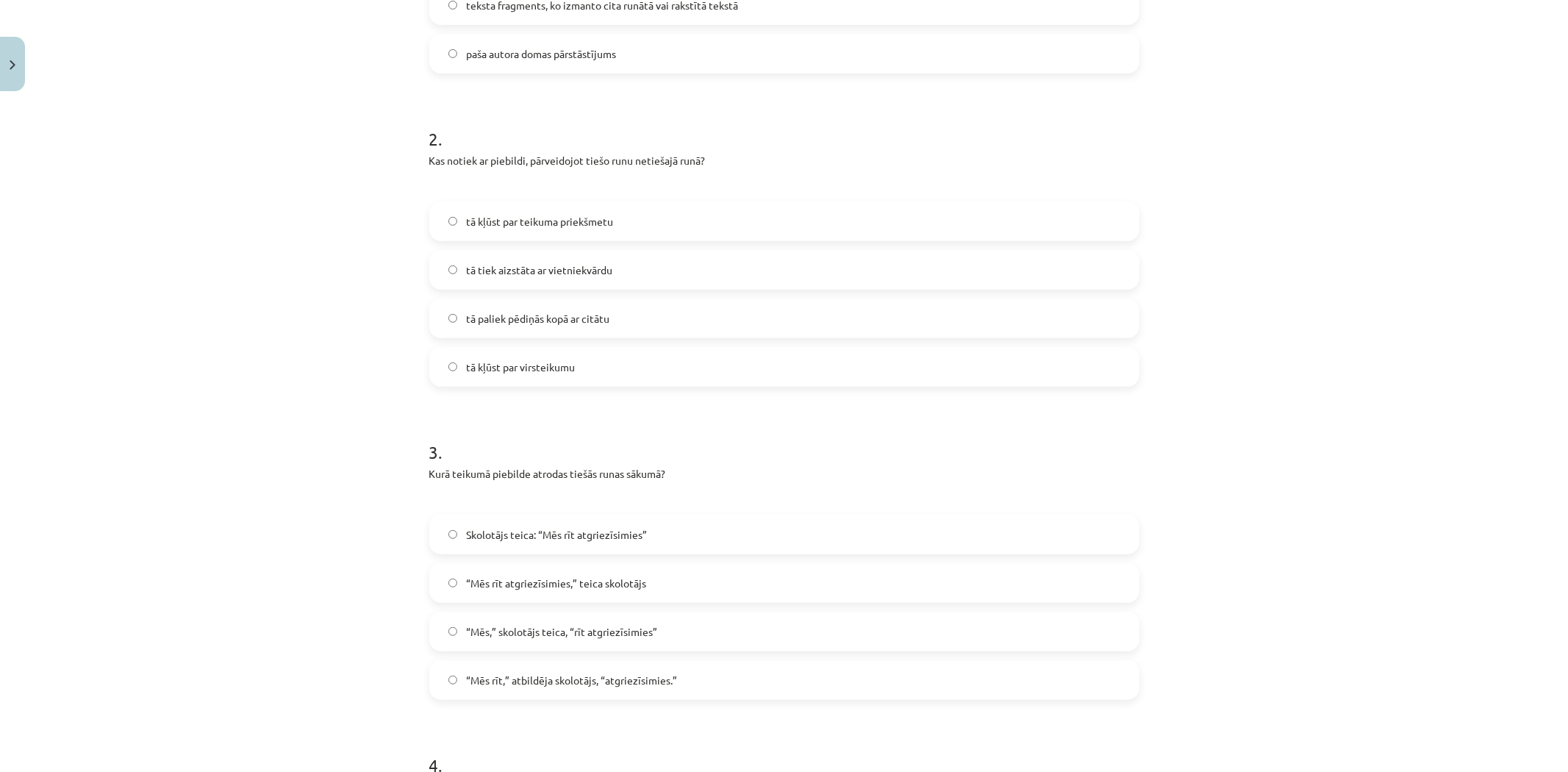
click at [452, 367] on label "tā kļūst par virsteikumu" at bounding box center [784, 367] width 707 height 37
click at [296, 368] on div "Mācību tēma: Latviešu valodas i - 12. klases 1.ieskaites mācību materiāls (c) #…" at bounding box center [784, 386] width 1568 height 772
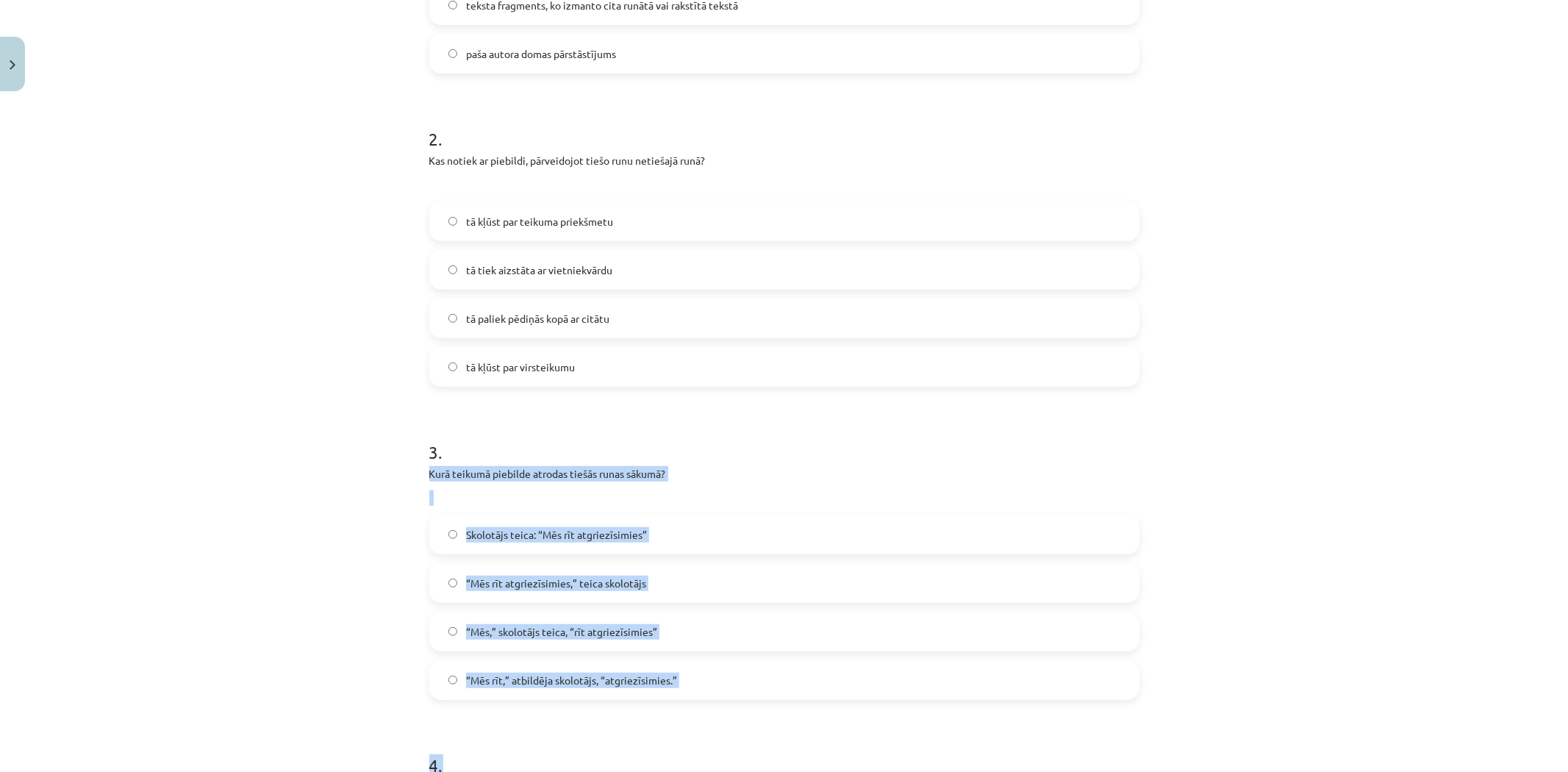
drag, startPoint x: 391, startPoint y: 466, endPoint x: 707, endPoint y: 701, distance: 393.8
click at [707, 701] on div "Mācību tēma: Latviešu valodas i - 12. klases 1.ieskaites mācību materiāls (c) #…" at bounding box center [784, 386] width 1568 height 772
click at [331, 544] on div "Mācību tēma: Latviešu valodas i - 12. klases 1.ieskaites mācību materiāls (c) #…" at bounding box center [784, 386] width 1568 height 772
drag, startPoint x: 360, startPoint y: 458, endPoint x: 684, endPoint y: 701, distance: 405.0
click at [684, 701] on div "Mācību tēma: Latviešu valodas i - 12. klases 1.ieskaites mācību materiāls (c) #…" at bounding box center [784, 386] width 1568 height 772
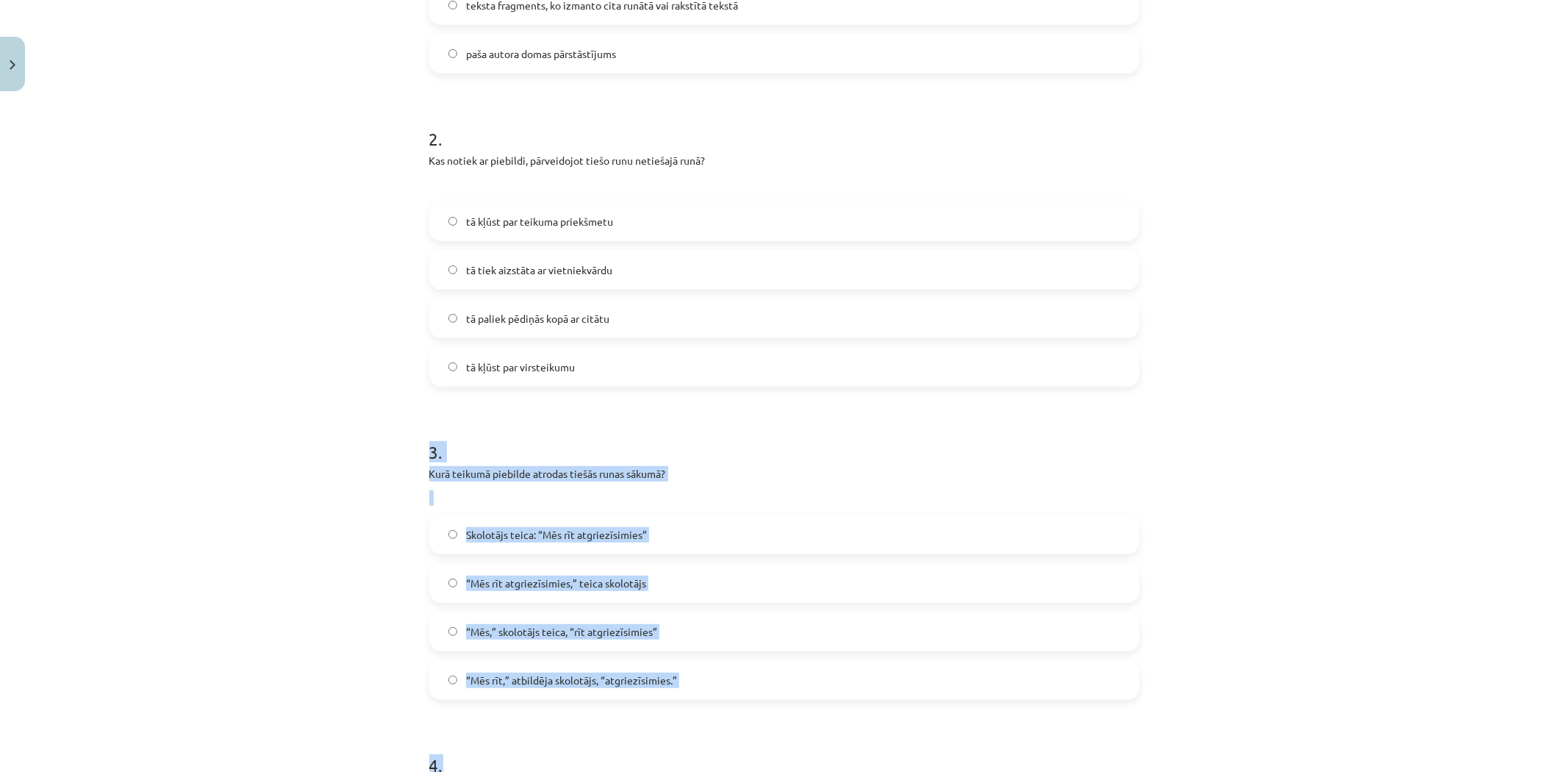
copy form "3 . Kurā teikumā piebilde atrodas tiešās runas sākumā? Skolotājs teica: “Mēs rī…"
click at [354, 467] on div "Mācību tēma: Latviešu valodas i - 12. klases 1.ieskaites mācību materiāls (c) #…" at bounding box center [784, 386] width 1568 height 772
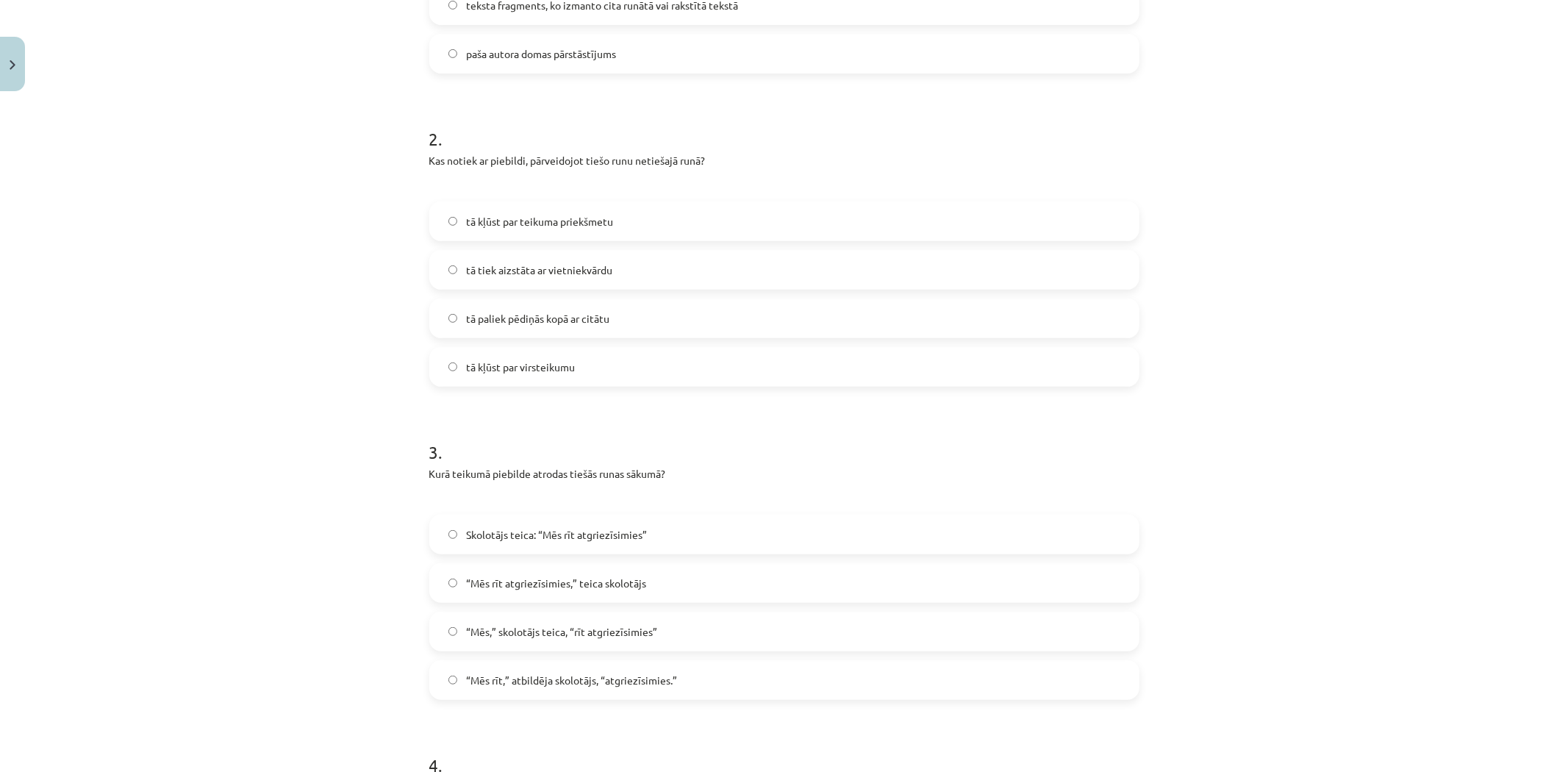
click at [453, 534] on label "Skolotājs teica: “Mēs rīt atgriezīsimies”" at bounding box center [784, 534] width 707 height 37
click at [349, 532] on div "Mācību tēma: Latviešu valodas i - 12. klases 1.ieskaites mācību materiāls (c) #…" at bounding box center [784, 386] width 1568 height 772
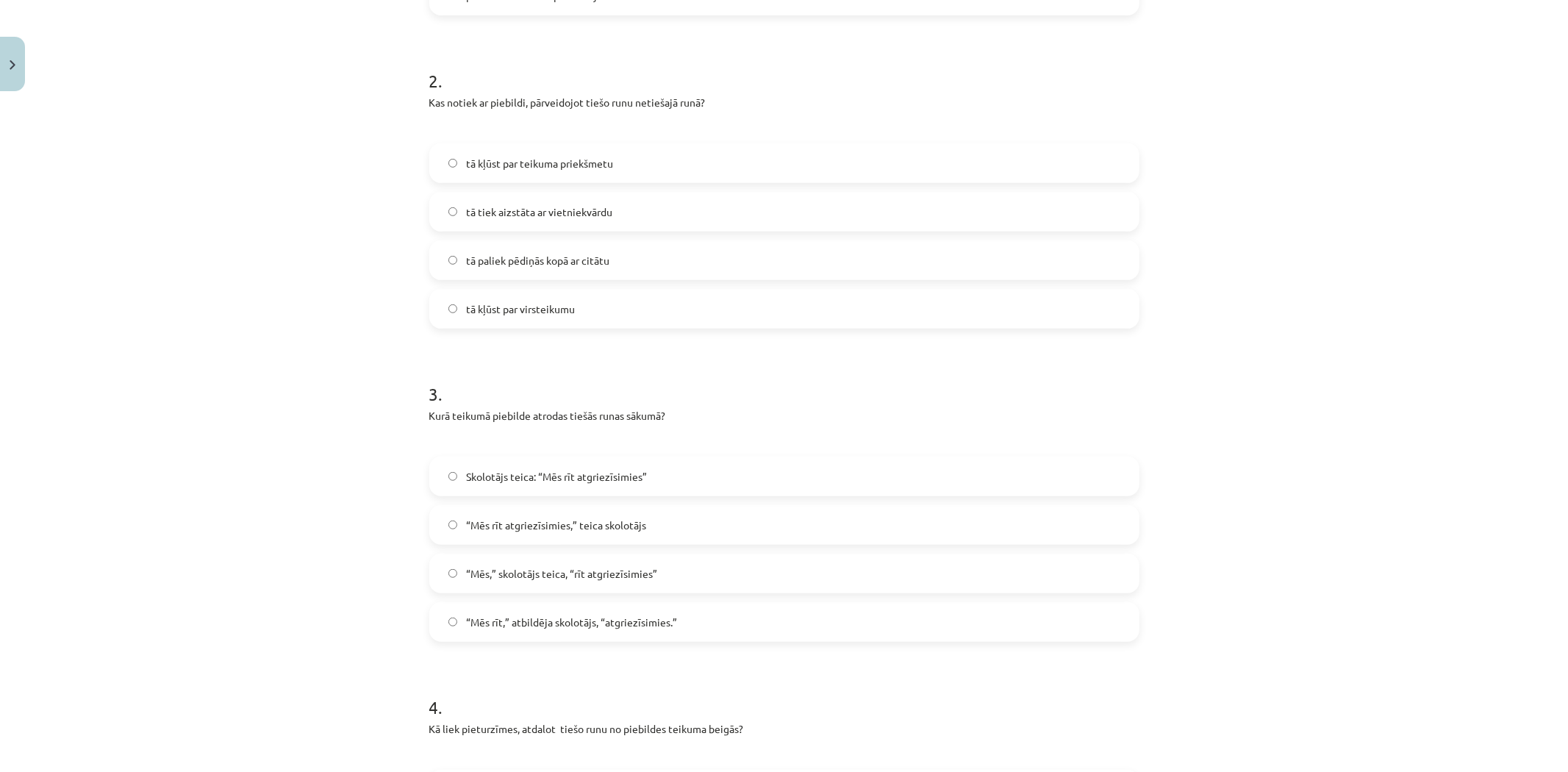
scroll to position [1105, 0]
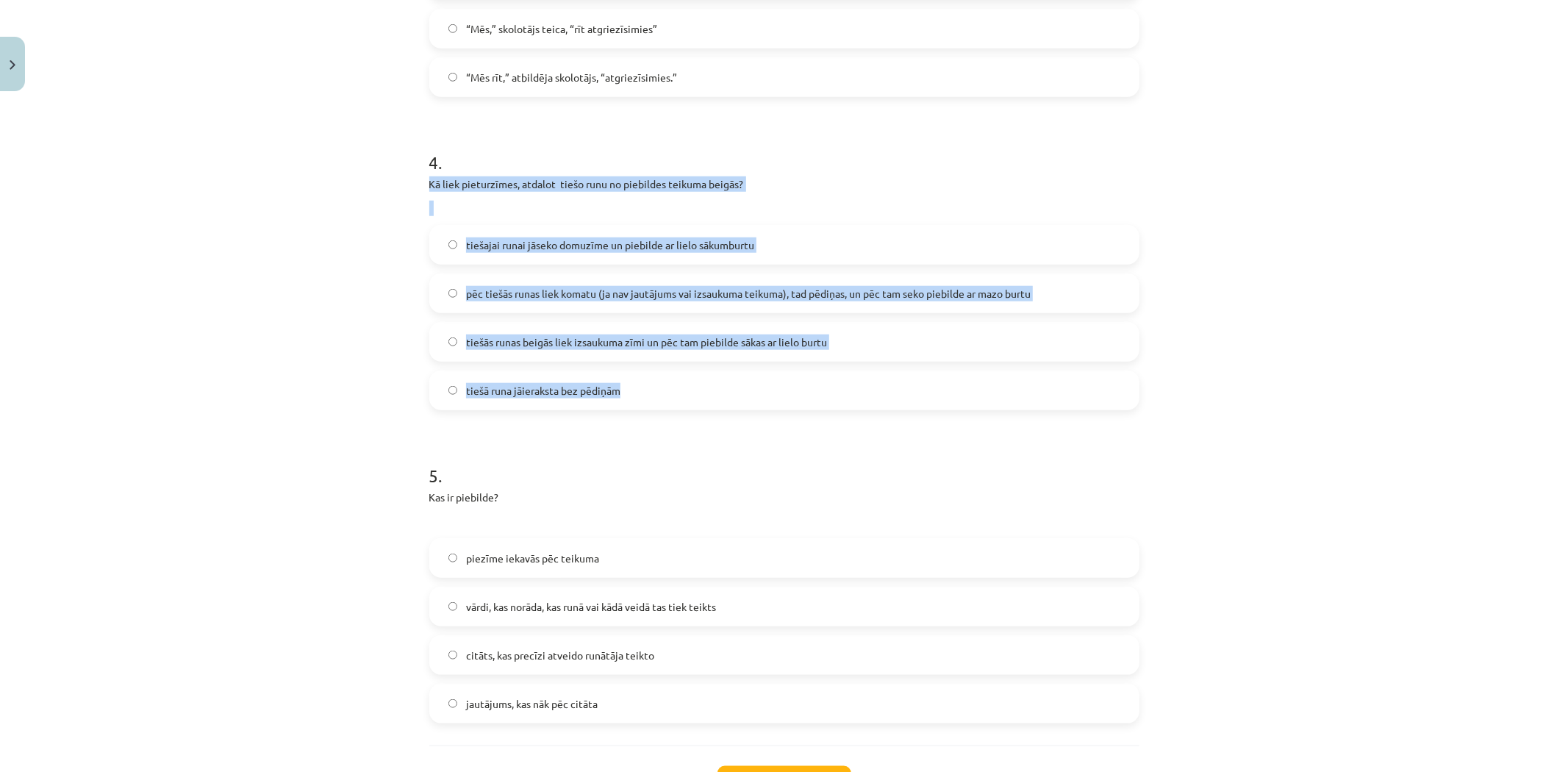
drag, startPoint x: 413, startPoint y: 189, endPoint x: 855, endPoint y: 405, distance: 492.0
click at [855, 405] on div "Mācību tēma: Latviešu valodas i - 12. klases 1.ieskaites mācību materiāls (c) #…" at bounding box center [784, 386] width 1568 height 772
copy div "Kā liek pieturzīmes, atdalot tiešo runu no piebildes teikuma beigās? tiešajai r…"
click at [284, 317] on div "Mācību tēma: Latviešu valodas i - 12. klases 1.ieskaites mācību materiāls (c) #…" at bounding box center [784, 386] width 1568 height 772
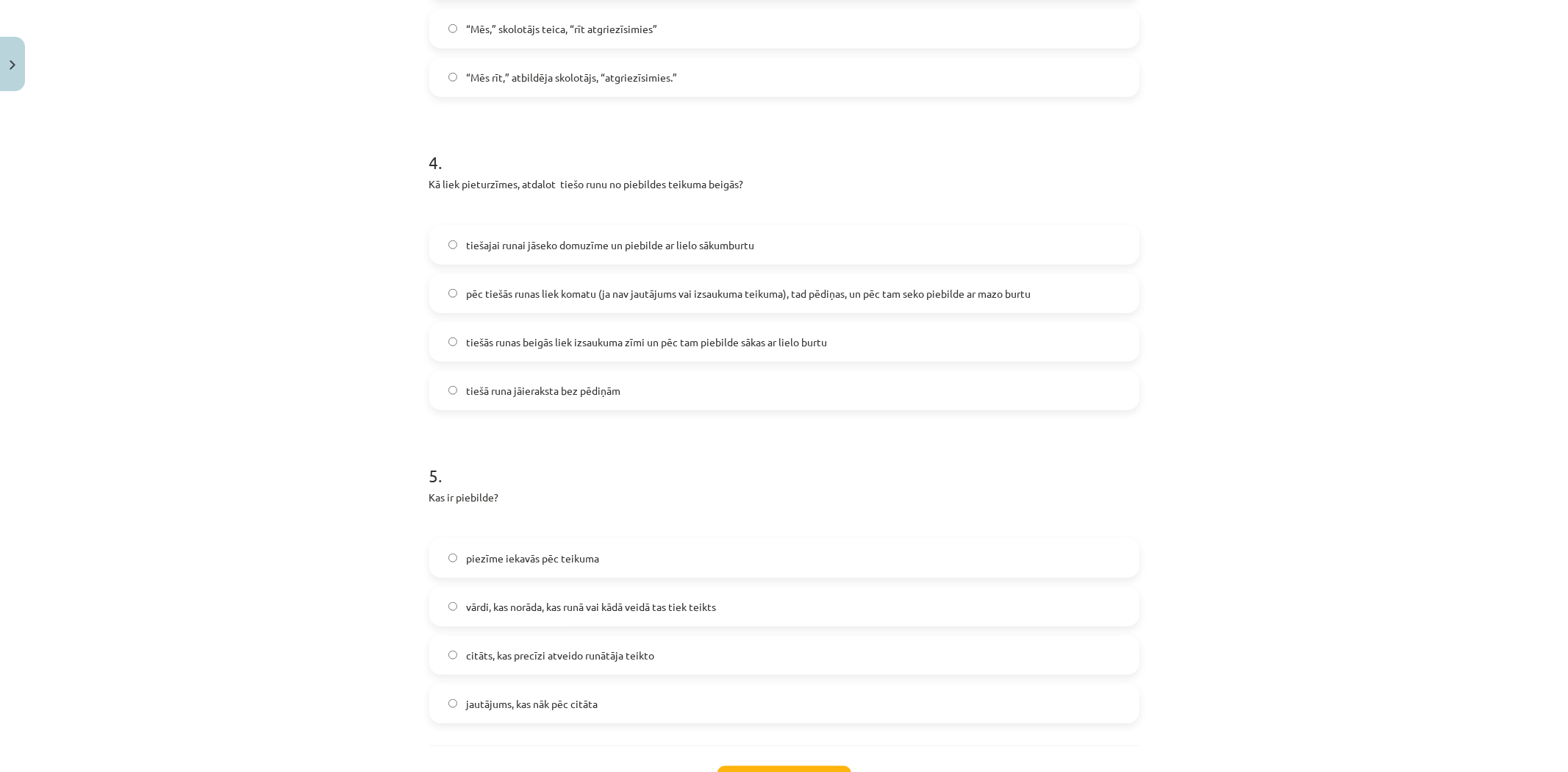
click at [454, 291] on label "pēc tiešās runas liek komatu (ja nav jautājums vai izsaukuma teikuma), tad pēdi…" at bounding box center [784, 292] width 707 height 37
click at [326, 320] on div "Mācību tēma: Latviešu valodas i - 12. klases 1.ieskaites mācību materiāls (c) #…" at bounding box center [784, 386] width 1568 height 772
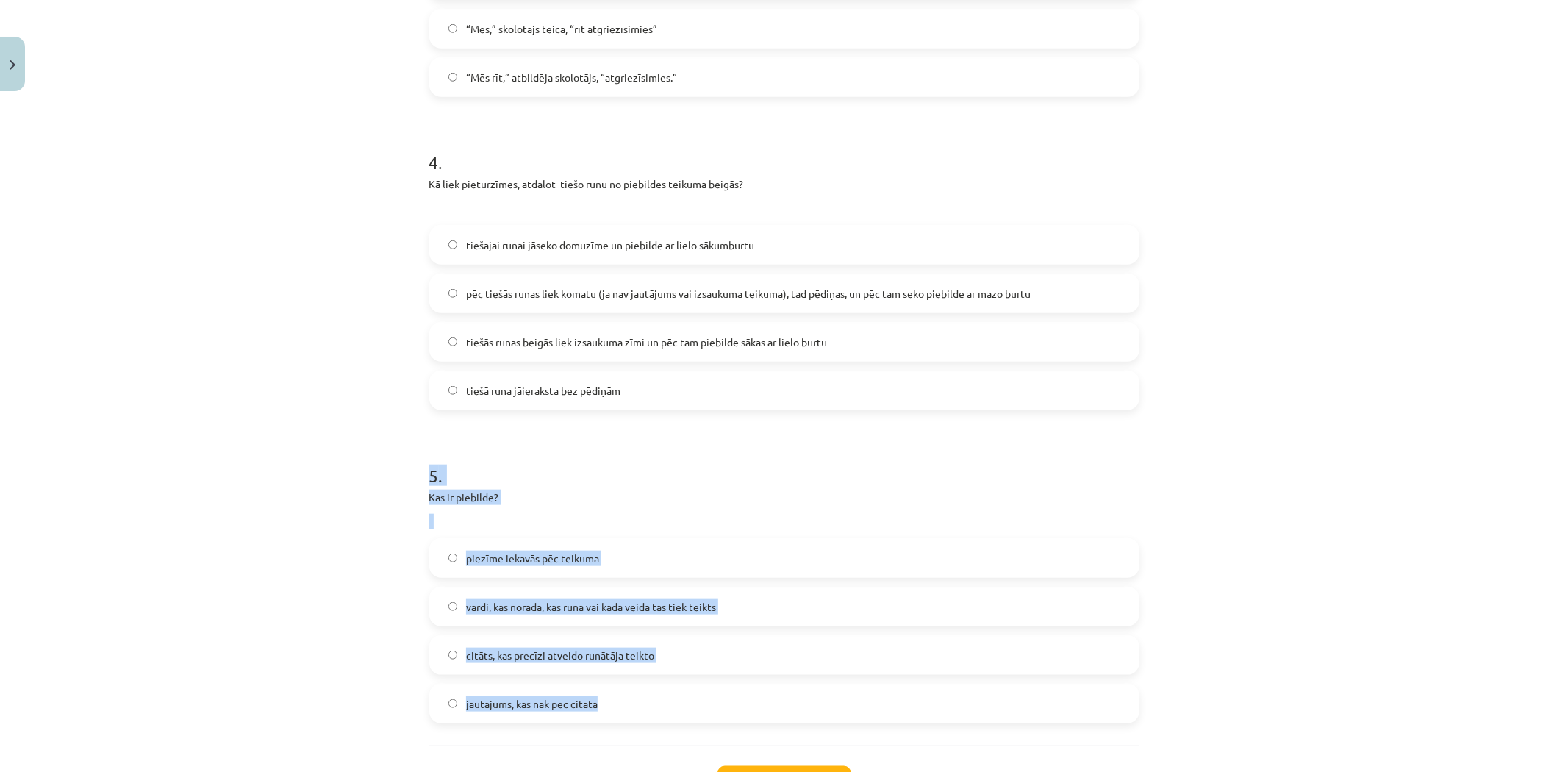
drag, startPoint x: 353, startPoint y: 459, endPoint x: 615, endPoint y: 720, distance: 369.8
click at [615, 720] on div "Mācību tēma: Latviešu valodas i - 12. klases 1.ieskaites mācību materiāls (c) #…" at bounding box center [784, 386] width 1568 height 772
copy div "5 . Kas ir piebilde? piezīme iekavās pēc teikuma vārdi, kas norāda, kas runā va…"
click at [336, 617] on div "Mācību tēma: Latviešu valodas i - 12. klases 1.ieskaites mācību materiāls (c) #…" at bounding box center [784, 386] width 1568 height 772
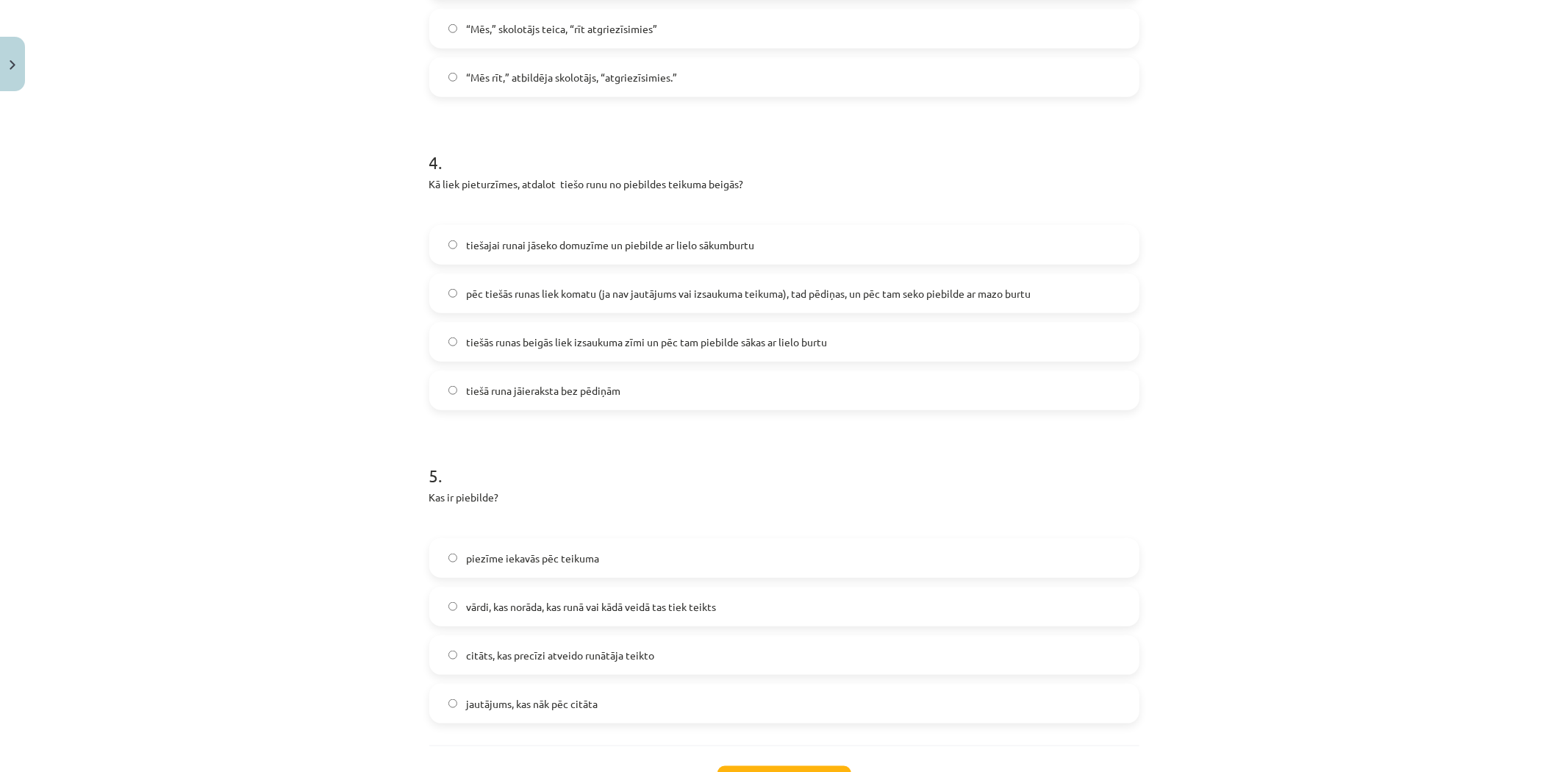
click at [437, 611] on label "vārdi, kas norāda, kas runā vai kādā veidā tas tiek teikts" at bounding box center [784, 606] width 707 height 37
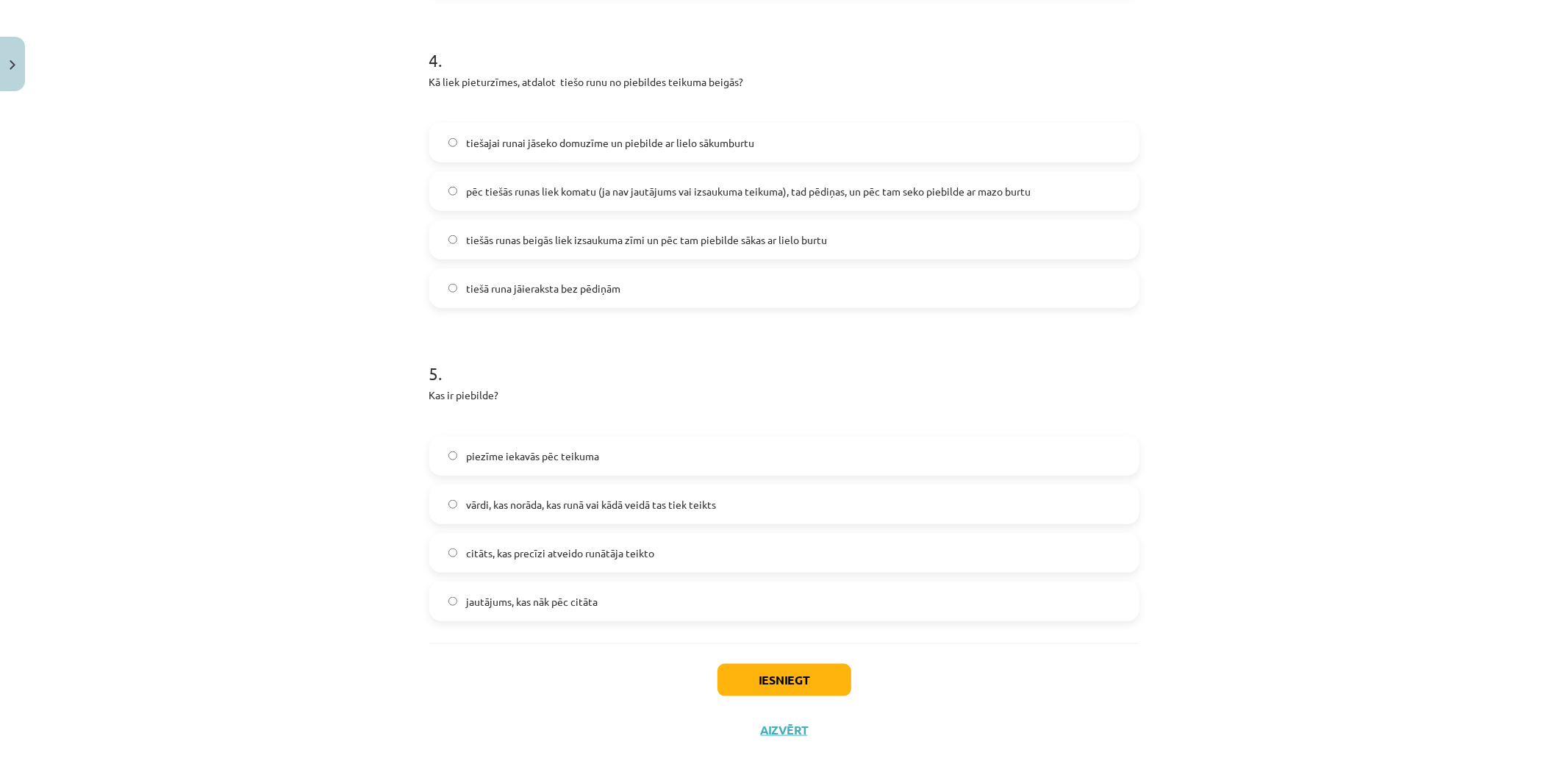
scroll to position [1227, 0]
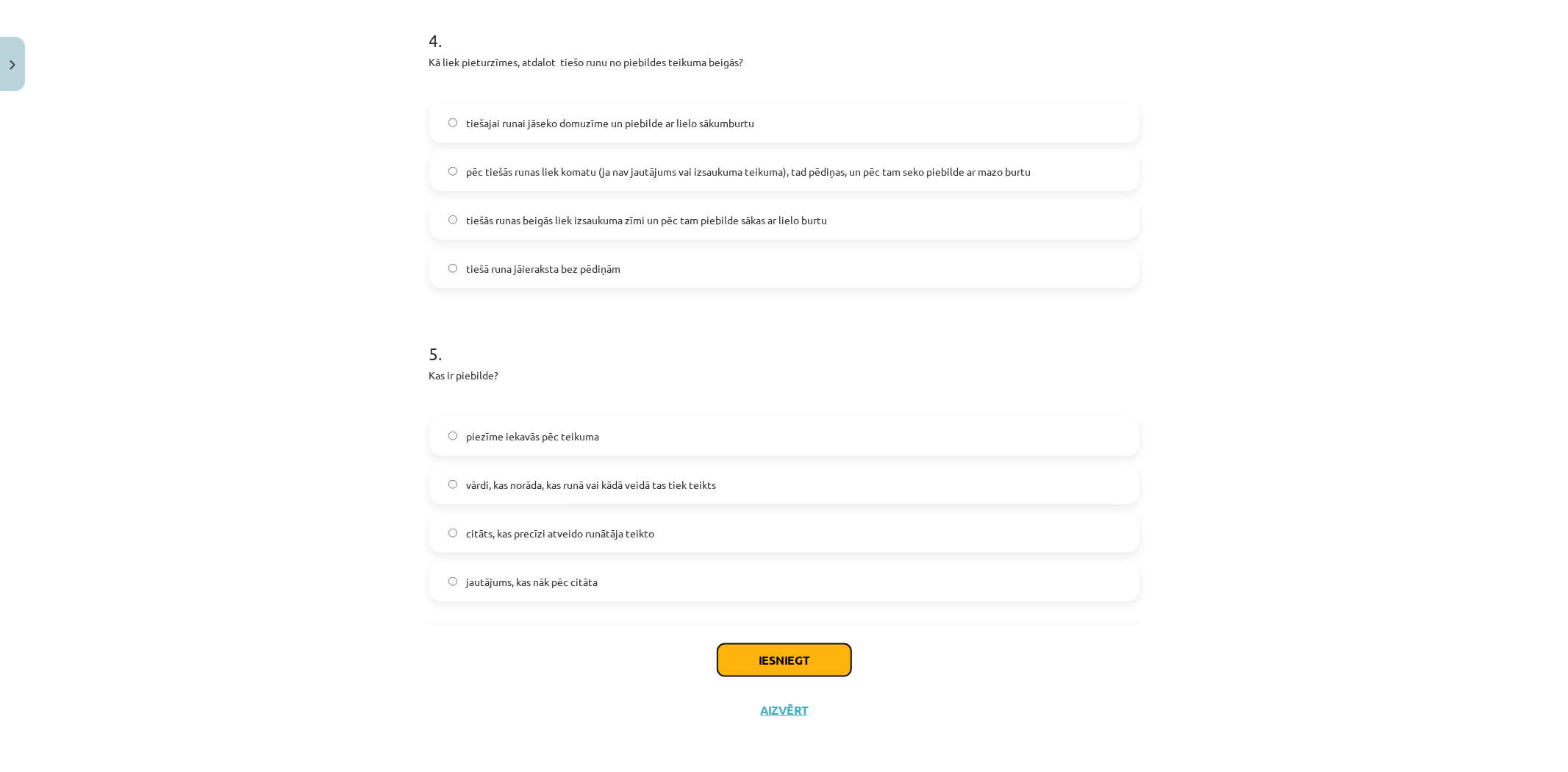
click at [784, 659] on button "Iesniegt" at bounding box center [784, 660] width 134 height 32
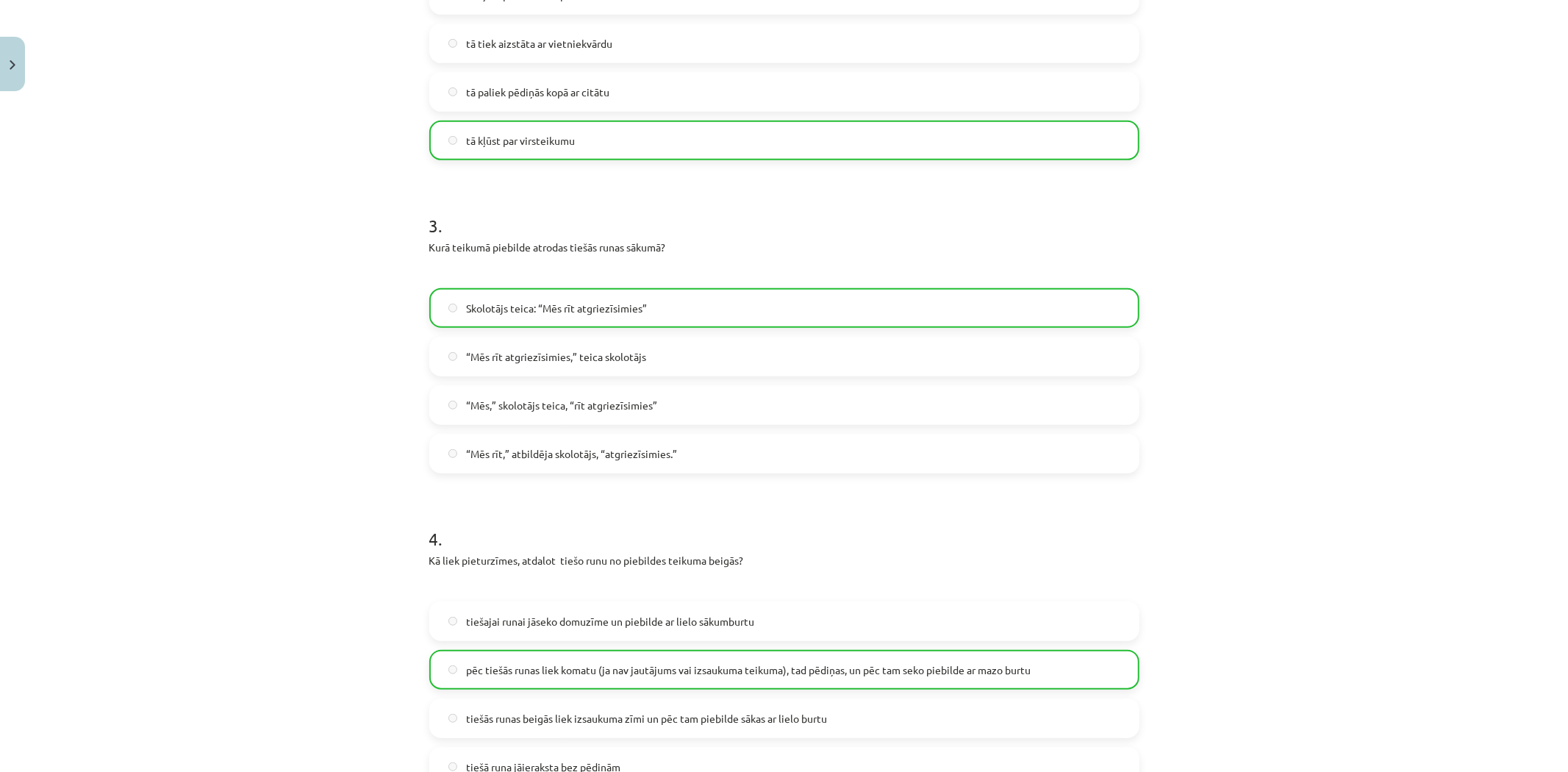
scroll to position [1273, 0]
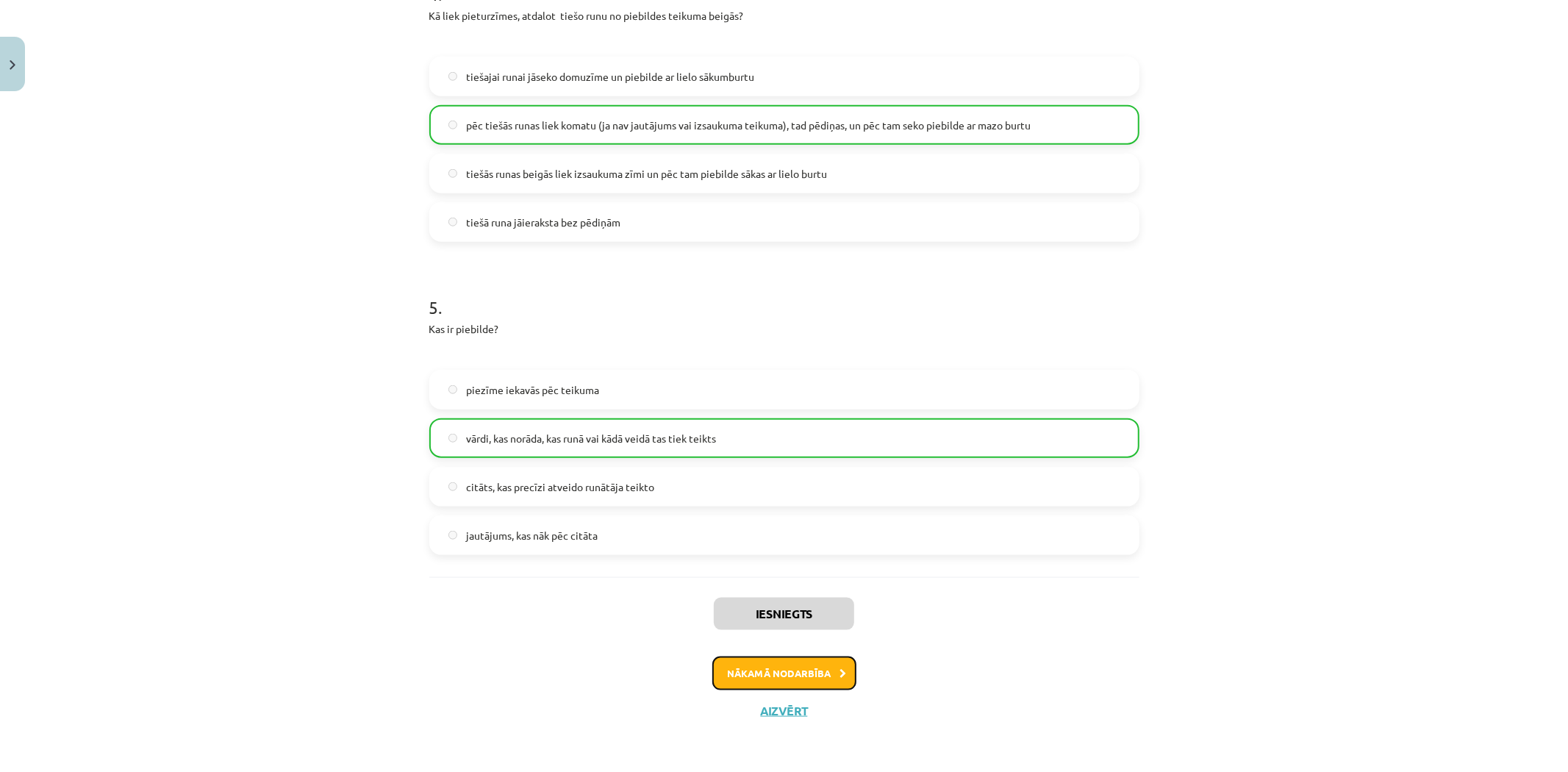
click at [842, 671] on button "Nākamā nodarbība" at bounding box center [784, 673] width 144 height 34
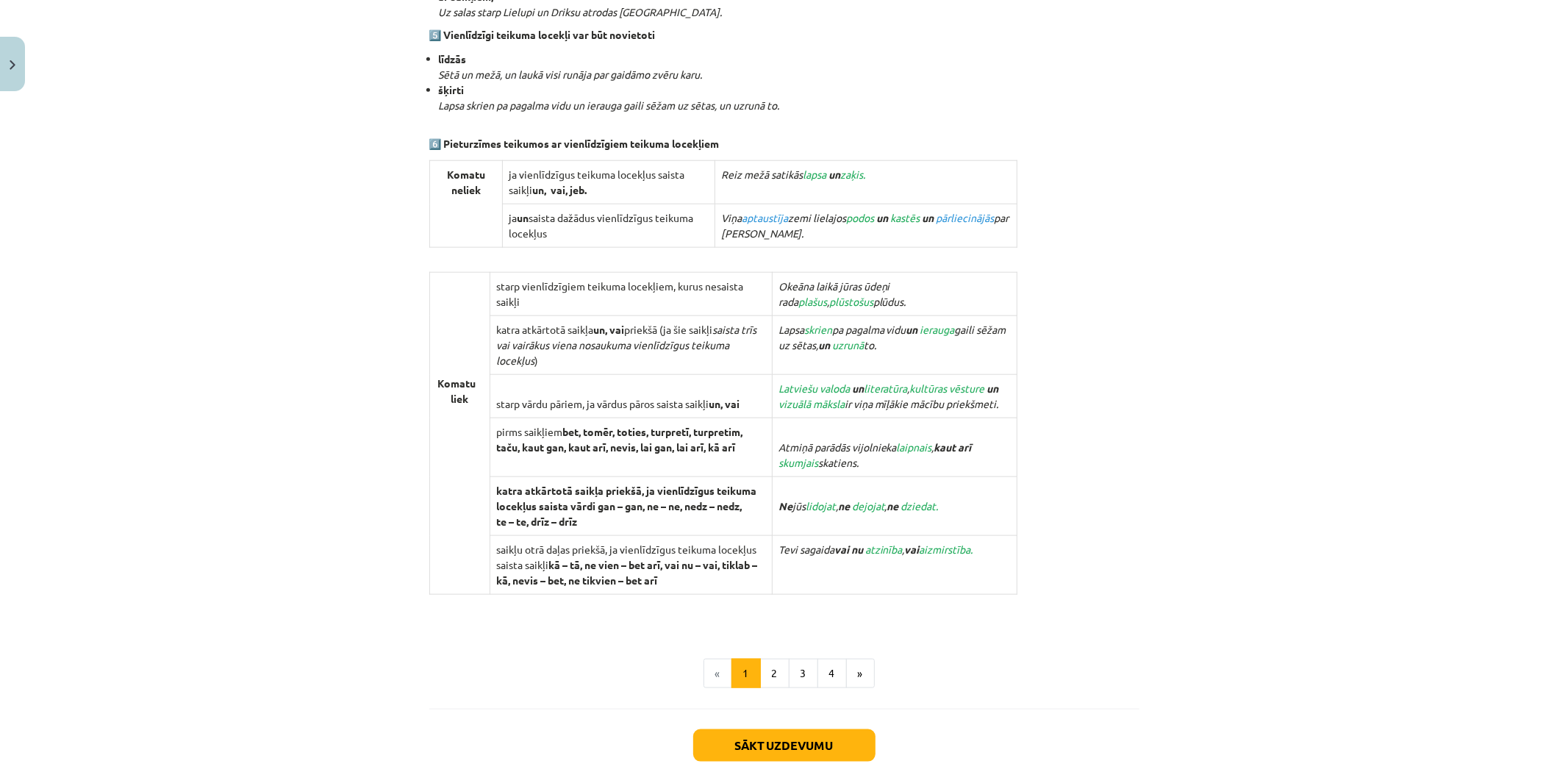
scroll to position [1258, 0]
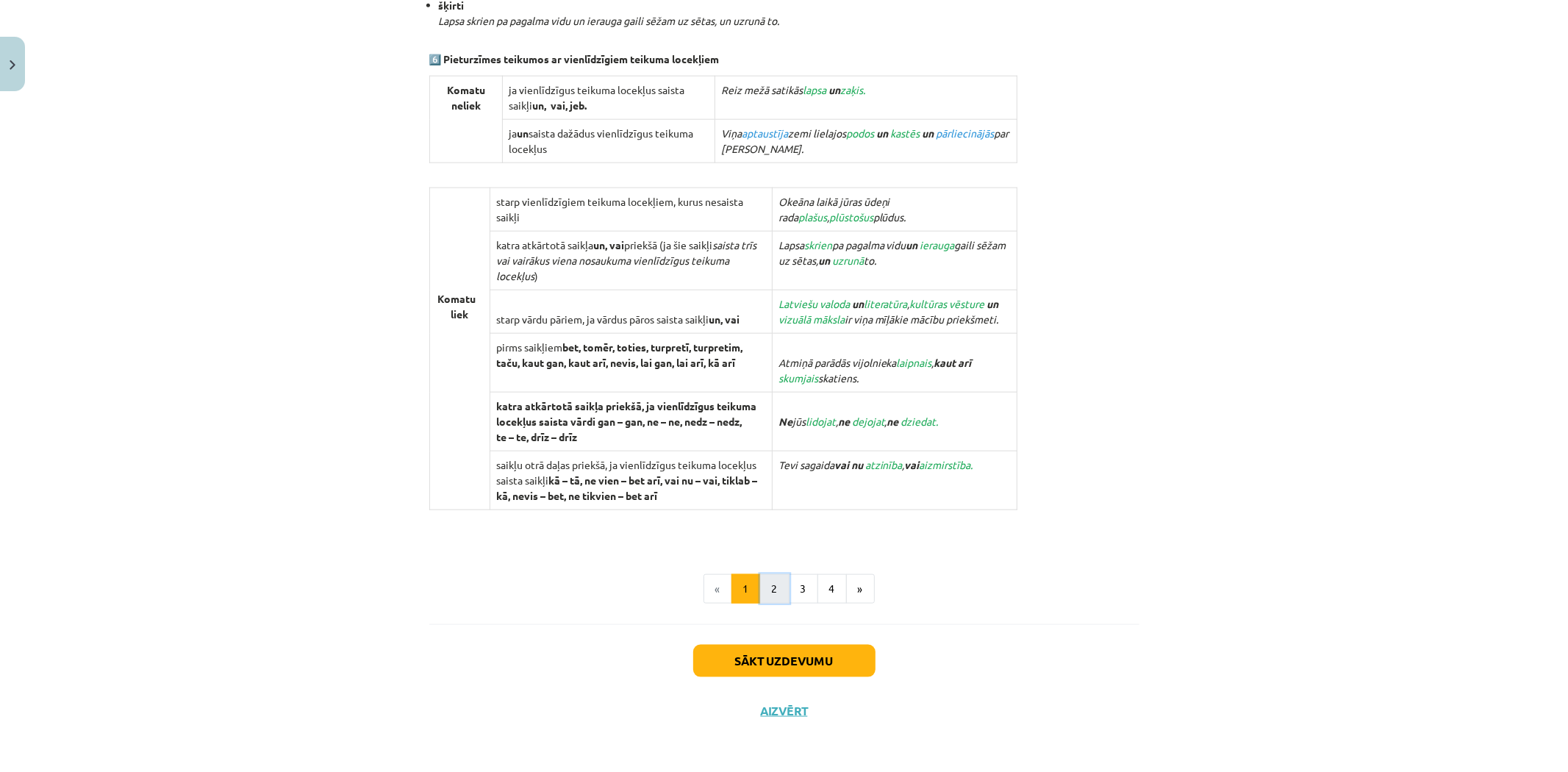
click at [763, 586] on button "2" at bounding box center [774, 588] width 29 height 29
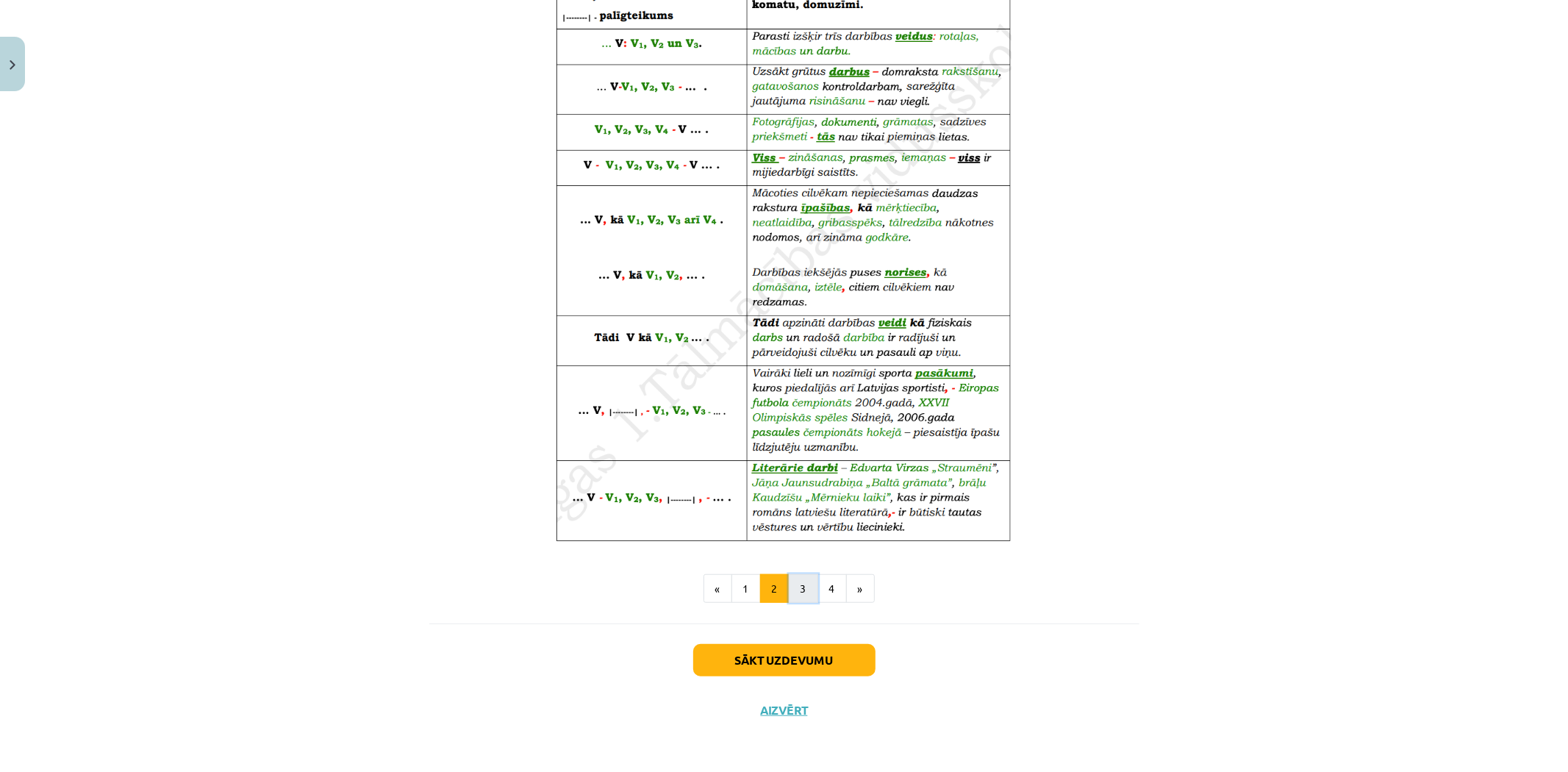
click at [792, 587] on button "3" at bounding box center [803, 588] width 29 height 29
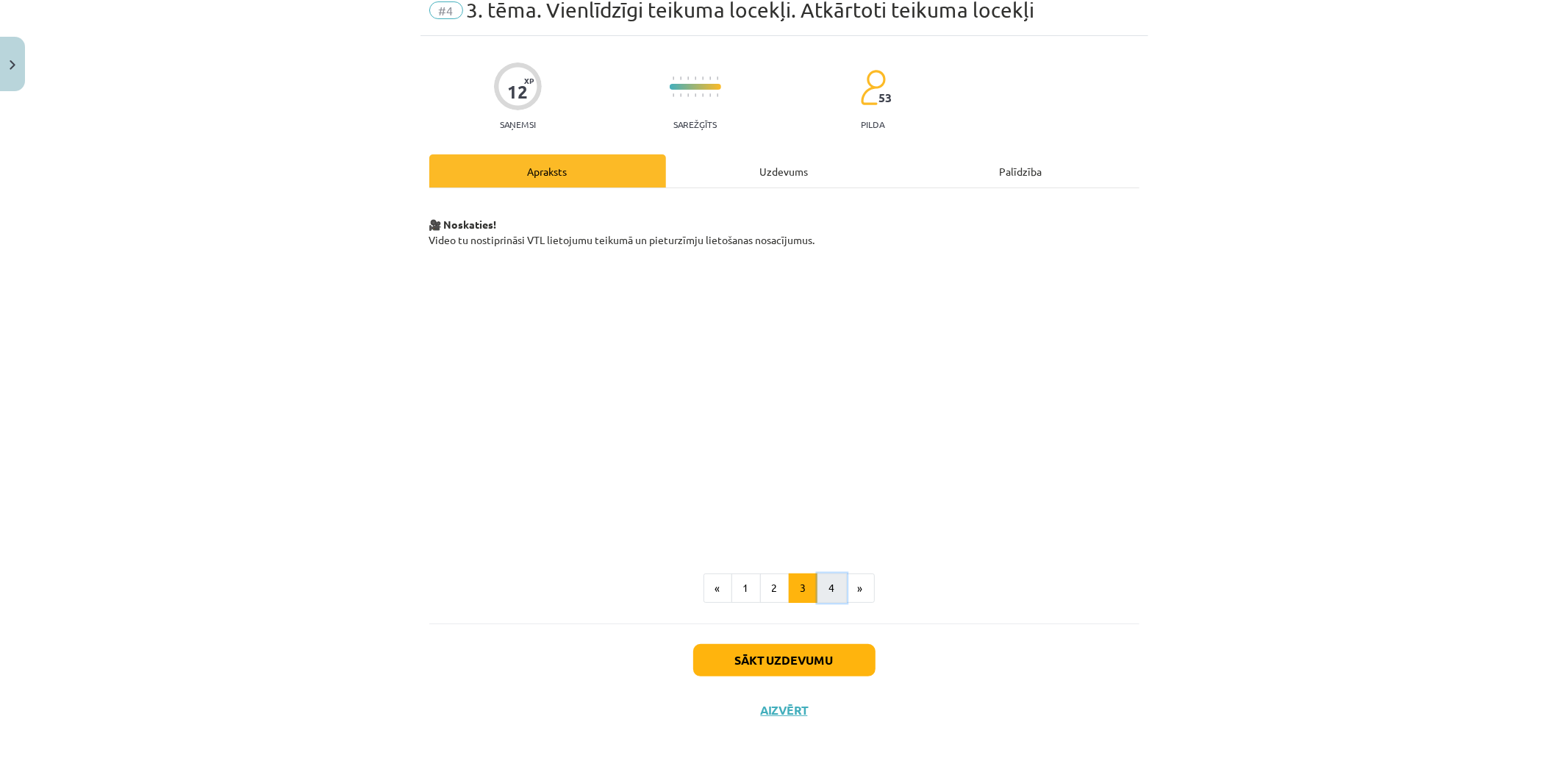
click at [826, 590] on button "4" at bounding box center [832, 588] width 29 height 29
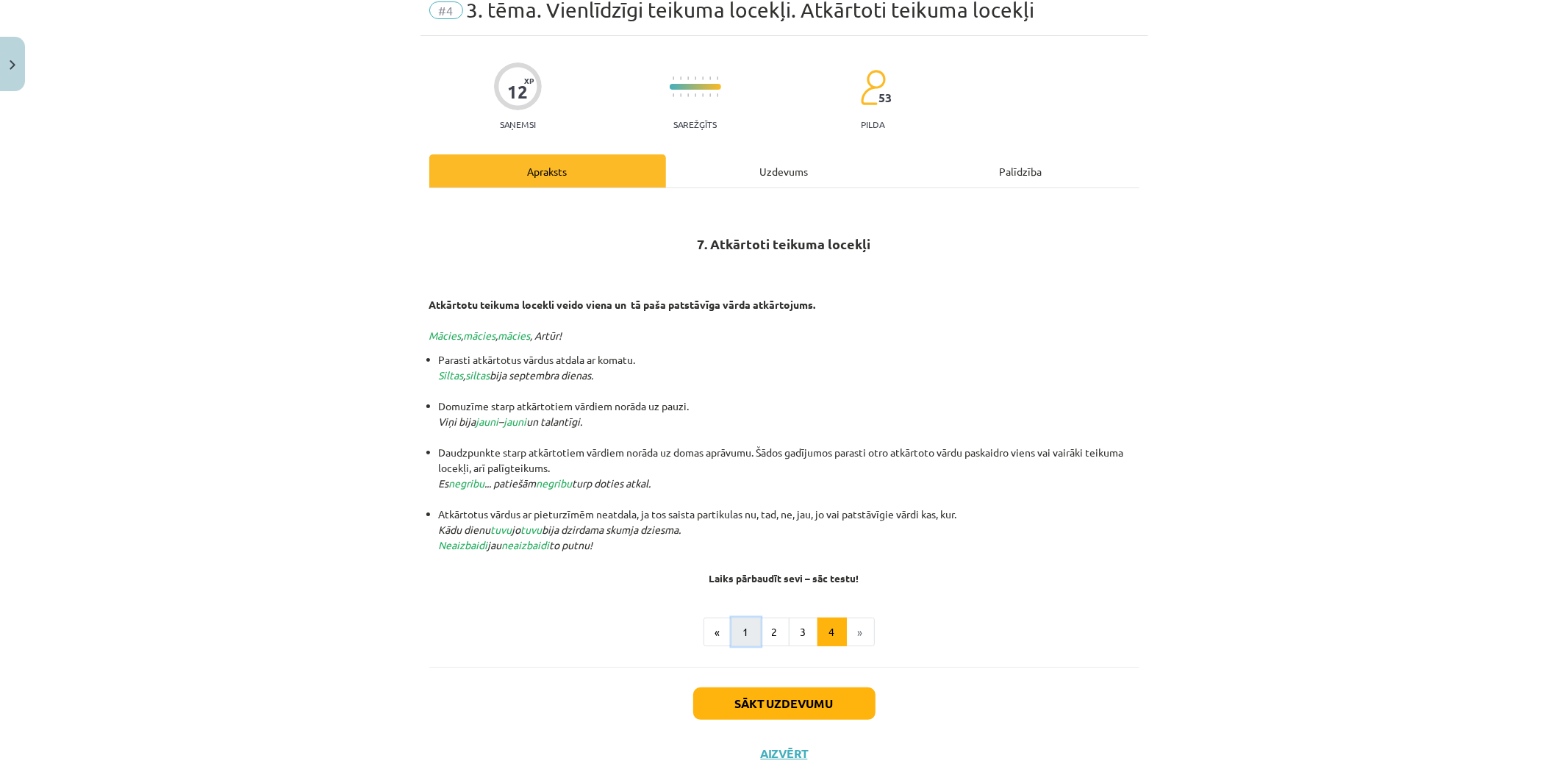
click at [745, 635] on button "1" at bounding box center [746, 631] width 29 height 29
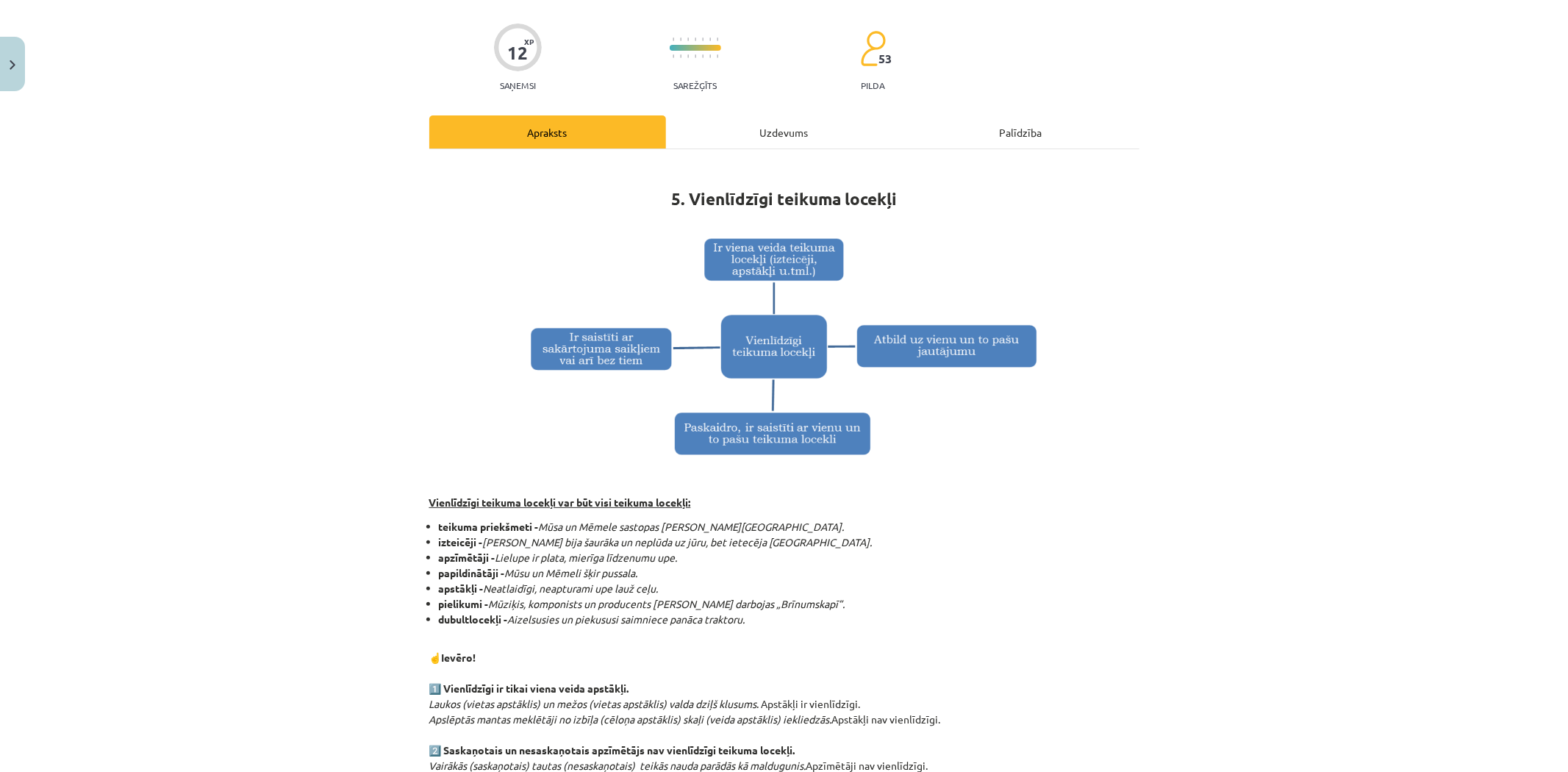
scroll to position [105, 0]
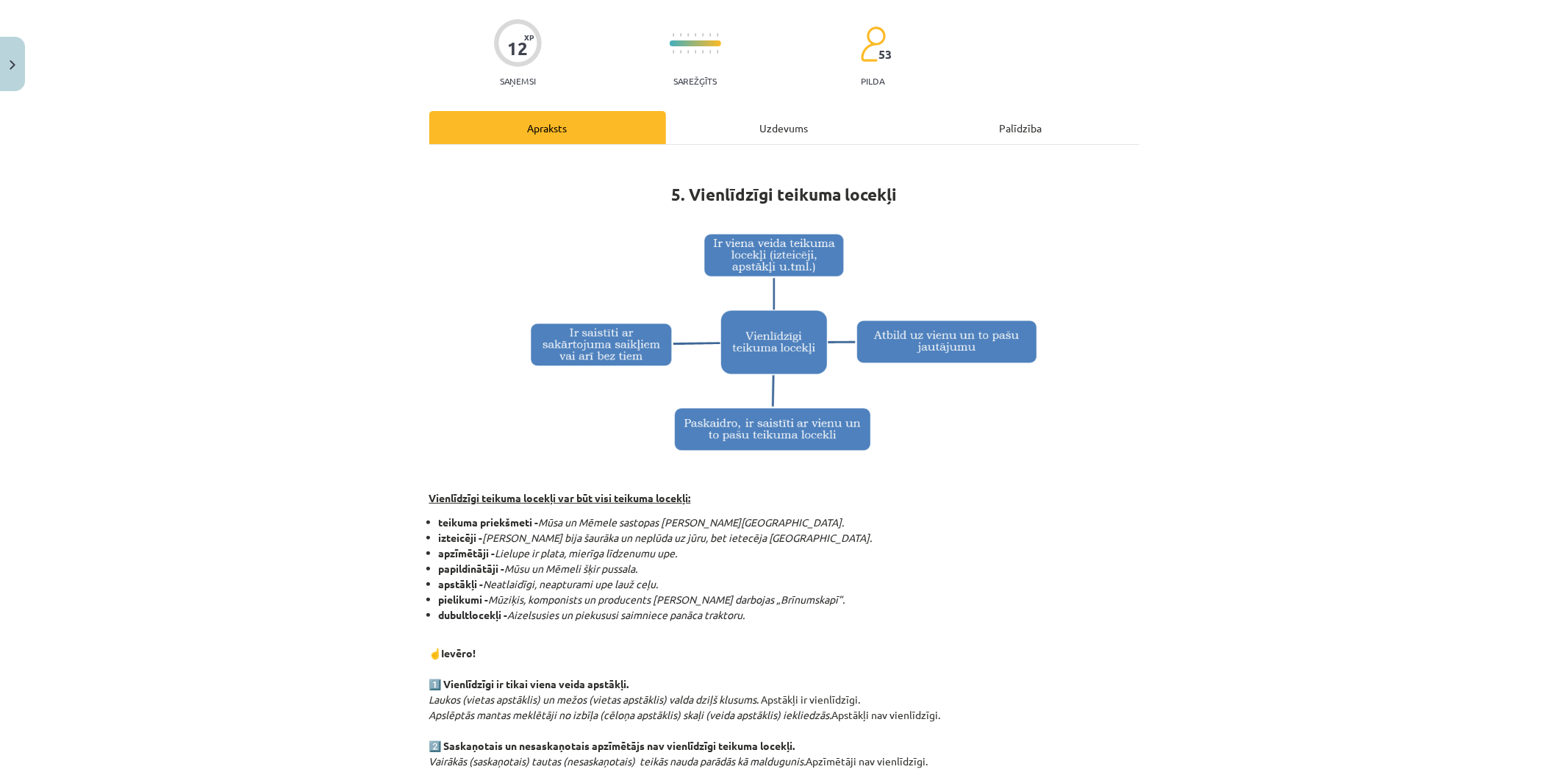
click at [767, 121] on div "Uzdevums" at bounding box center [784, 127] width 236 height 33
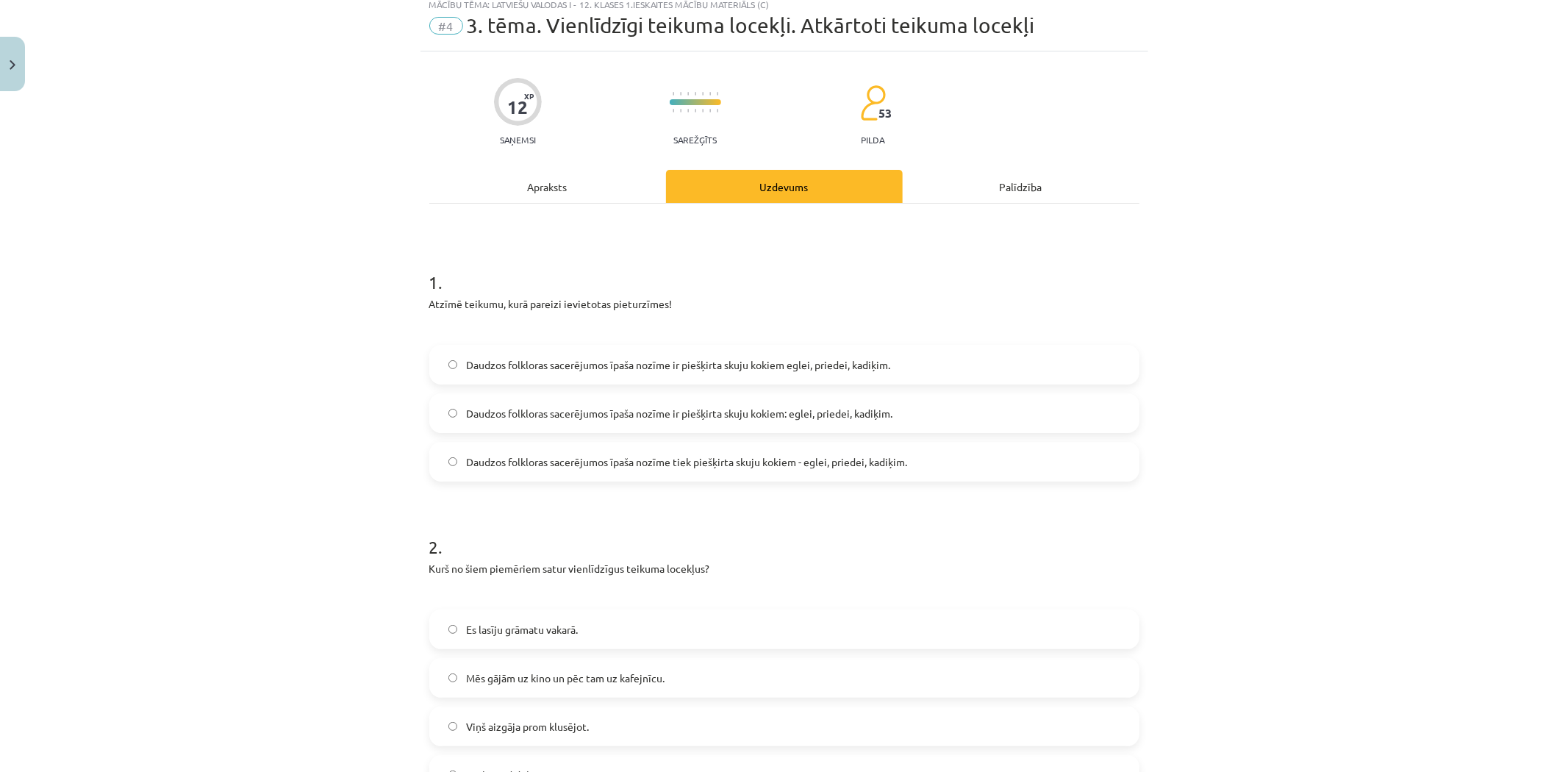
scroll to position [37, 0]
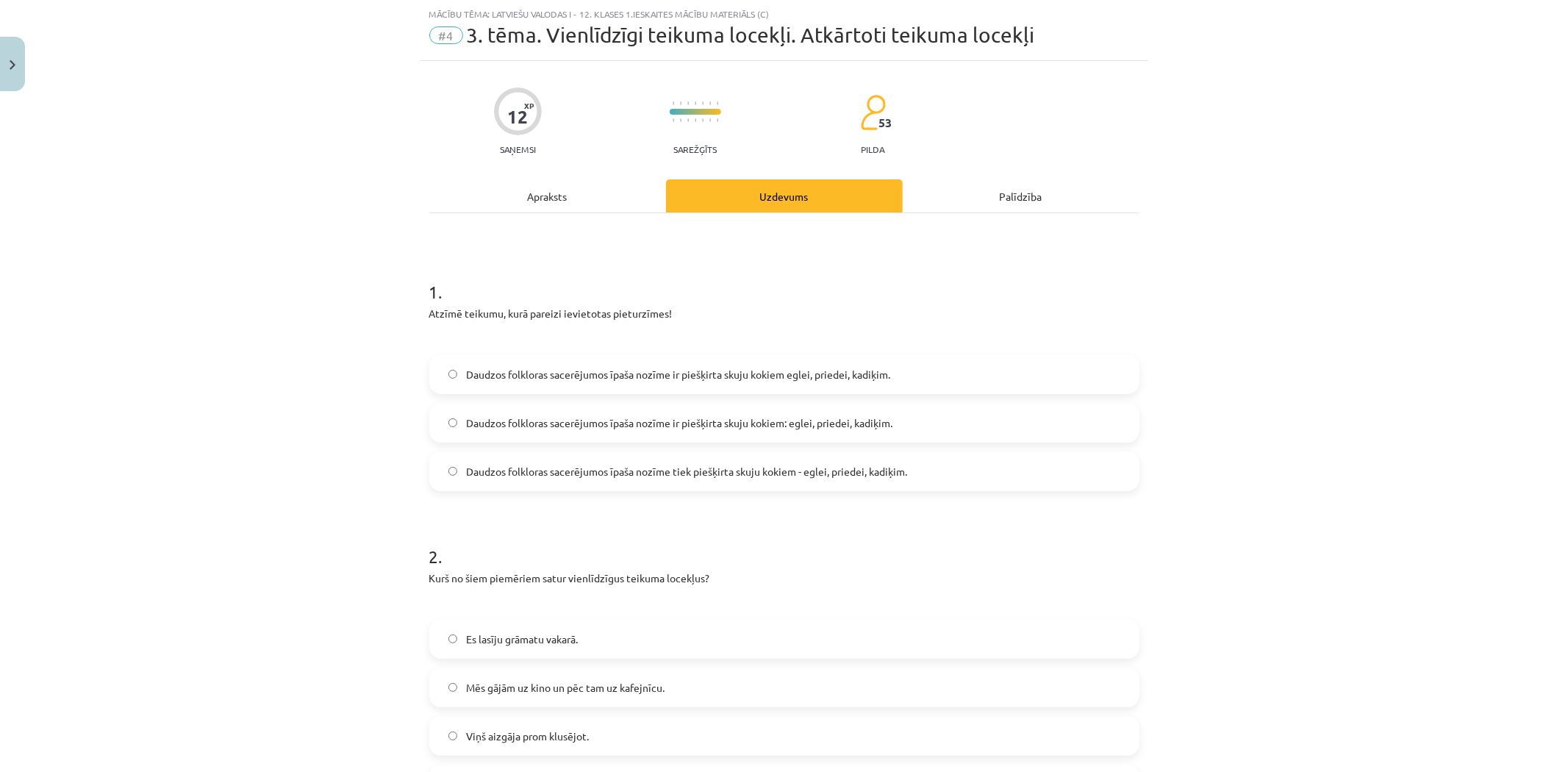
click at [635, 199] on div "Apraksts" at bounding box center [547, 196] width 236 height 33
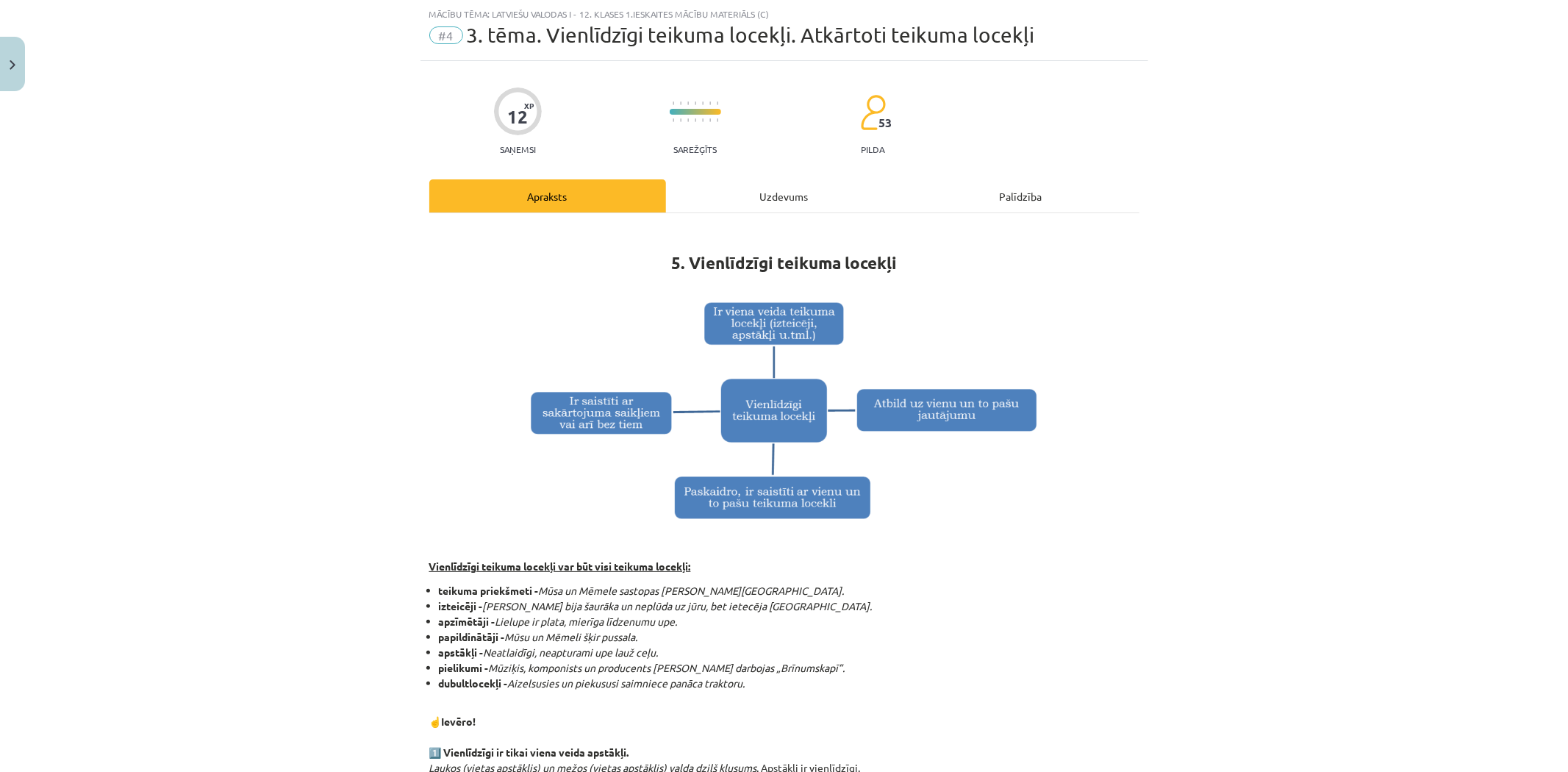
click at [711, 186] on div "Uzdevums" at bounding box center [784, 196] width 236 height 33
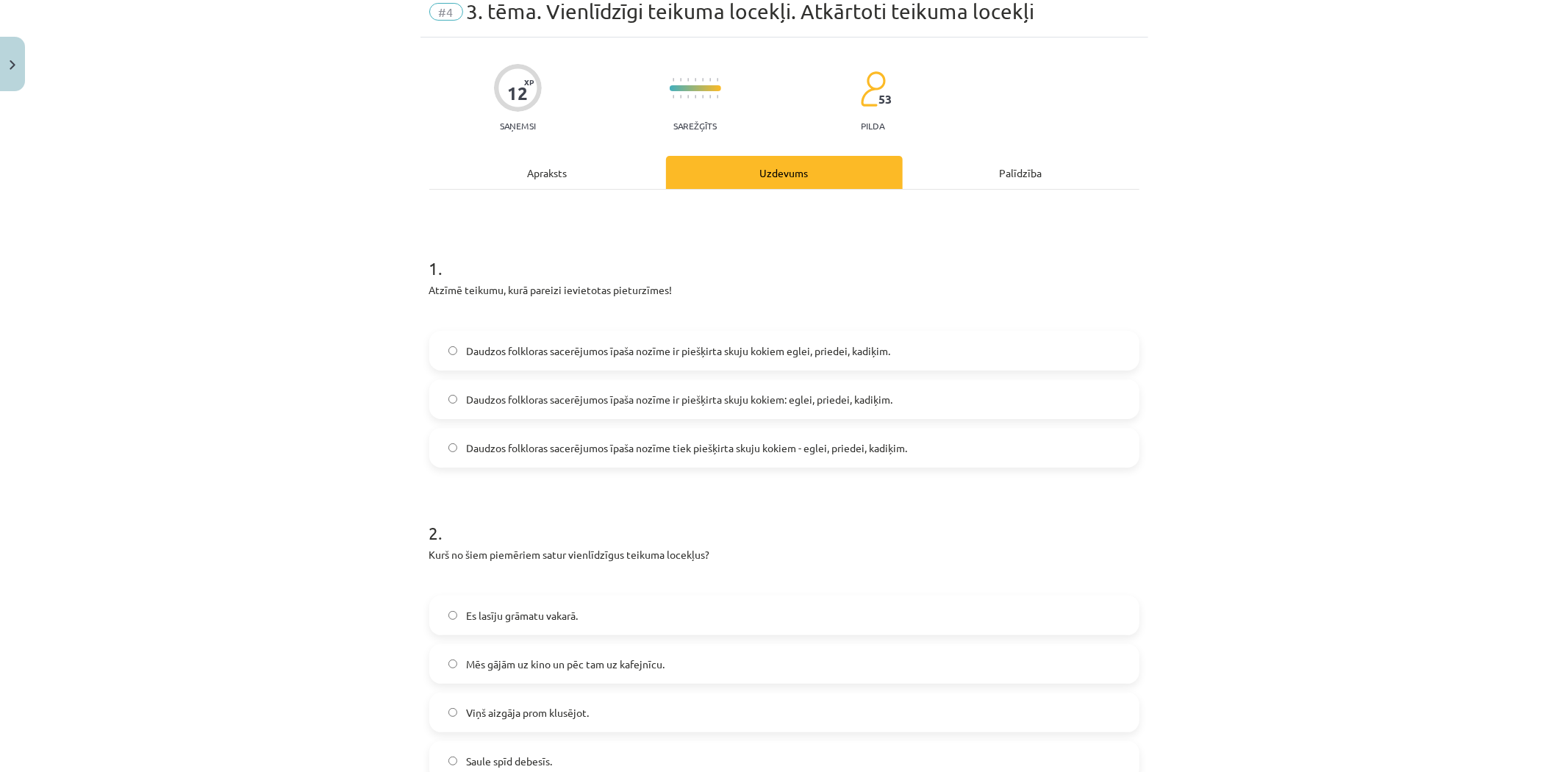
scroll to position [0, 0]
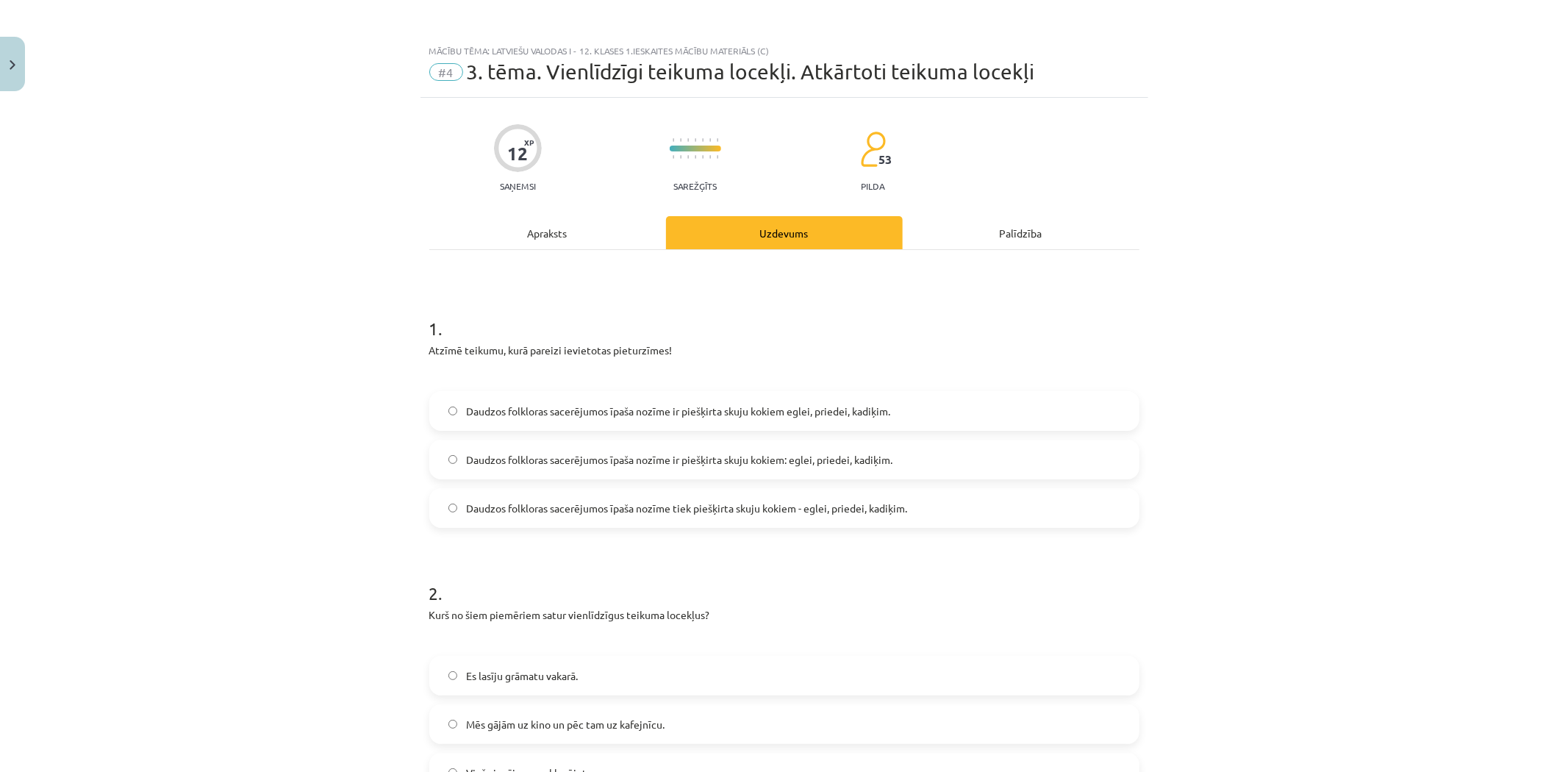
click at [574, 228] on div "Apraksts" at bounding box center [547, 233] width 236 height 33
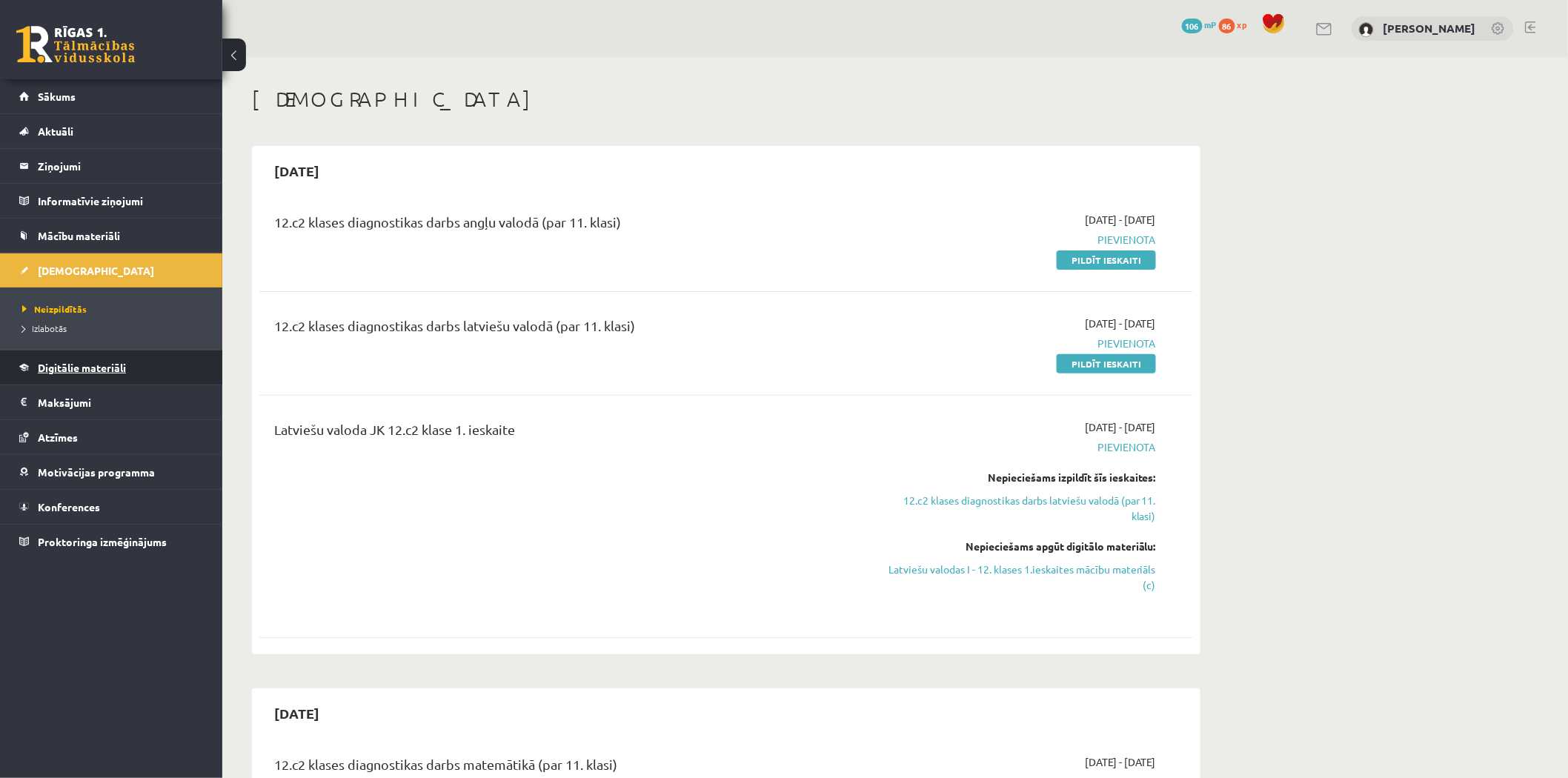
click at [64, 358] on link "Digitālie materiāli" at bounding box center [111, 367] width 185 height 34
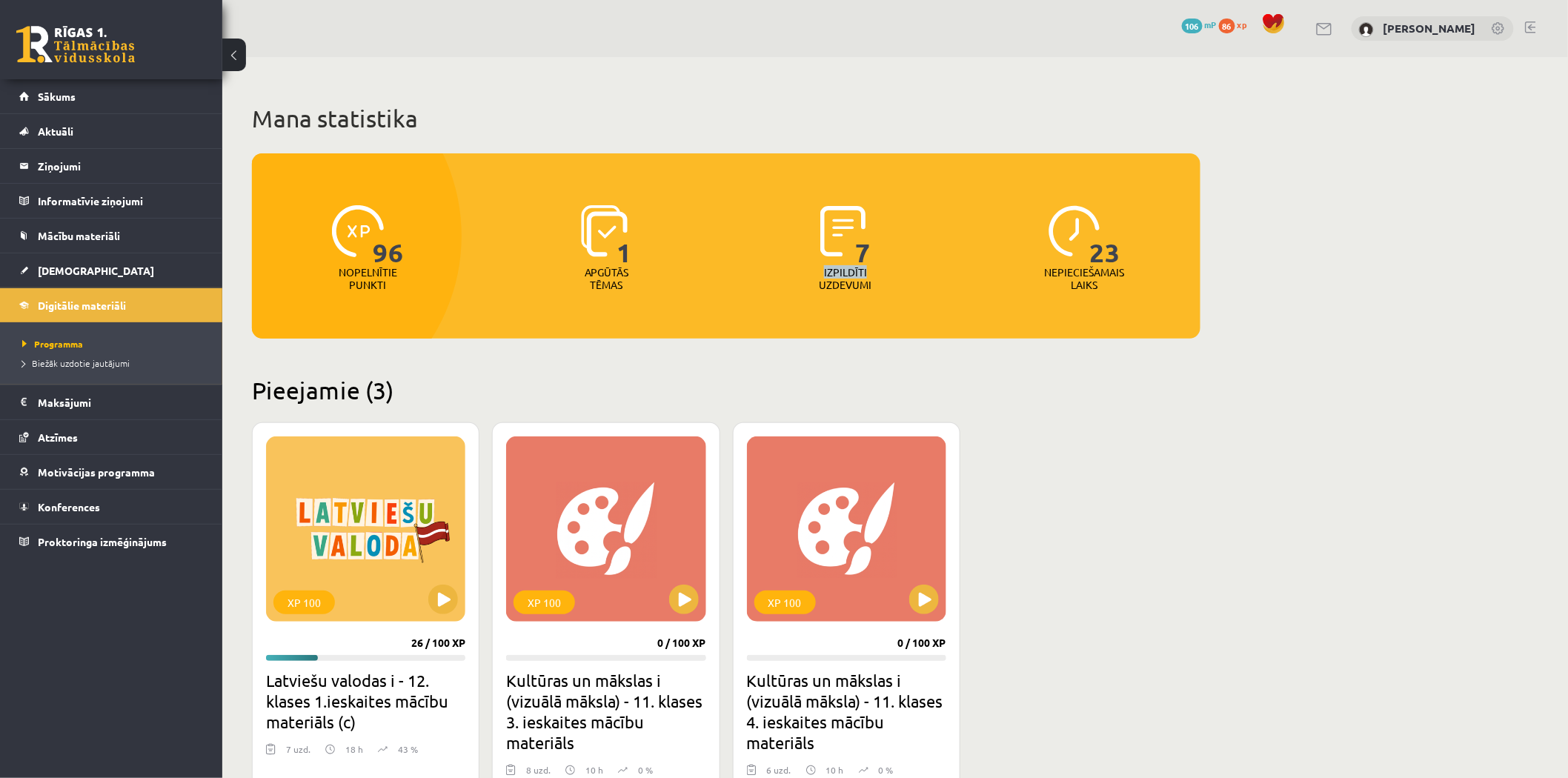
drag, startPoint x: 813, startPoint y: 275, endPoint x: 887, endPoint y: 277, distance: 74.0
click at [887, 277] on div "7 Izpildīti uzdevumi" at bounding box center [845, 249] width 232 height 102
click at [889, 278] on div "7 Izpildīti uzdevumi" at bounding box center [845, 249] width 232 height 102
click at [617, 552] on div "XP 100" at bounding box center [606, 528] width 199 height 185
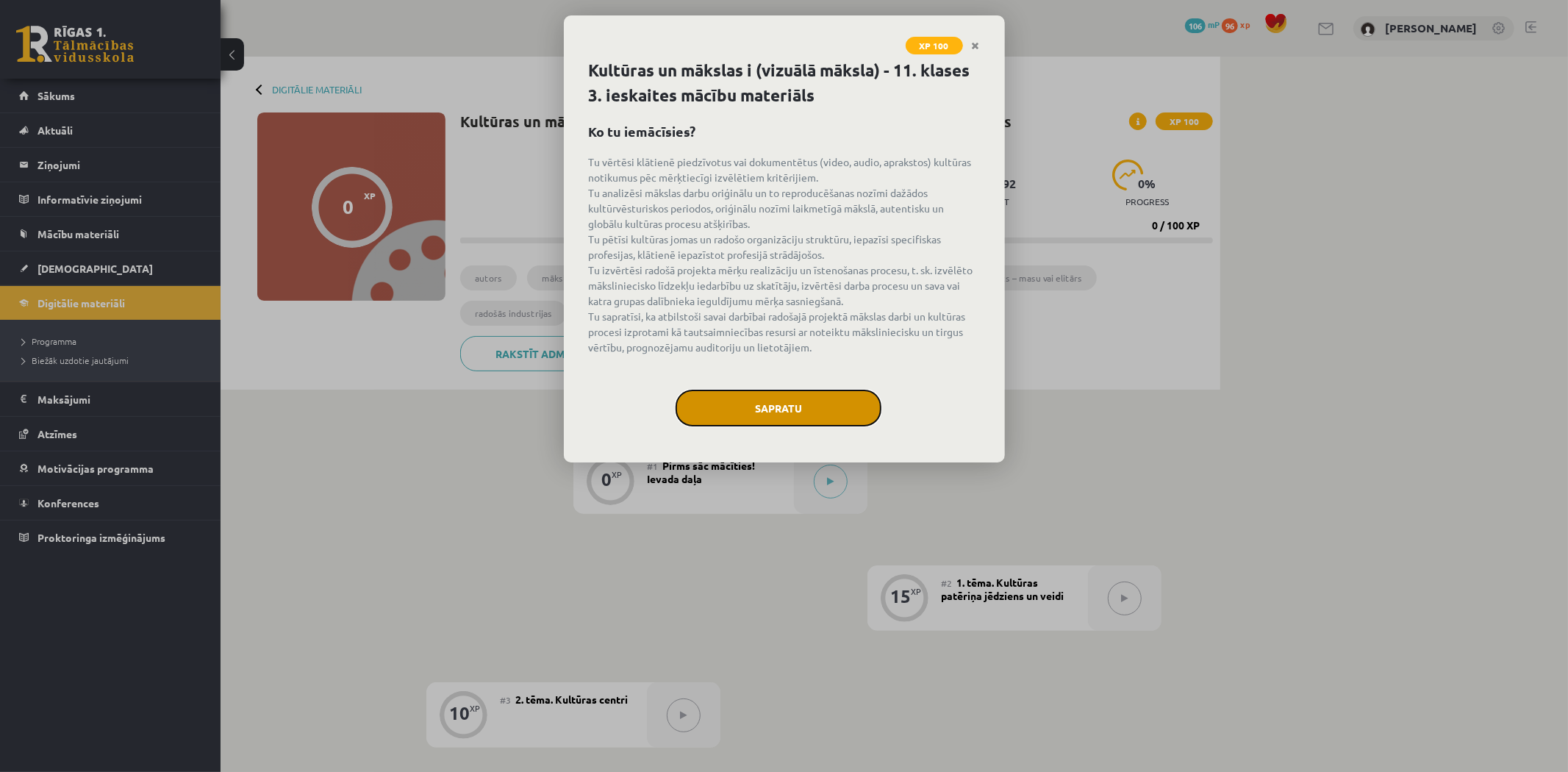
click at [741, 421] on button "Sapratu" at bounding box center [778, 407] width 206 height 37
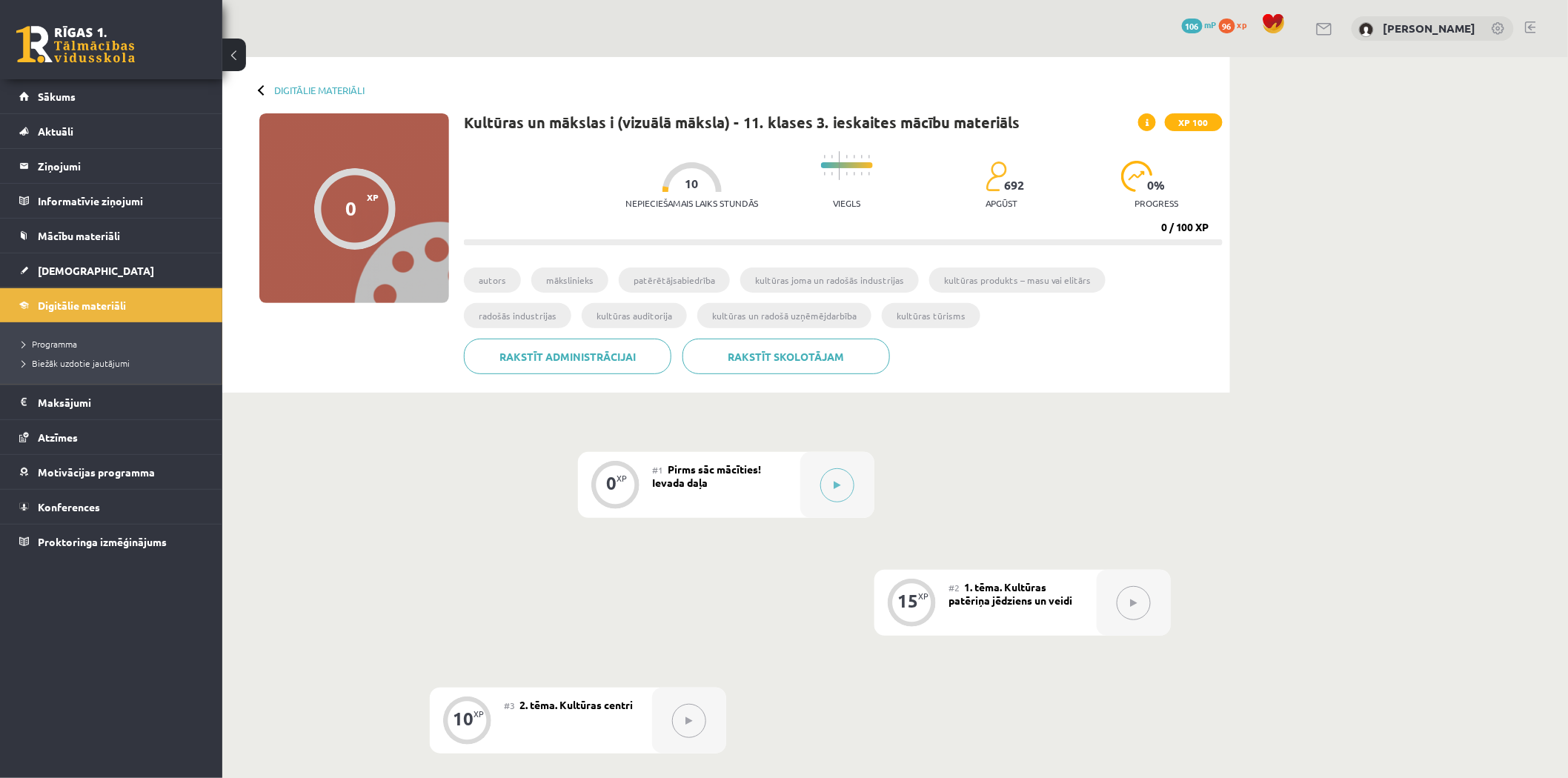
click at [786, 283] on li "kultūras joma un radošās industrijas" at bounding box center [829, 279] width 179 height 25
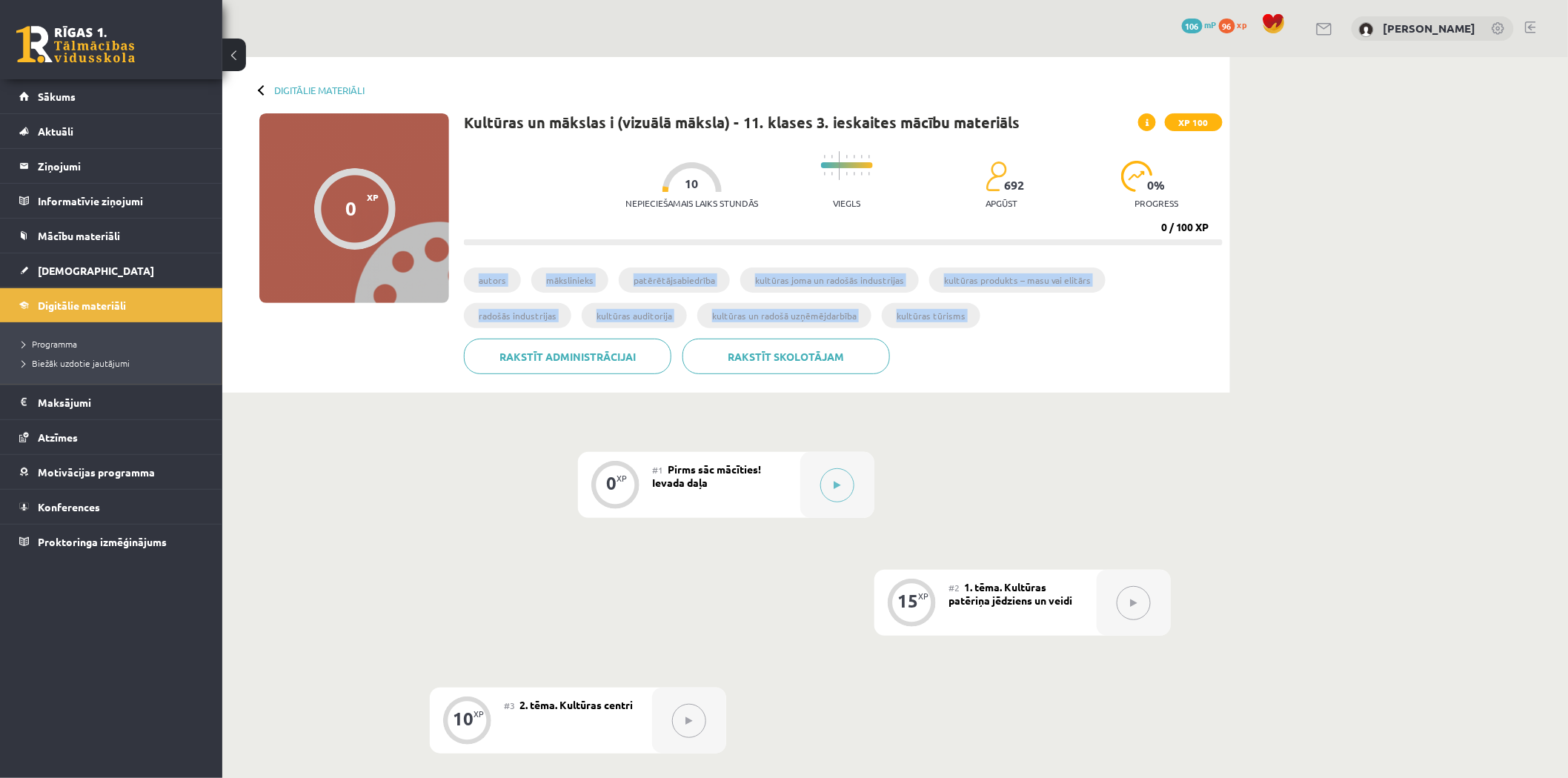
click at [786, 283] on li "kultūras joma un radošās industrijas" at bounding box center [829, 279] width 179 height 25
click at [906, 321] on ul "autors mākslinieks patērētājsabiedrība kultūras joma un radošās industrijas kul…" at bounding box center [842, 302] width 758 height 71
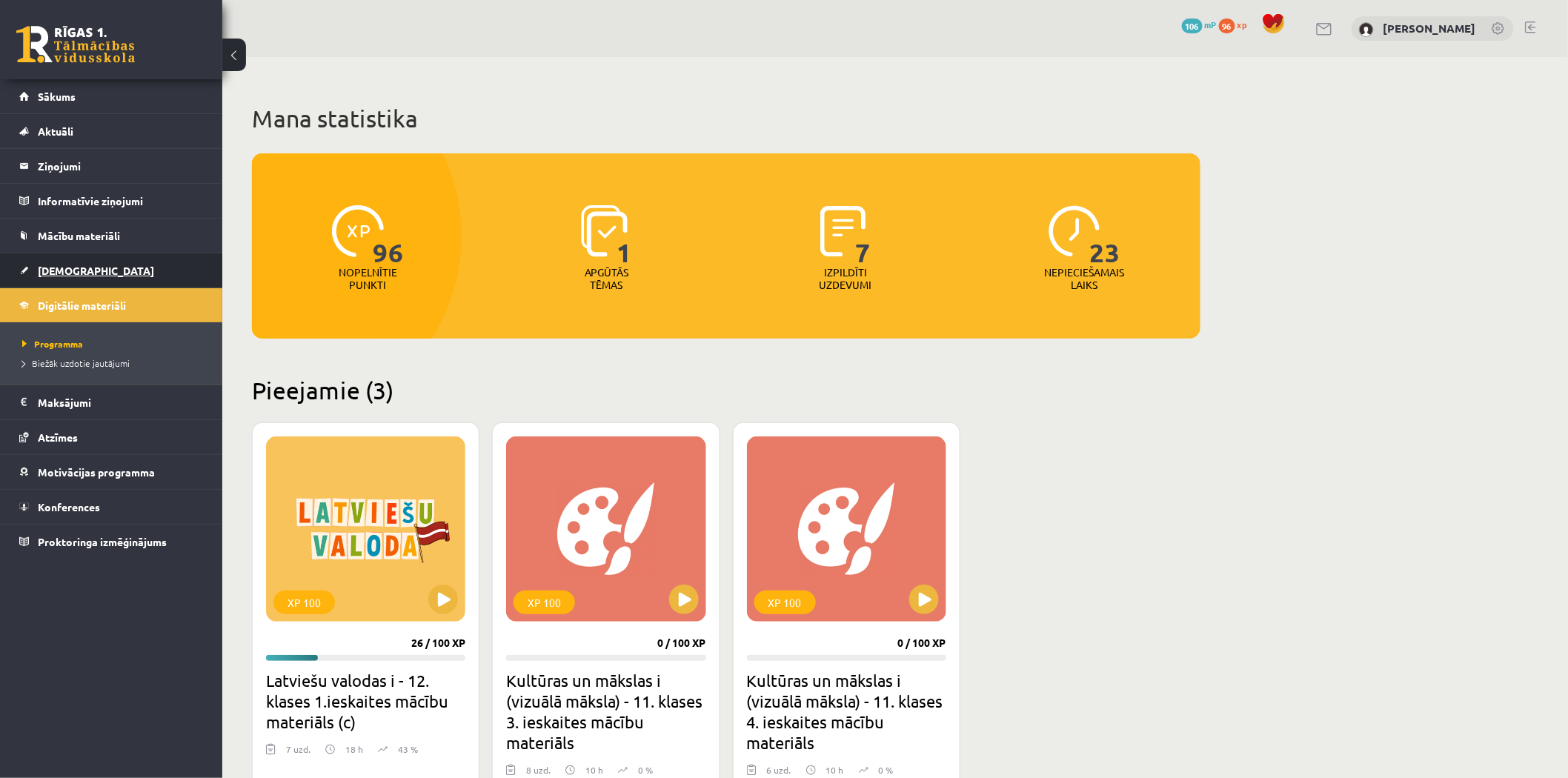
click at [67, 264] on span "[DEMOGRAPHIC_DATA]" at bounding box center [96, 271] width 117 height 13
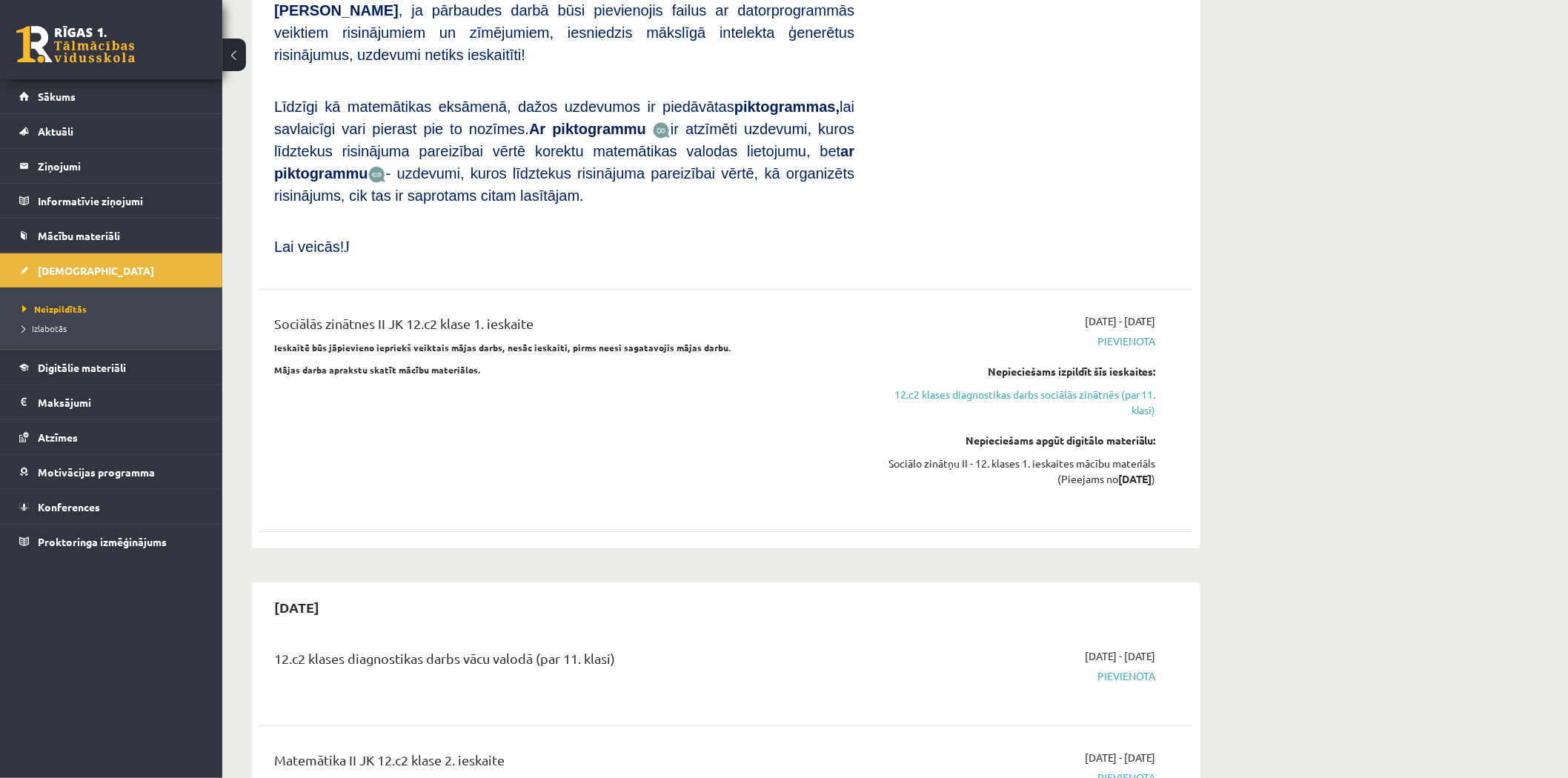
scroll to position [2153, 0]
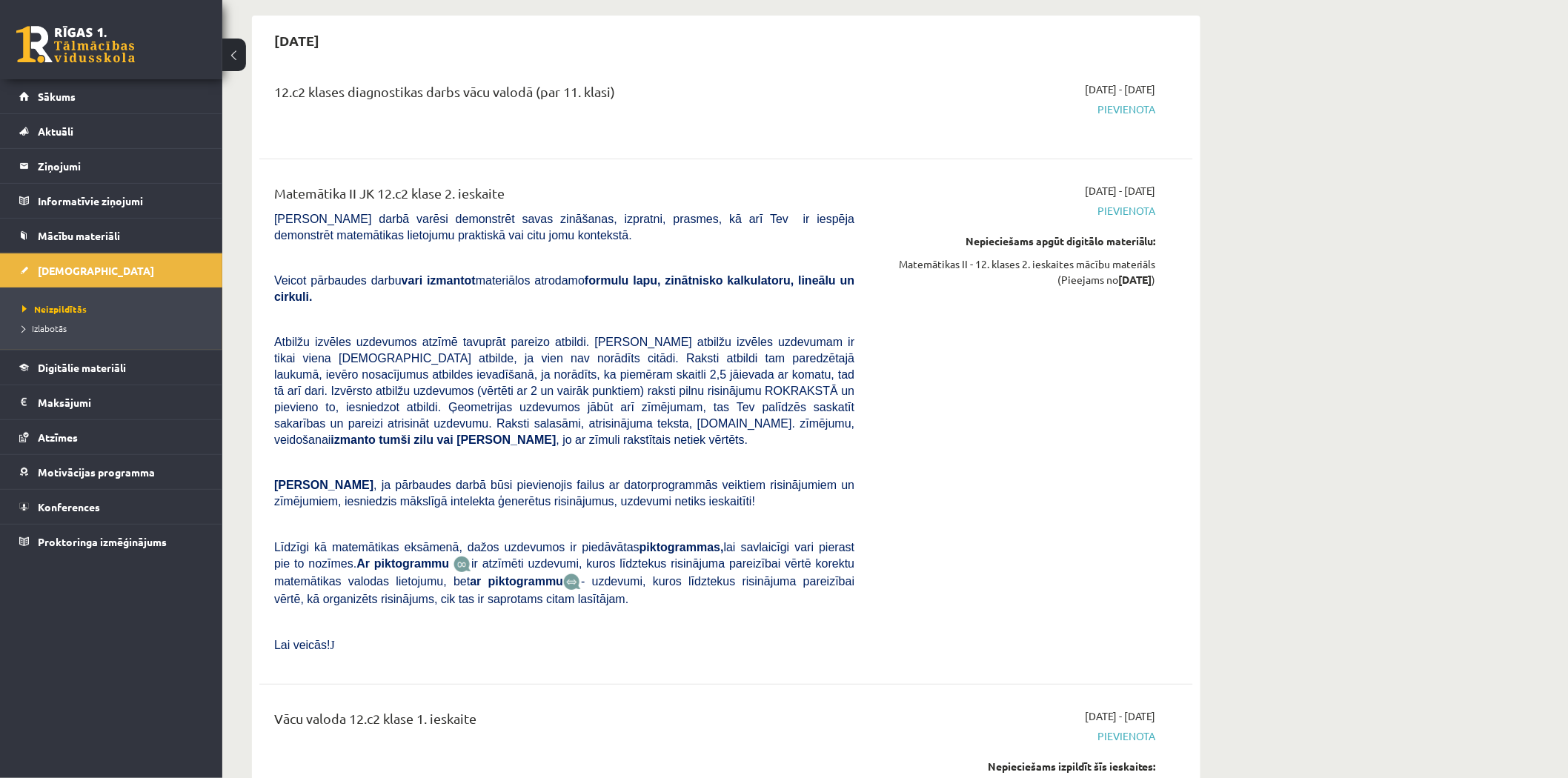
drag, startPoint x: 1554, startPoint y: 171, endPoint x: 1543, endPoint y: 205, distance: 35.7
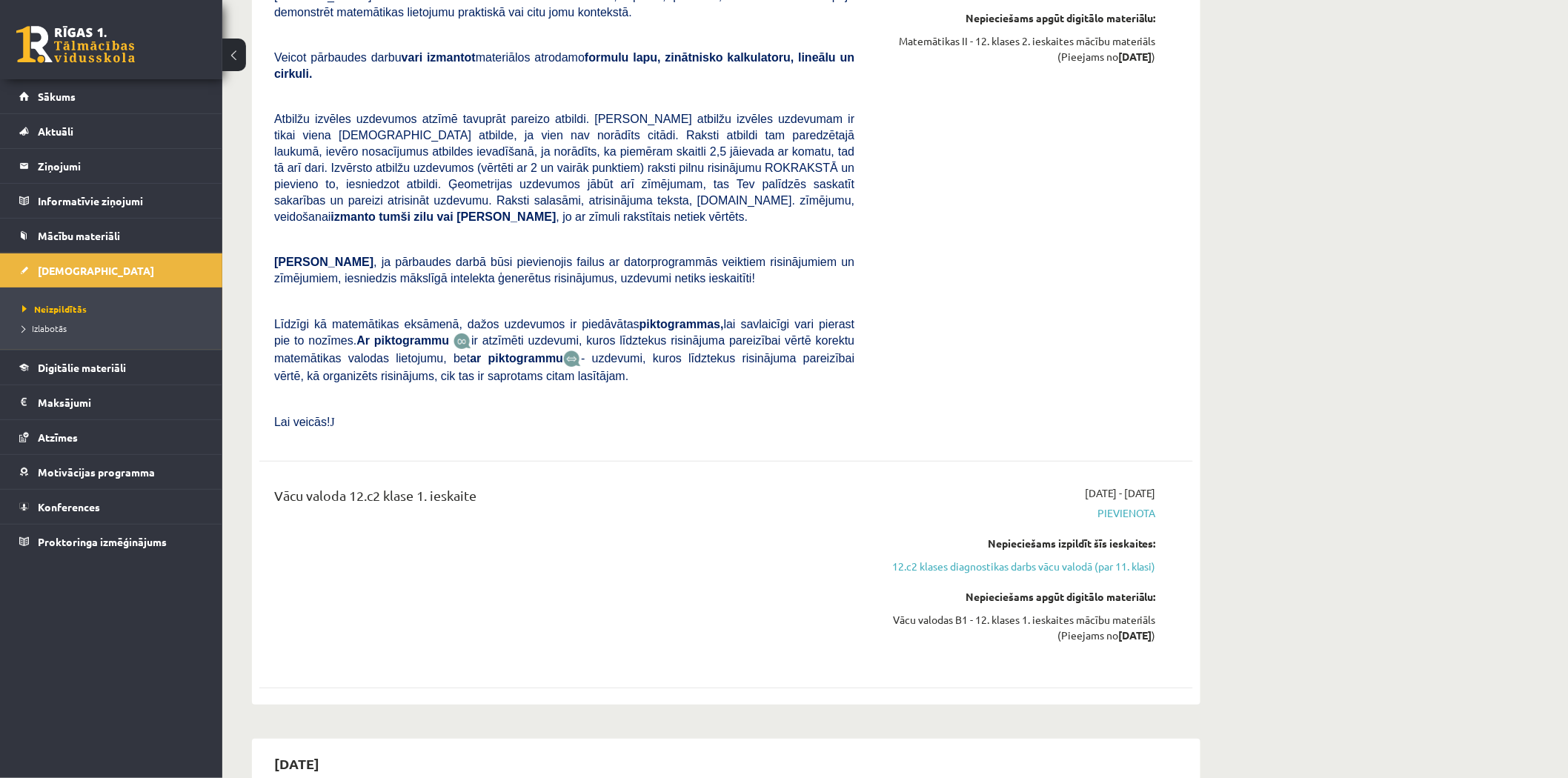
scroll to position [2612, 0]
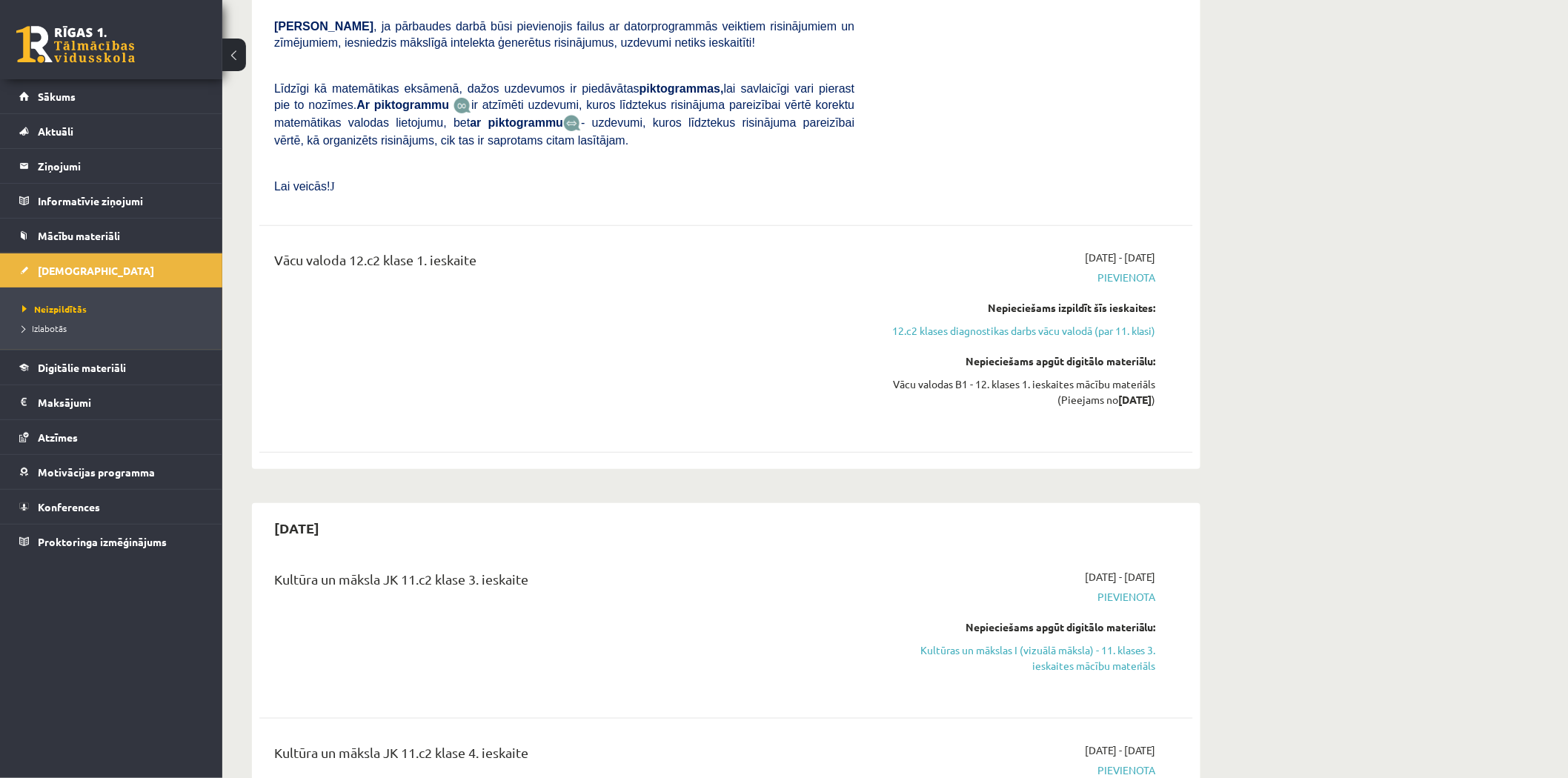
click at [15, 303] on ul "Neizpildītās Izlabotās" at bounding box center [111, 318] width 222 height 62
click at [35, 306] on span "Neizpildītās" at bounding box center [54, 309] width 64 height 11
click at [26, 304] on span "Neizpildītās" at bounding box center [54, 309] width 64 height 11
click at [30, 329] on span "Izlabotās" at bounding box center [44, 328] width 44 height 11
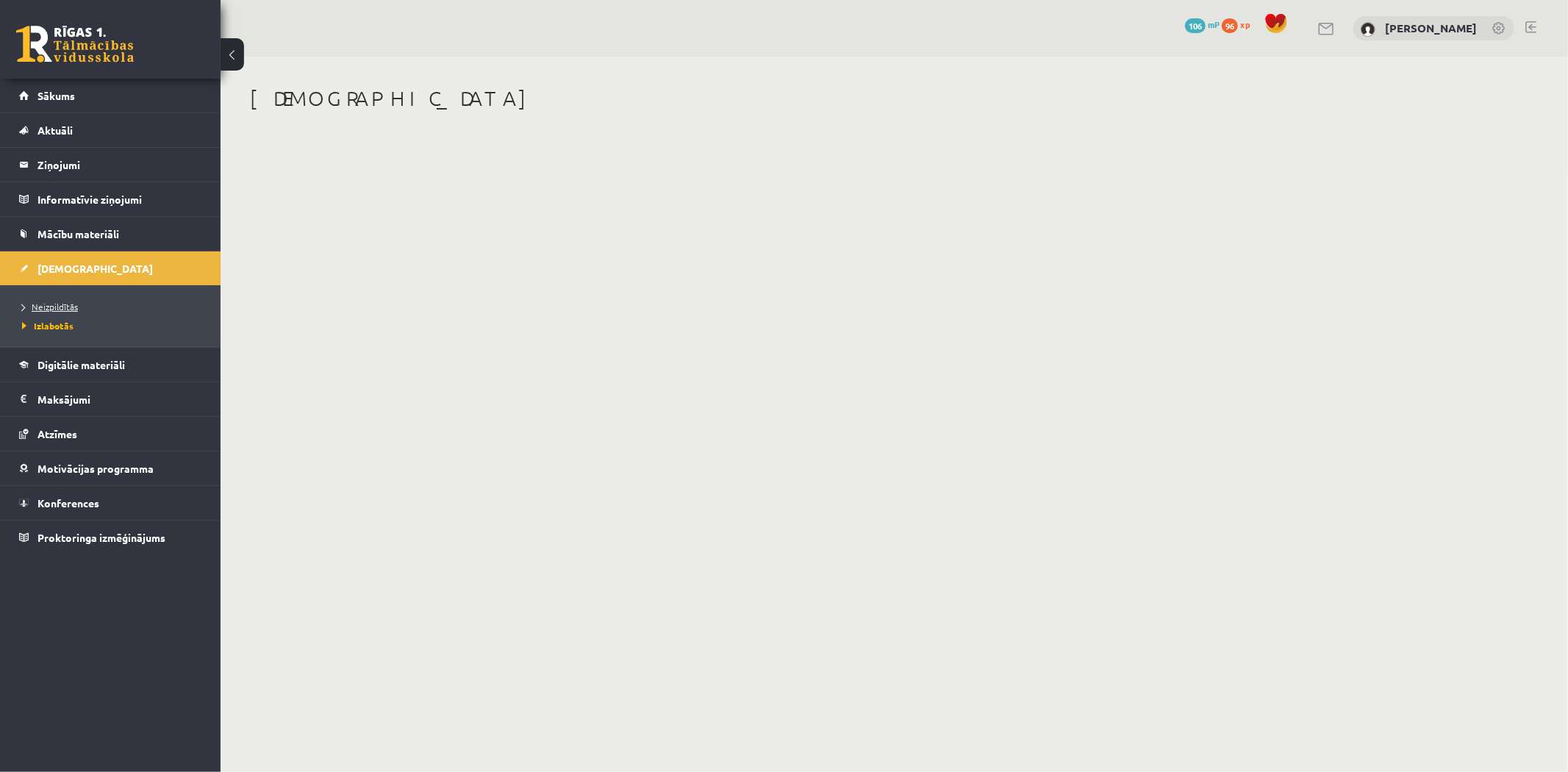
click at [47, 300] on link "Neizpildītās" at bounding box center [113, 307] width 183 height 13
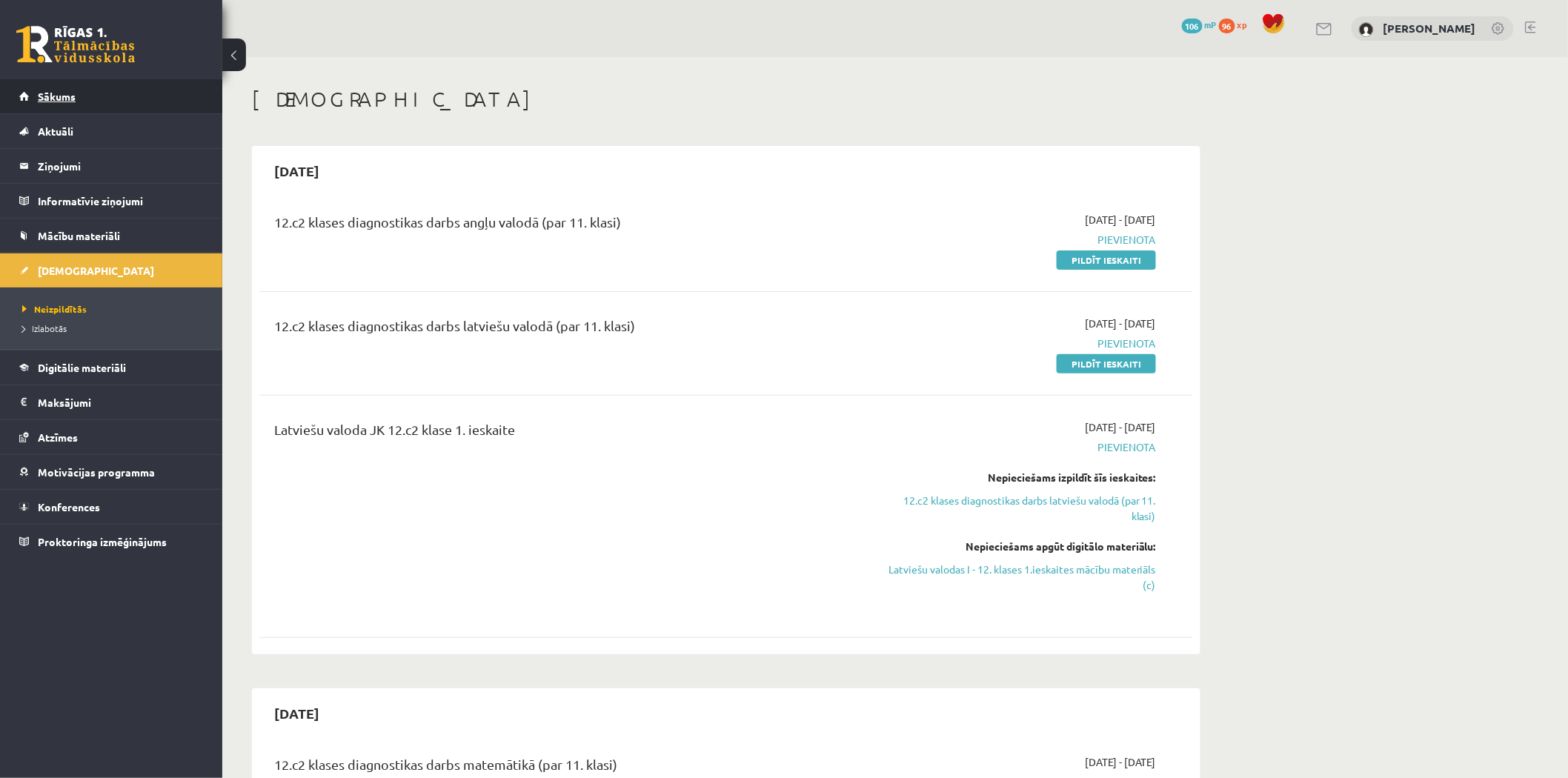
click at [97, 98] on link "Sākums" at bounding box center [111, 97] width 185 height 34
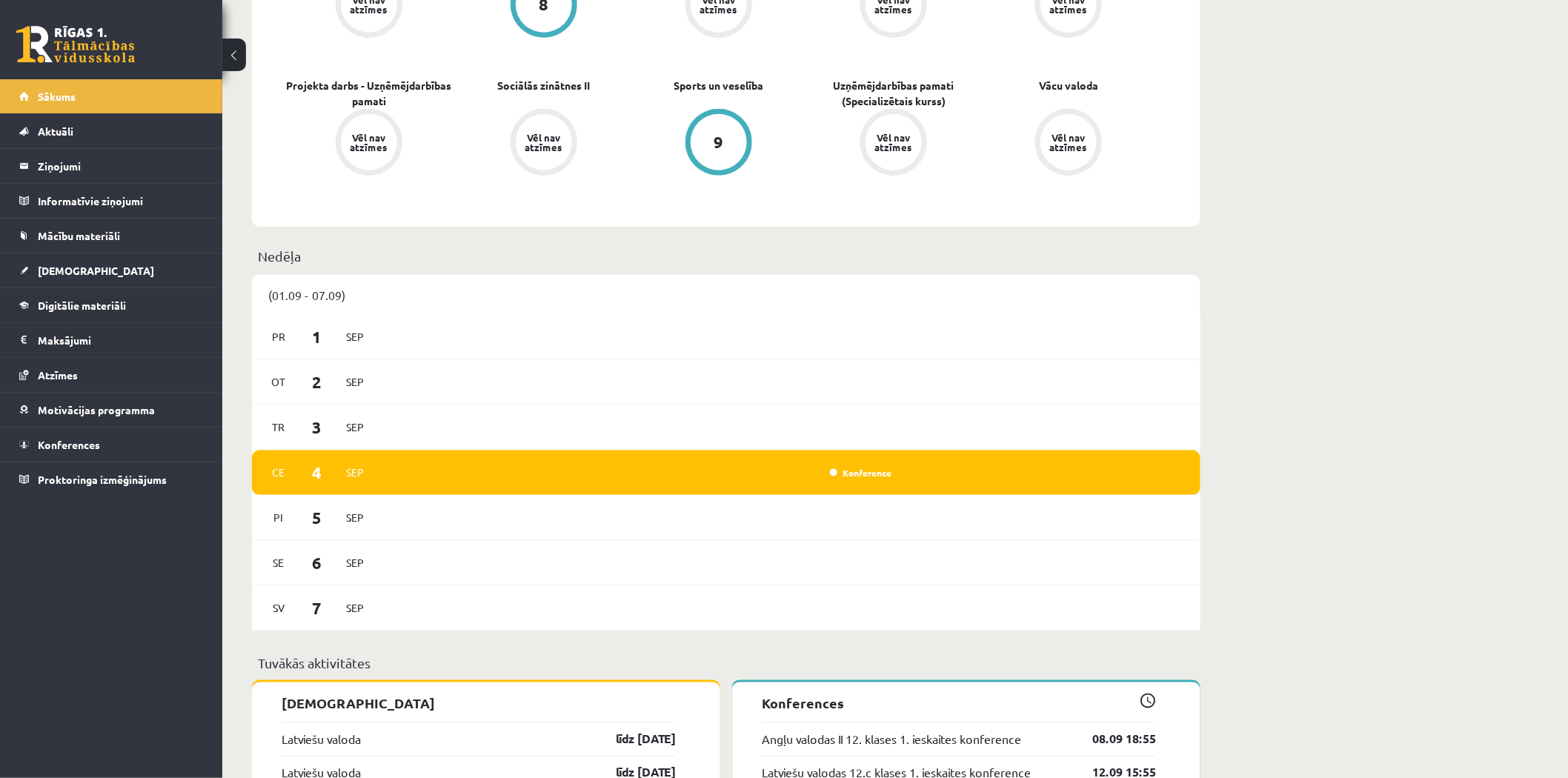
scroll to position [1097, 0]
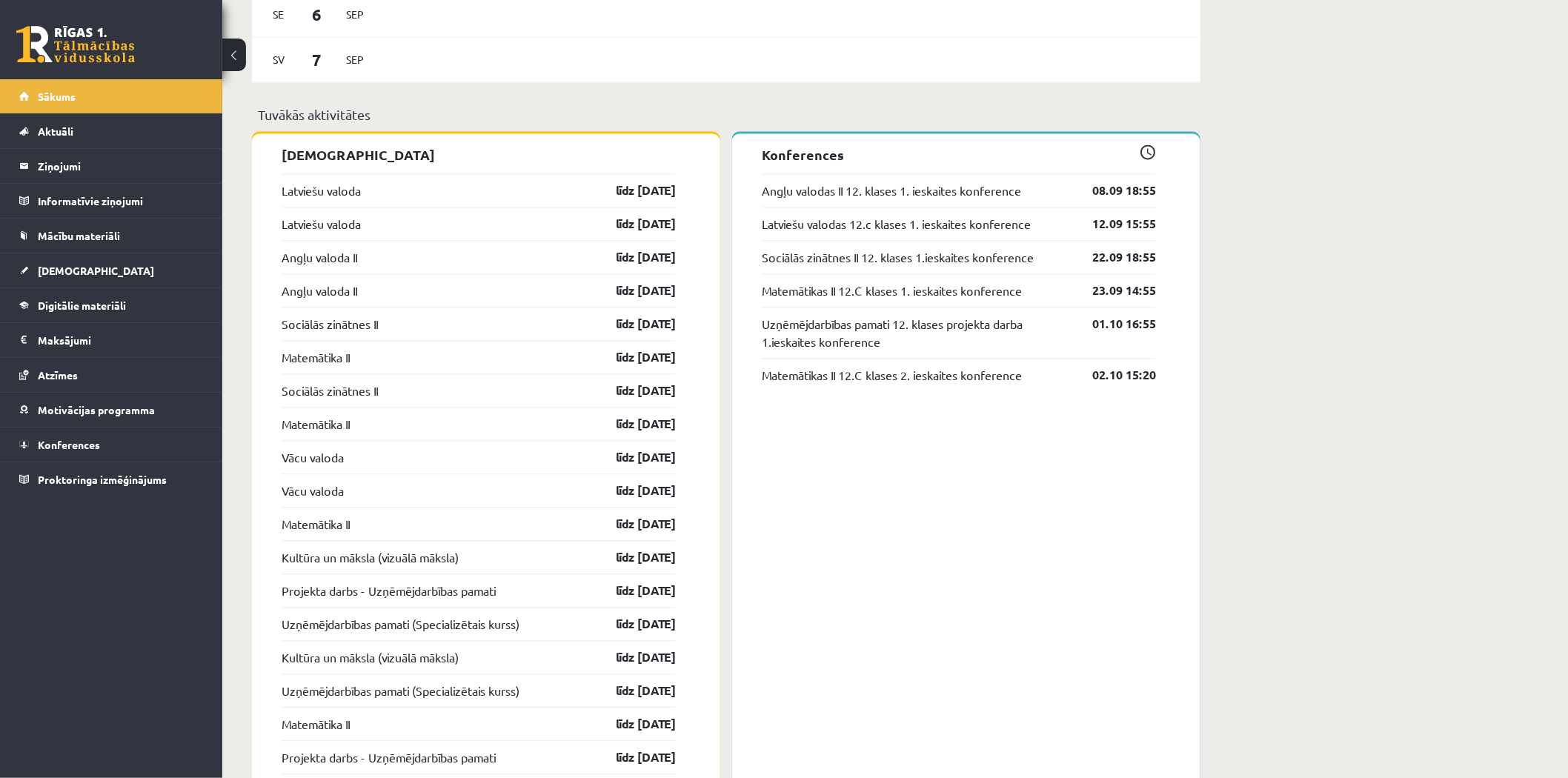
drag, startPoint x: 571, startPoint y: 552, endPoint x: 678, endPoint y: 548, distance: 107.1
click at [678, 548] on div "[DEMOGRAPHIC_DATA] Latviešu valoda līdz [DATE] Latviešu valoda līdz [DATE] Angļ…" at bounding box center [485, 785] width 468 height 1302
click at [361, 557] on link "Kultūra un māksla (vizuālā māksla)" at bounding box center [370, 557] width 177 height 18
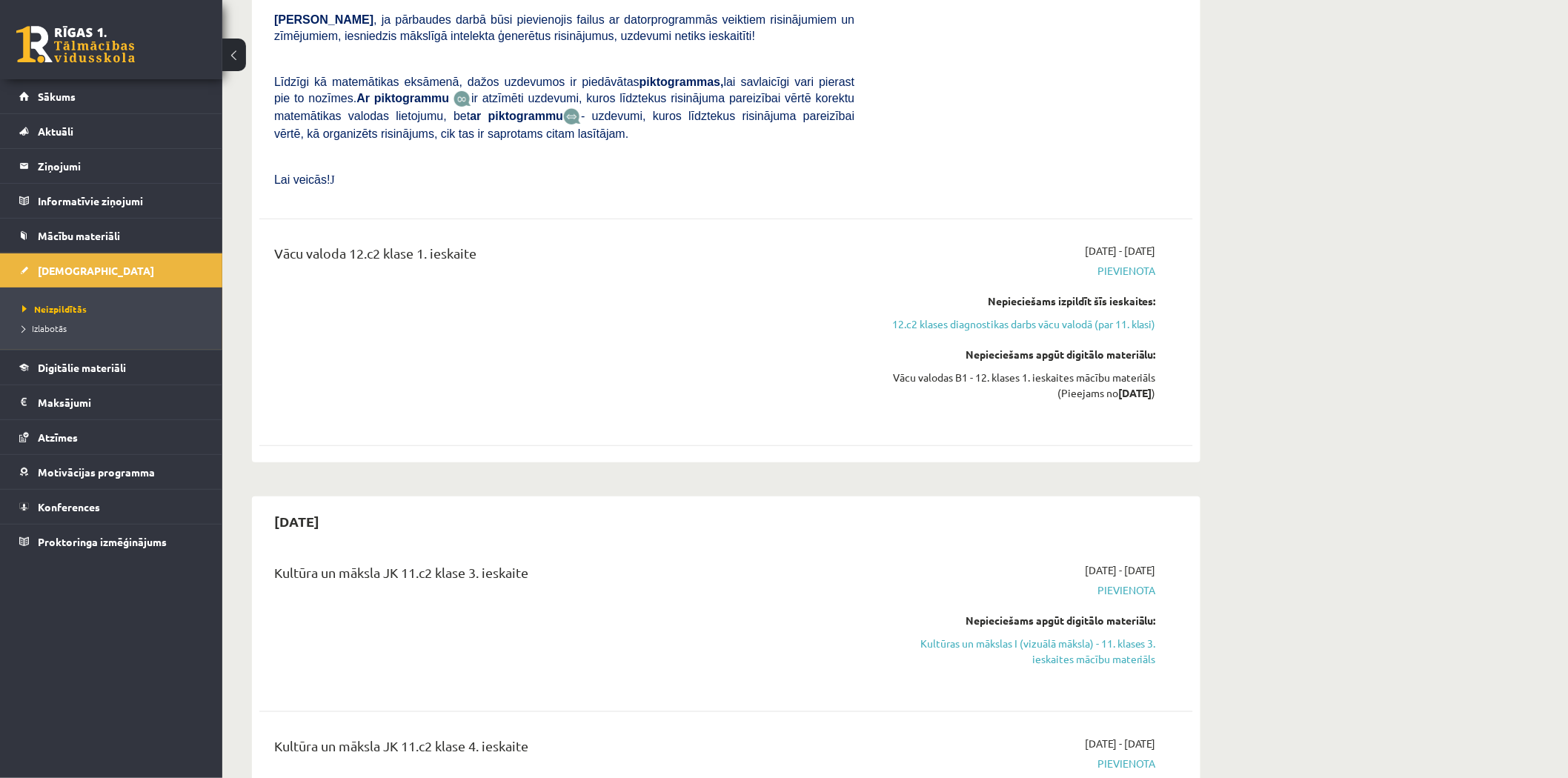
scroll to position [2743, 0]
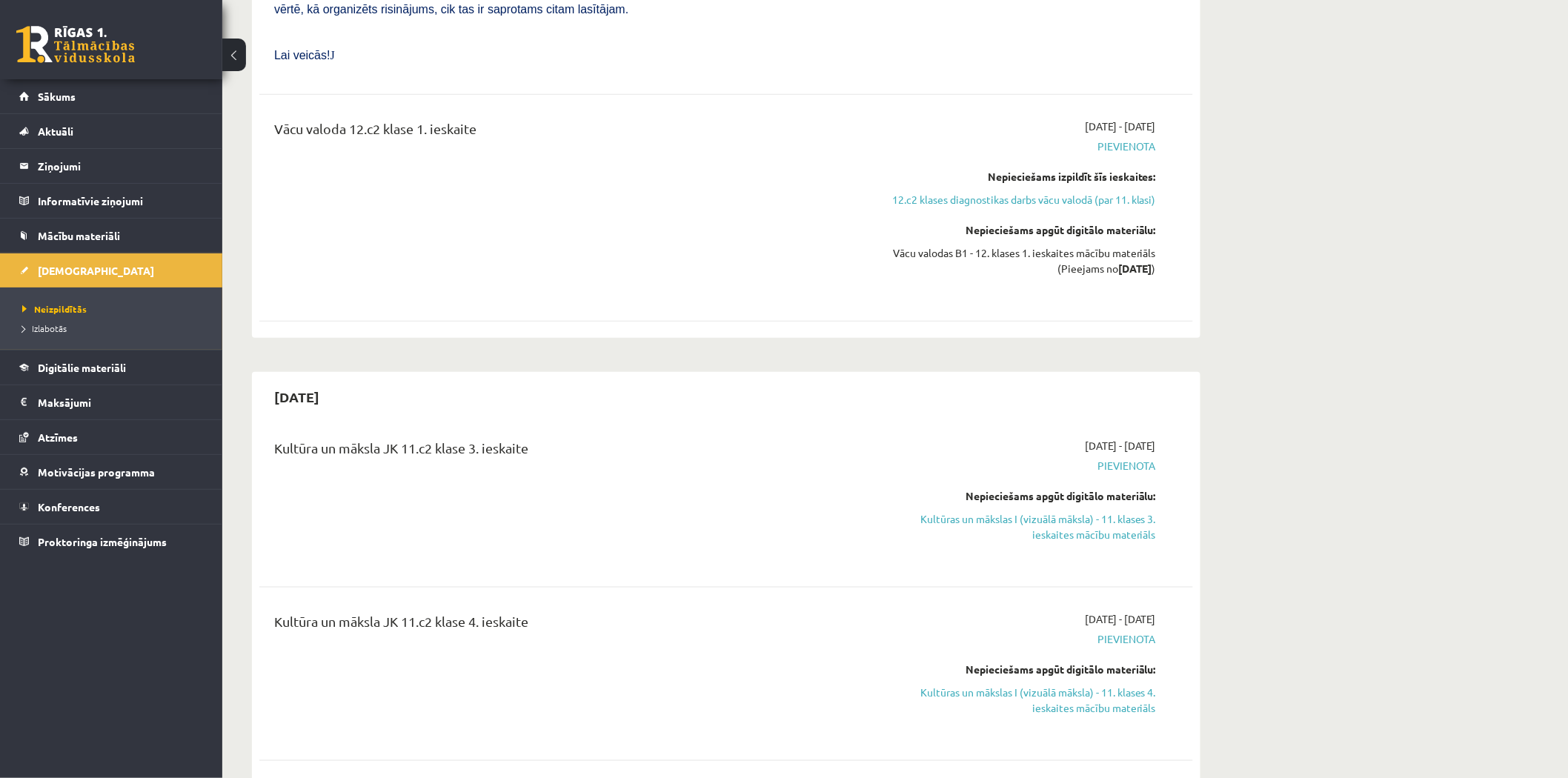
drag, startPoint x: 1135, startPoint y: 366, endPoint x: 1152, endPoint y: 367, distance: 17.0
click at [1152, 437] on span "[DATE] - [DATE]" at bounding box center [1120, 445] width 71 height 15
click at [1151, 437] on span "[DATE] - [DATE]" at bounding box center [1120, 445] width 71 height 15
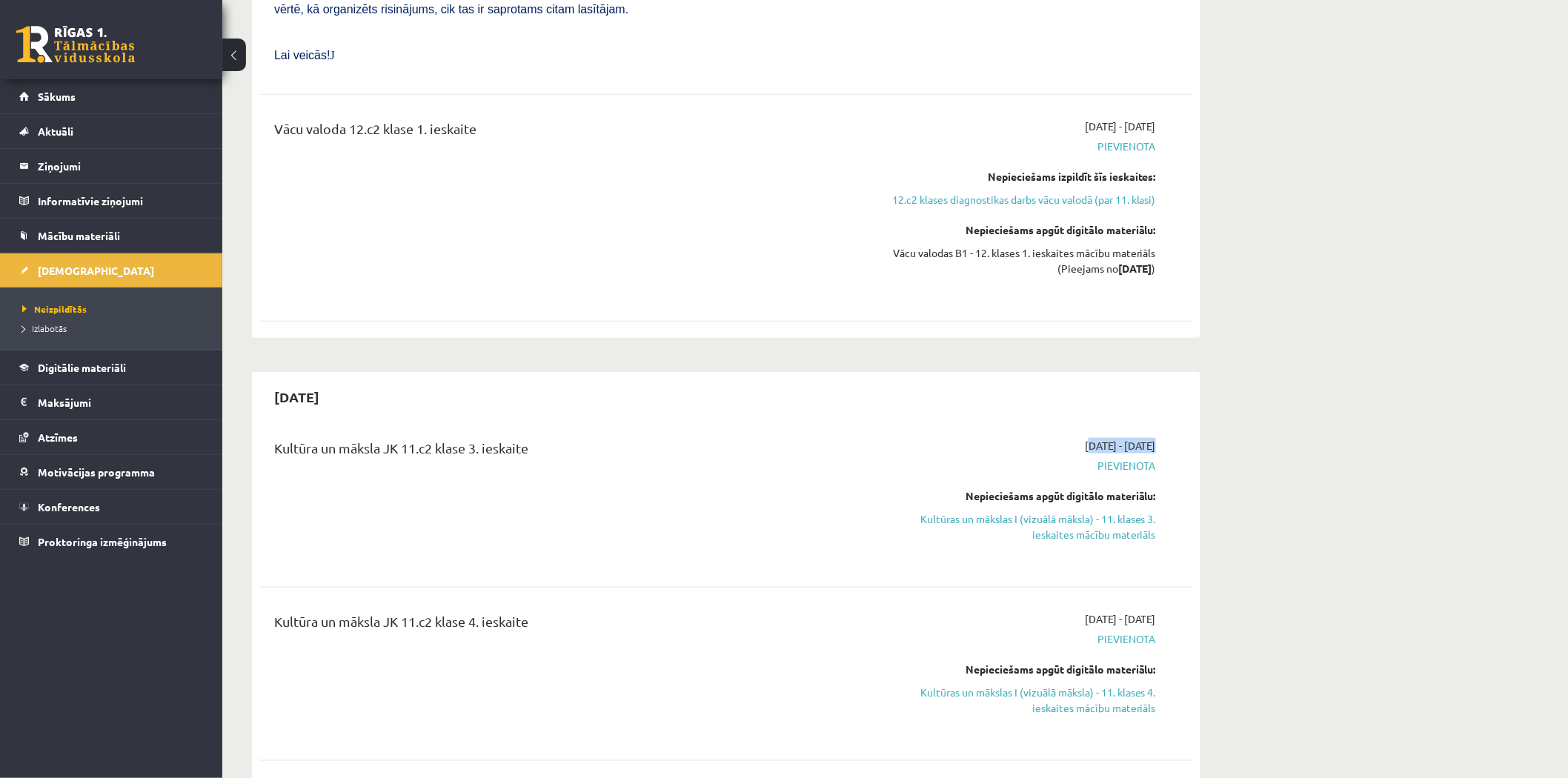
click at [1154, 437] on span "[DATE] - [DATE]" at bounding box center [1120, 445] width 71 height 15
drag, startPoint x: 1153, startPoint y: 356, endPoint x: 1144, endPoint y: 362, distance: 10.8
click at [1144, 437] on span "[DATE] - [DATE]" at bounding box center [1120, 445] width 71 height 15
click at [1002, 457] on span "Pievienota" at bounding box center [1017, 465] width 280 height 15
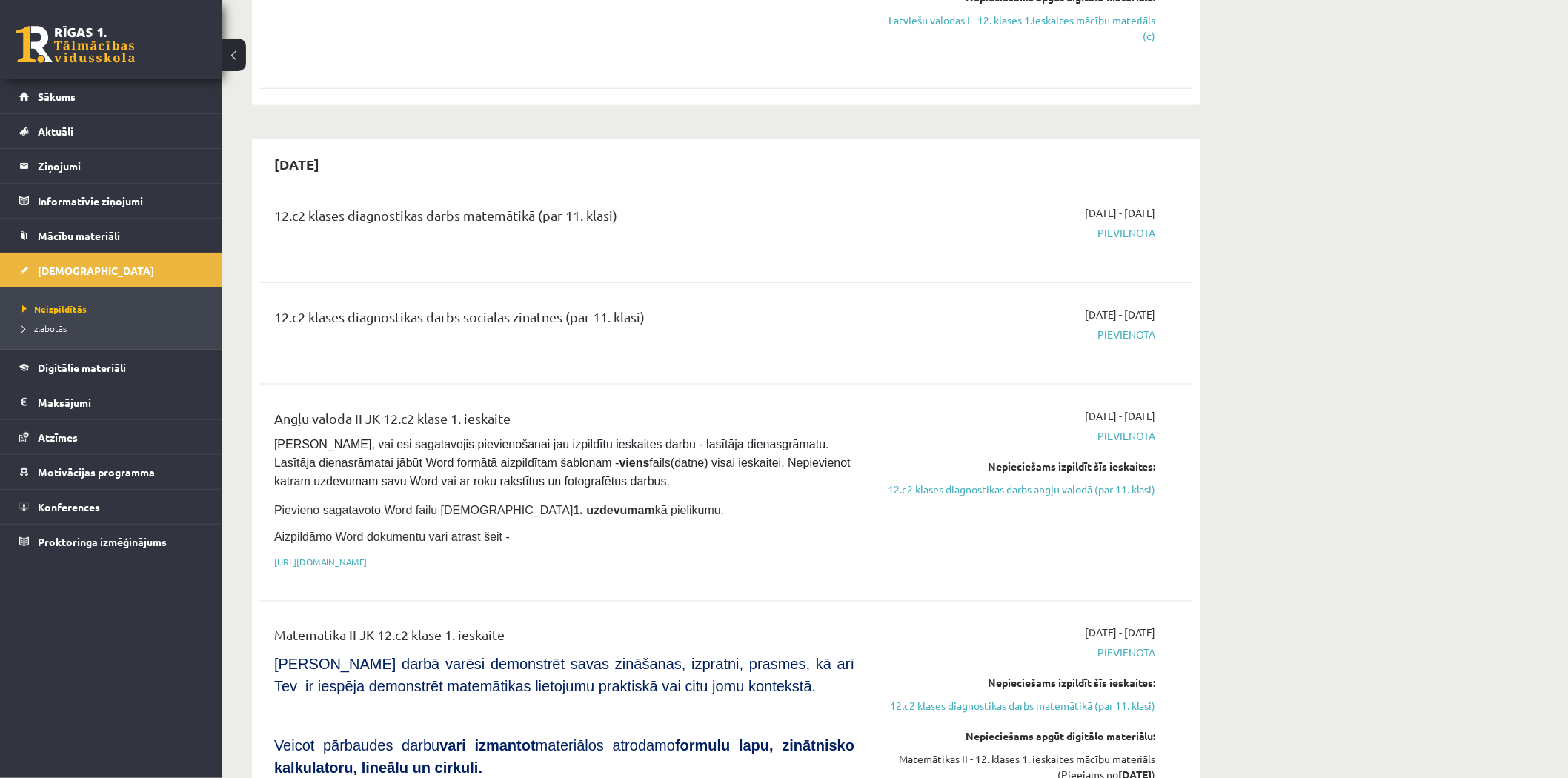
scroll to position [0, 0]
